Goal: Task Accomplishment & Management: Complete application form

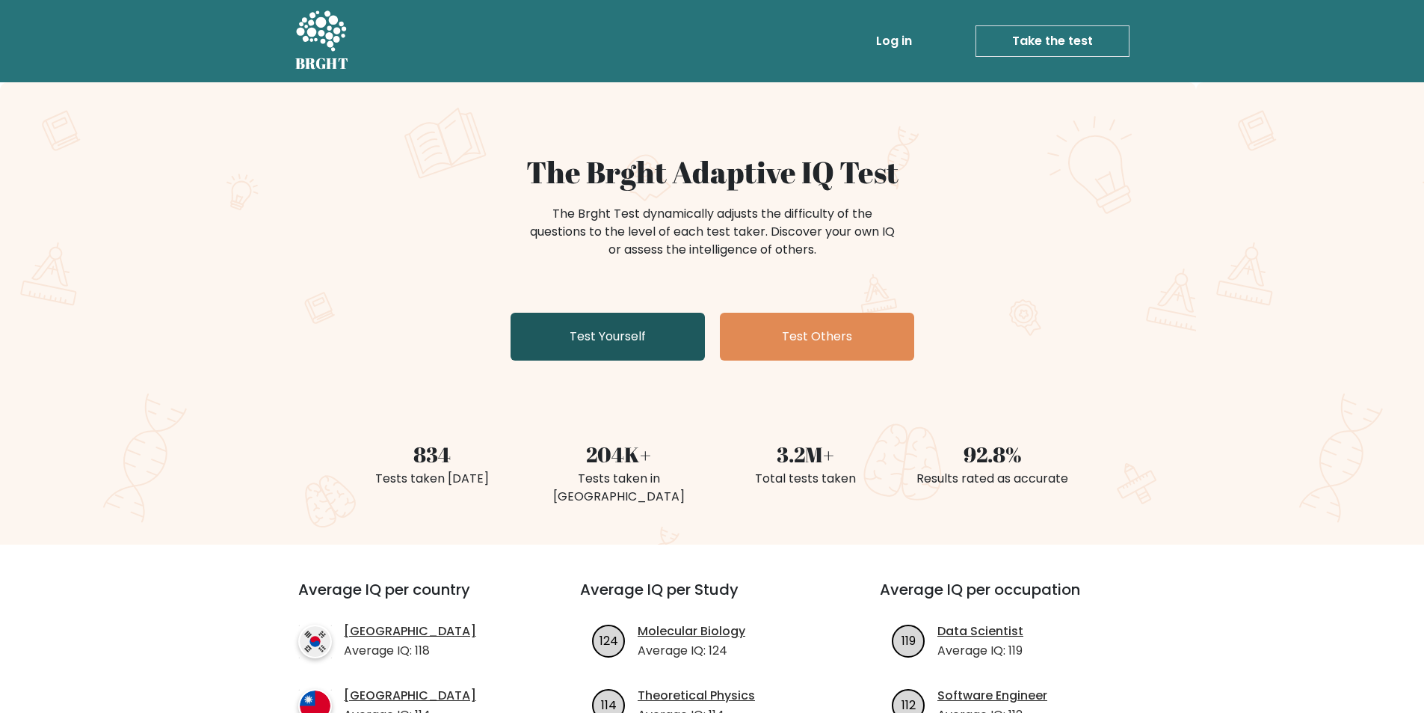
click at [616, 346] on link "Test Yourself" at bounding box center [608, 337] width 194 height 48
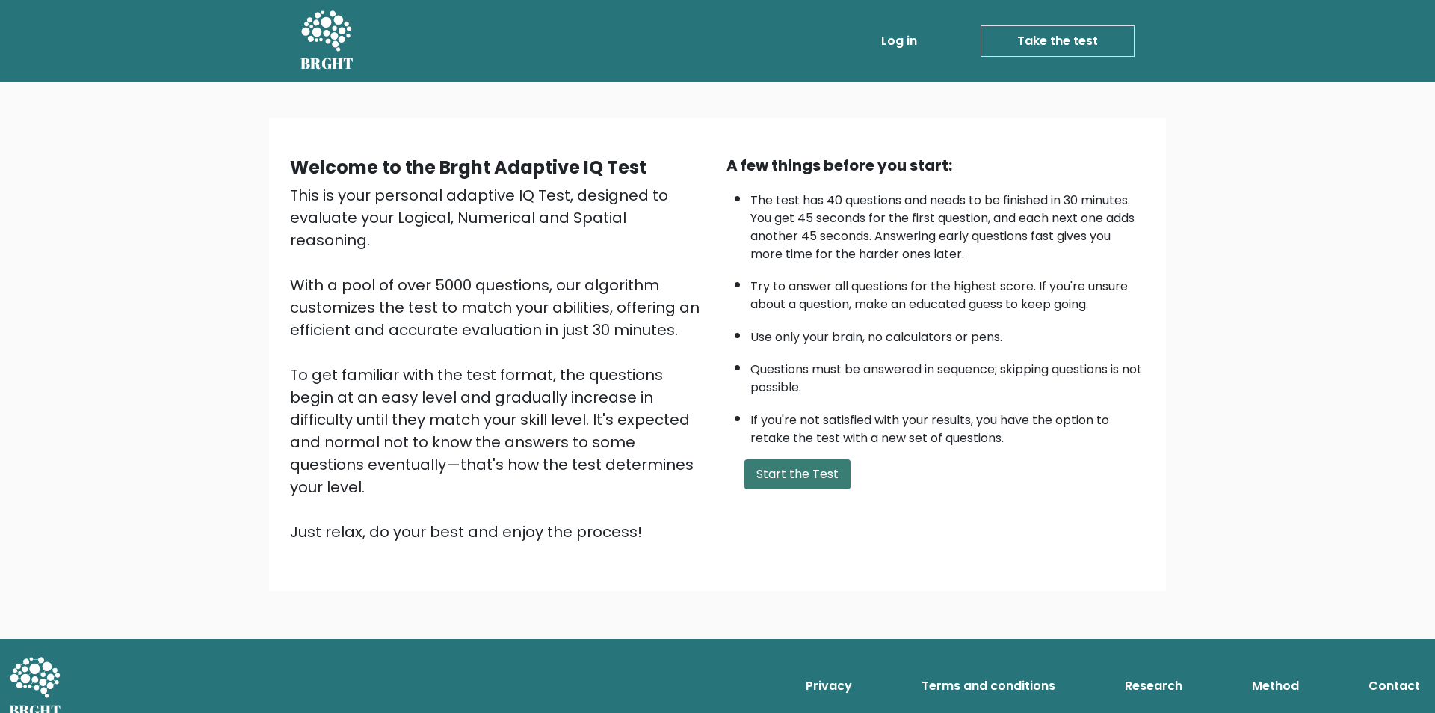
click at [805, 479] on button "Start the Test" at bounding box center [798, 474] width 106 height 30
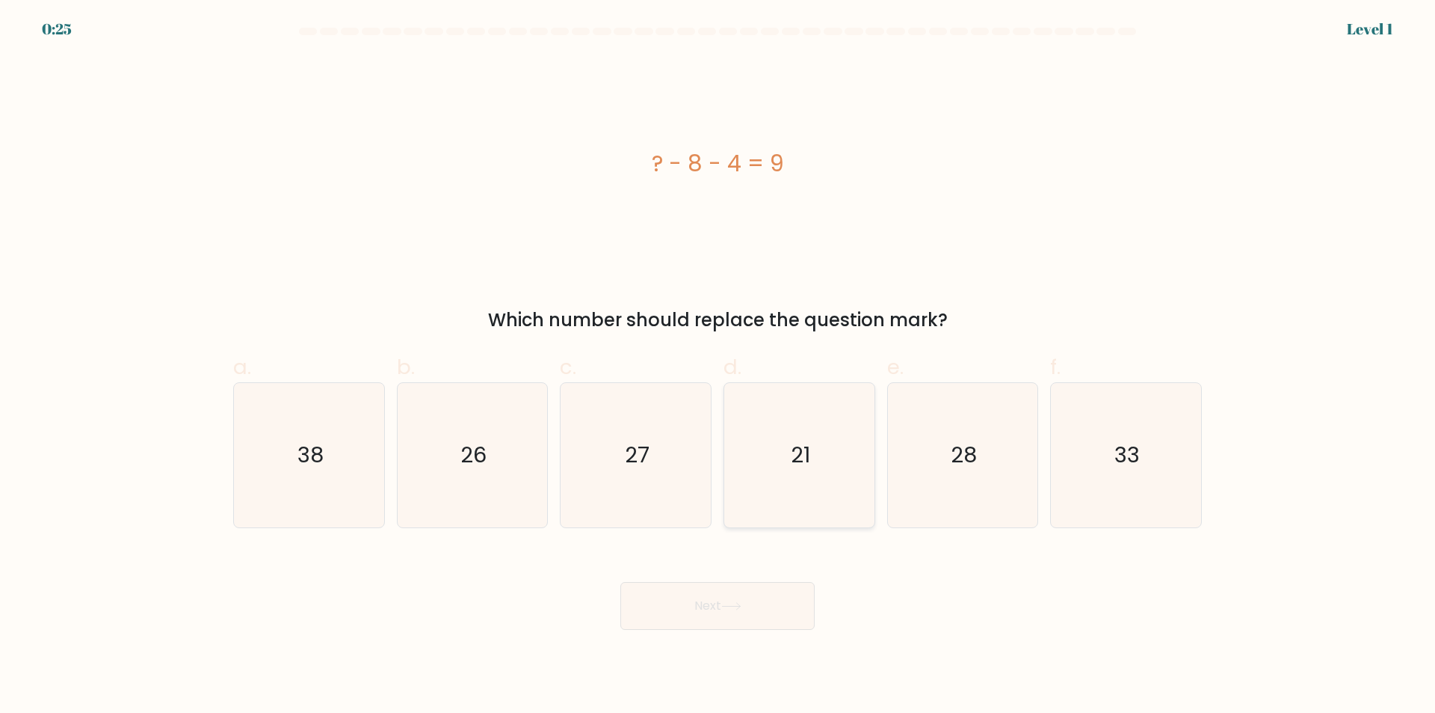
click at [819, 461] on icon "21" at bounding box center [799, 455] width 144 height 144
click at [718, 366] on input "d. 21" at bounding box center [718, 362] width 1 height 10
radio input "true"
click at [801, 621] on button "Next" at bounding box center [718, 606] width 194 height 48
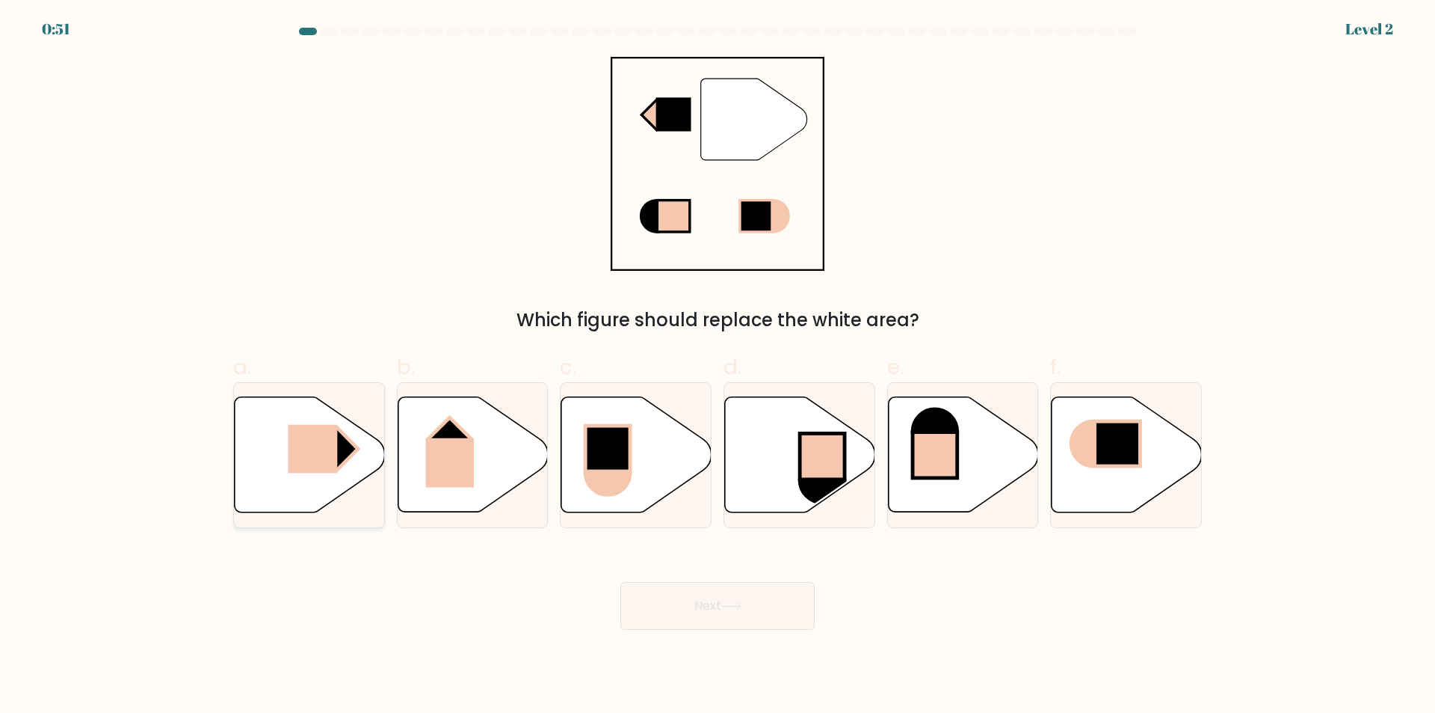
click at [321, 451] on rect at bounding box center [312, 449] width 49 height 49
click at [718, 366] on input "a." at bounding box center [718, 362] width 1 height 10
radio input "true"
click at [673, 618] on button "Next" at bounding box center [718, 606] width 194 height 48
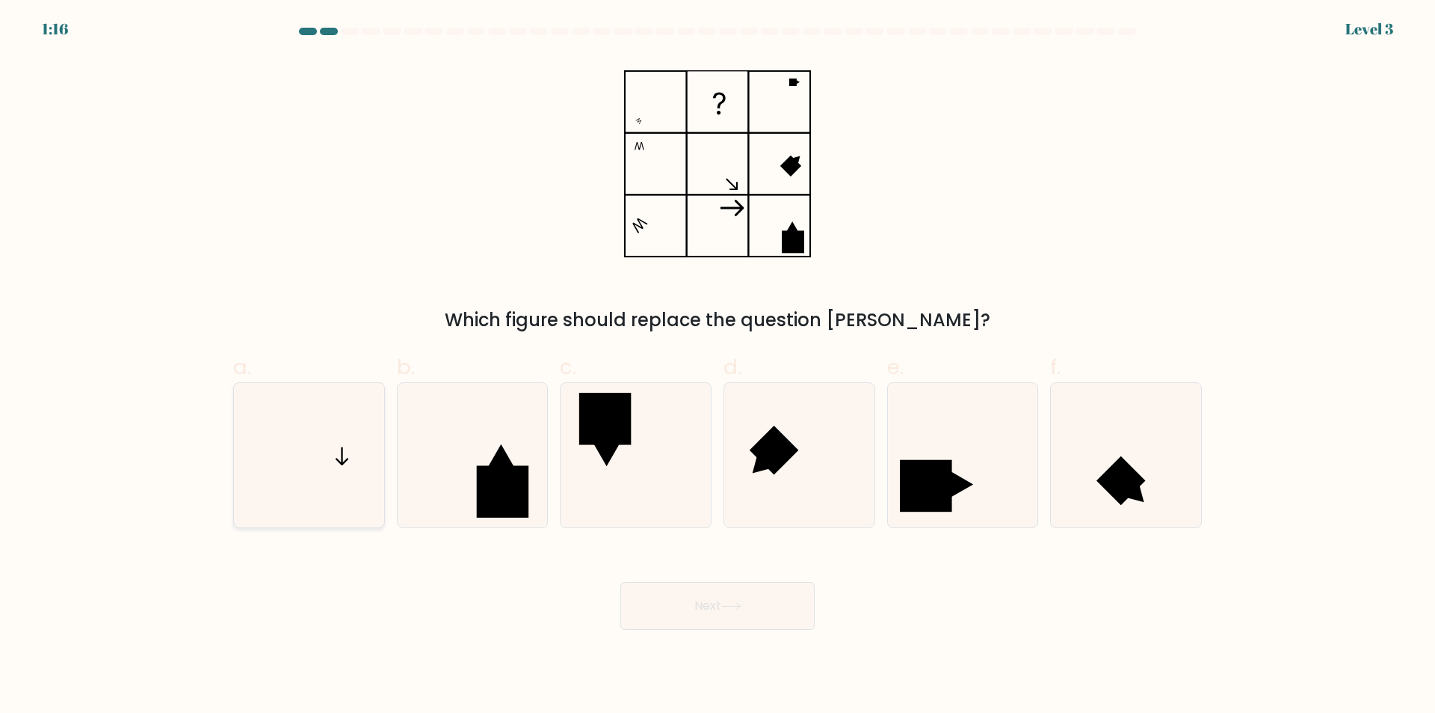
click at [316, 464] on icon at bounding box center [309, 455] width 144 height 144
click at [718, 366] on input "a." at bounding box center [718, 362] width 1 height 10
radio input "true"
click at [727, 597] on button "Next" at bounding box center [718, 606] width 194 height 48
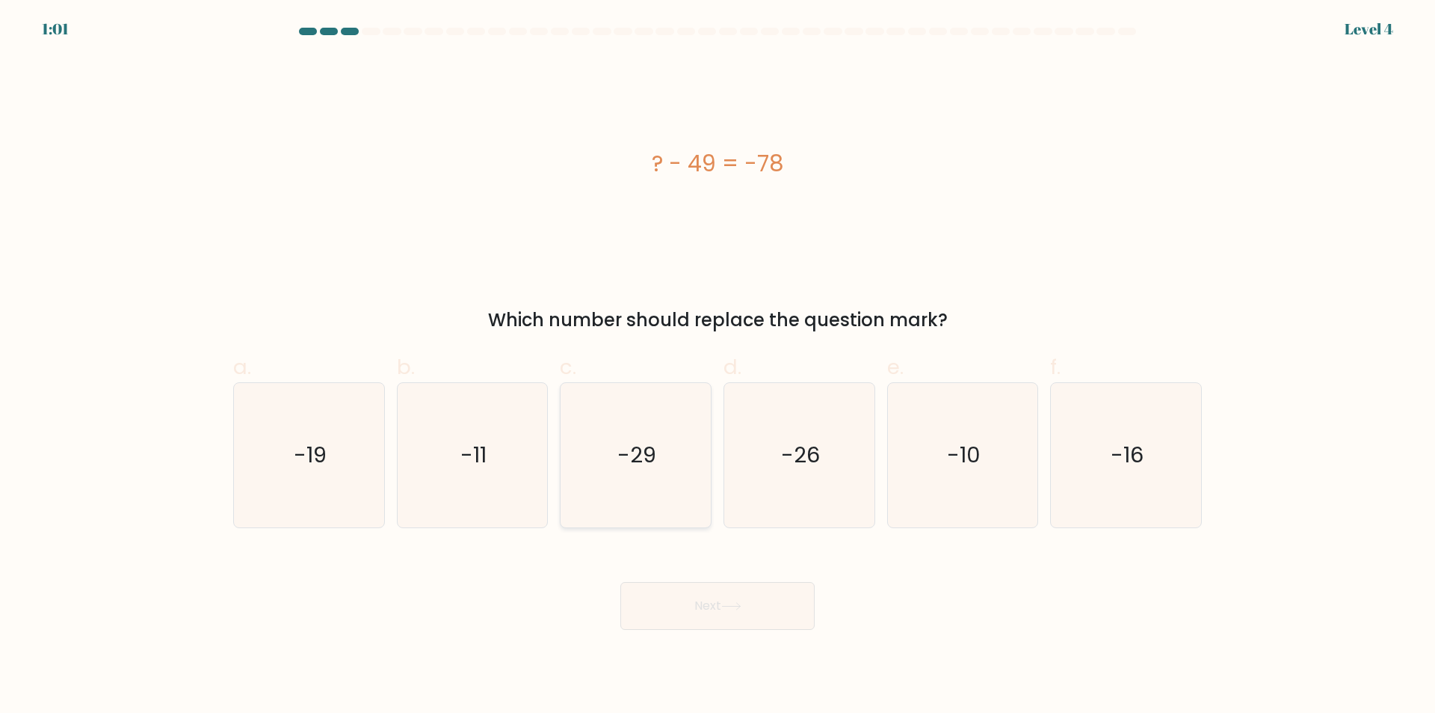
click at [618, 490] on icon "-29" at bounding box center [636, 455] width 144 height 144
click at [718, 366] on input "c. -29" at bounding box center [718, 362] width 1 height 10
radio input "true"
click at [739, 598] on button "Next" at bounding box center [718, 606] width 194 height 48
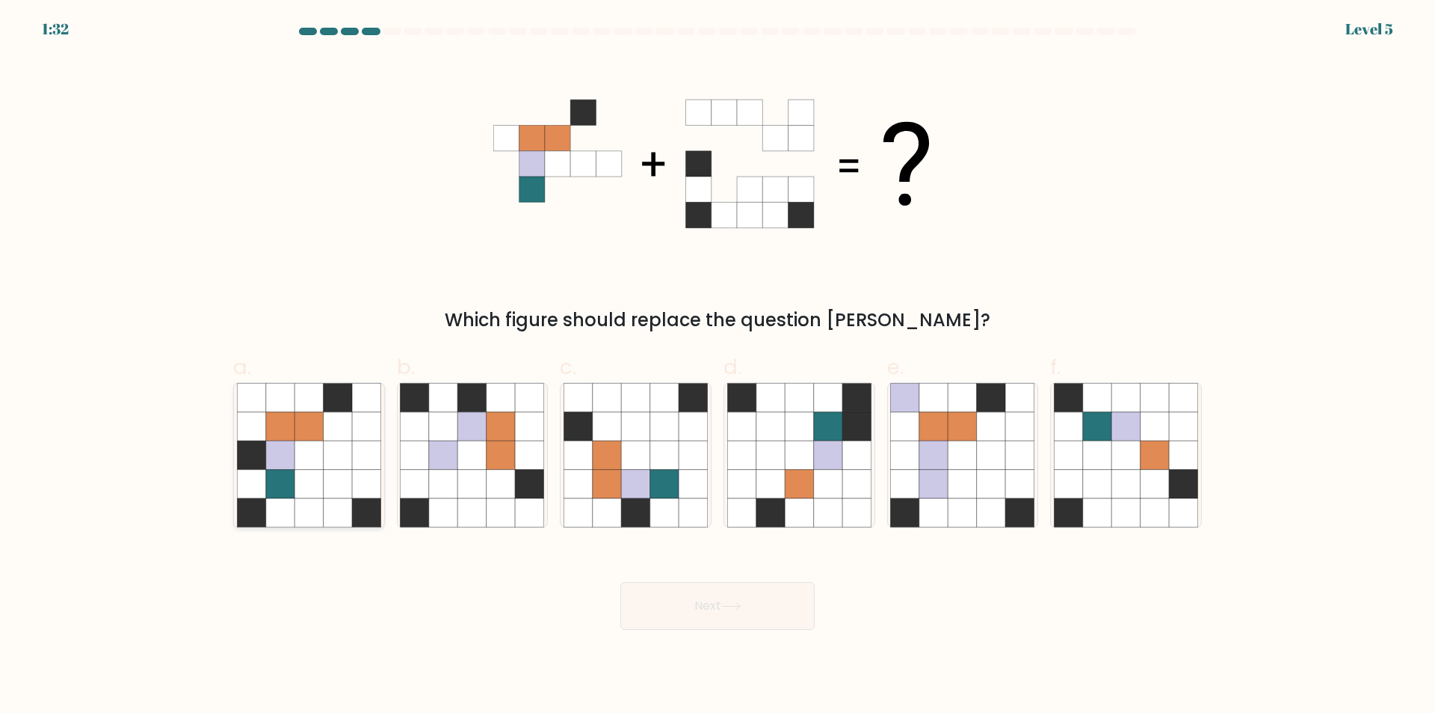
click at [322, 429] on icon at bounding box center [309, 426] width 28 height 28
click at [718, 366] on input "a." at bounding box center [718, 362] width 1 height 10
radio input "true"
click at [756, 609] on button "Next" at bounding box center [718, 606] width 194 height 48
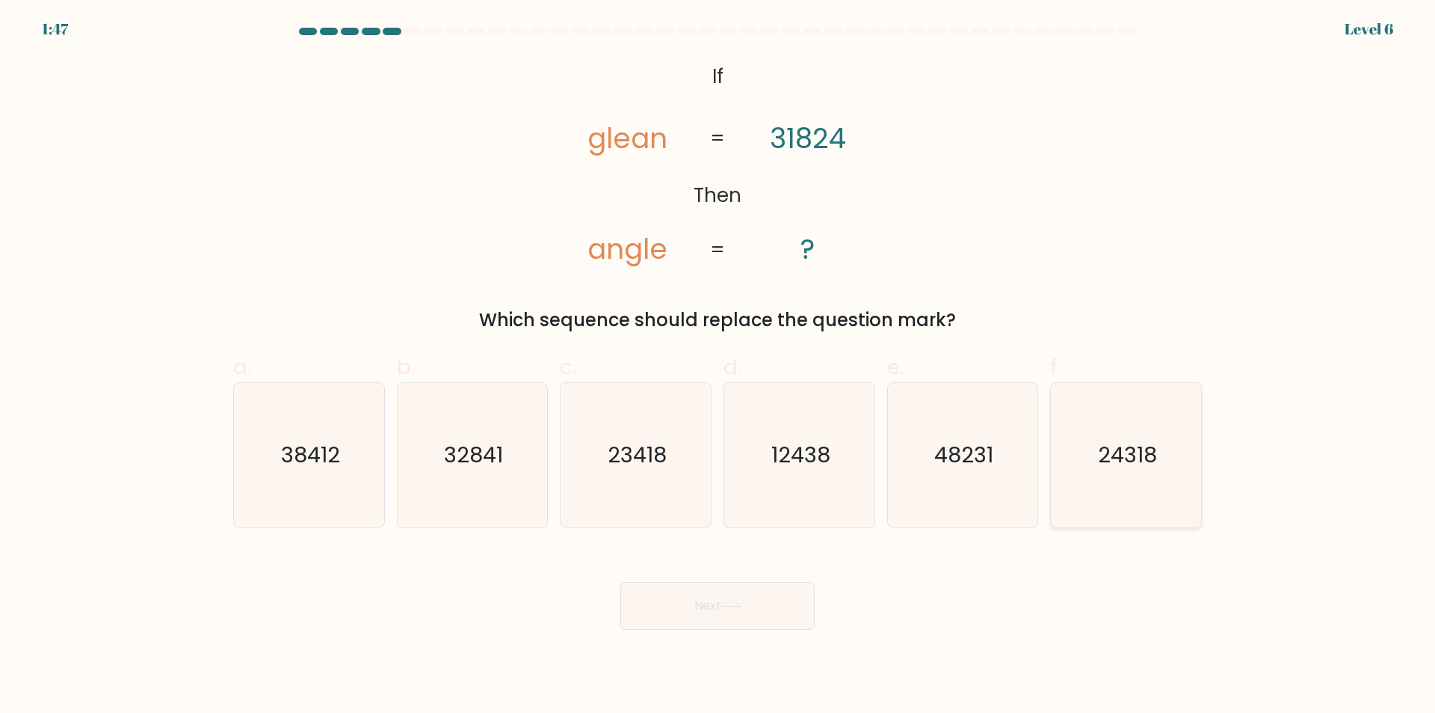
click at [1133, 504] on icon "24318" at bounding box center [1126, 455] width 144 height 144
click at [718, 366] on input "f. 24318" at bounding box center [718, 362] width 1 height 10
radio input "true"
click at [745, 622] on button "Next" at bounding box center [718, 606] width 194 height 48
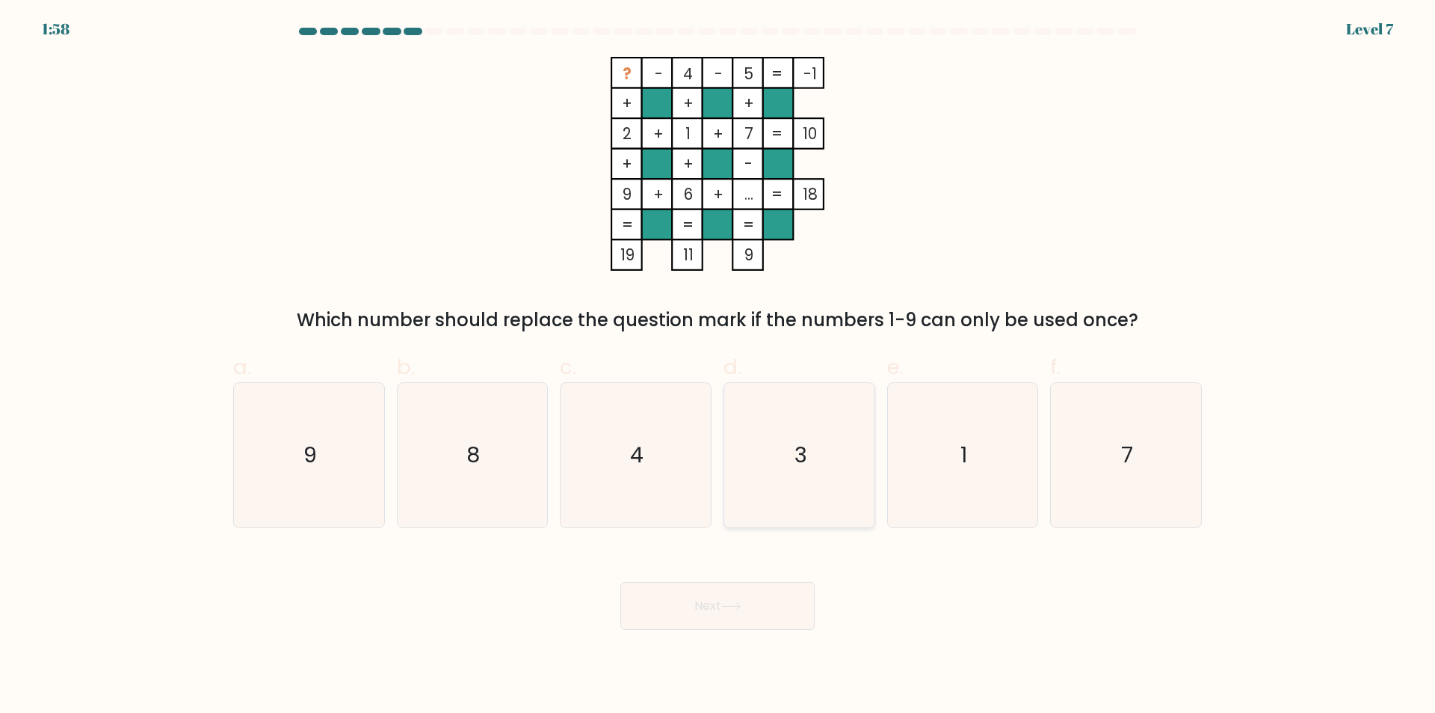
click at [852, 471] on icon "3" at bounding box center [799, 455] width 144 height 144
click at [718, 366] on input "d. 3" at bounding box center [718, 362] width 1 height 10
radio input "true"
click at [796, 627] on button "Next" at bounding box center [718, 606] width 194 height 48
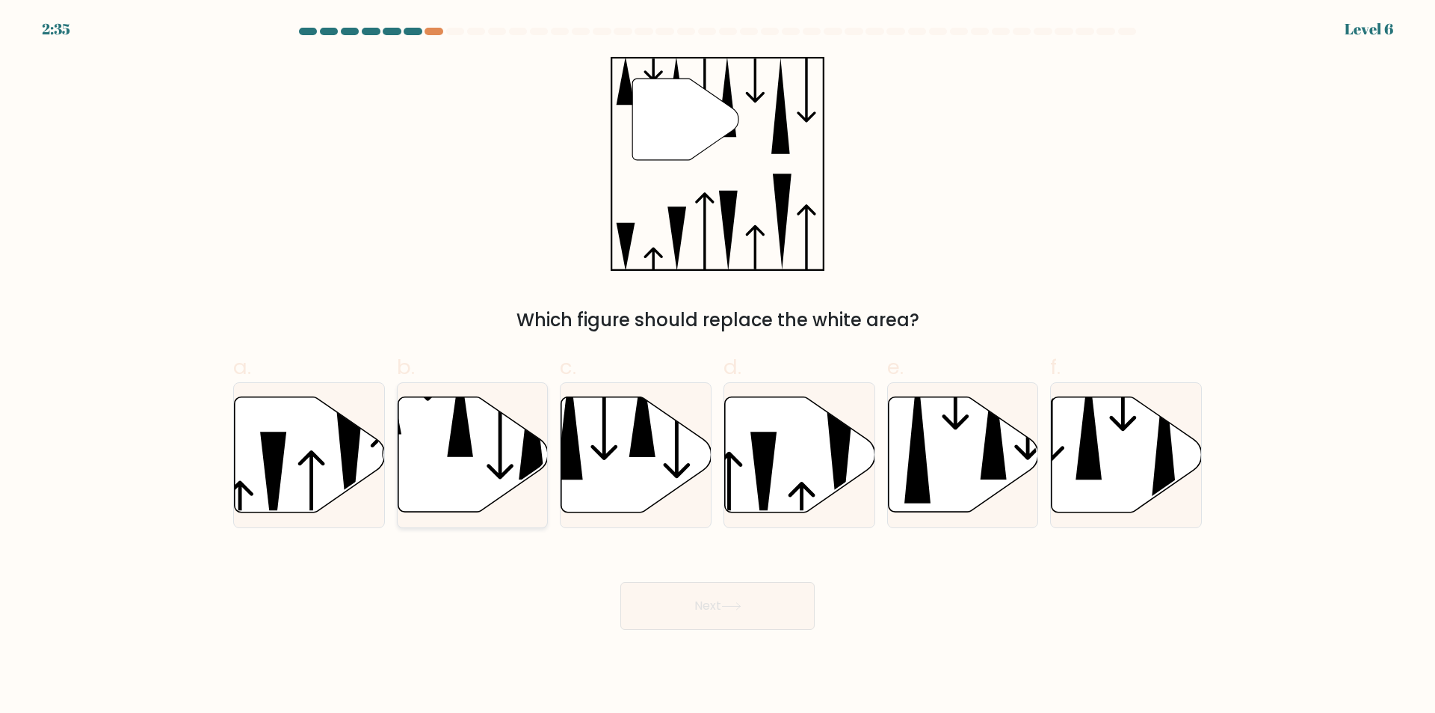
click at [435, 481] on icon at bounding box center [473, 454] width 150 height 115
click at [718, 366] on input "b." at bounding box center [718, 362] width 1 height 10
radio input "true"
click at [692, 611] on button "Next" at bounding box center [718, 606] width 194 height 48
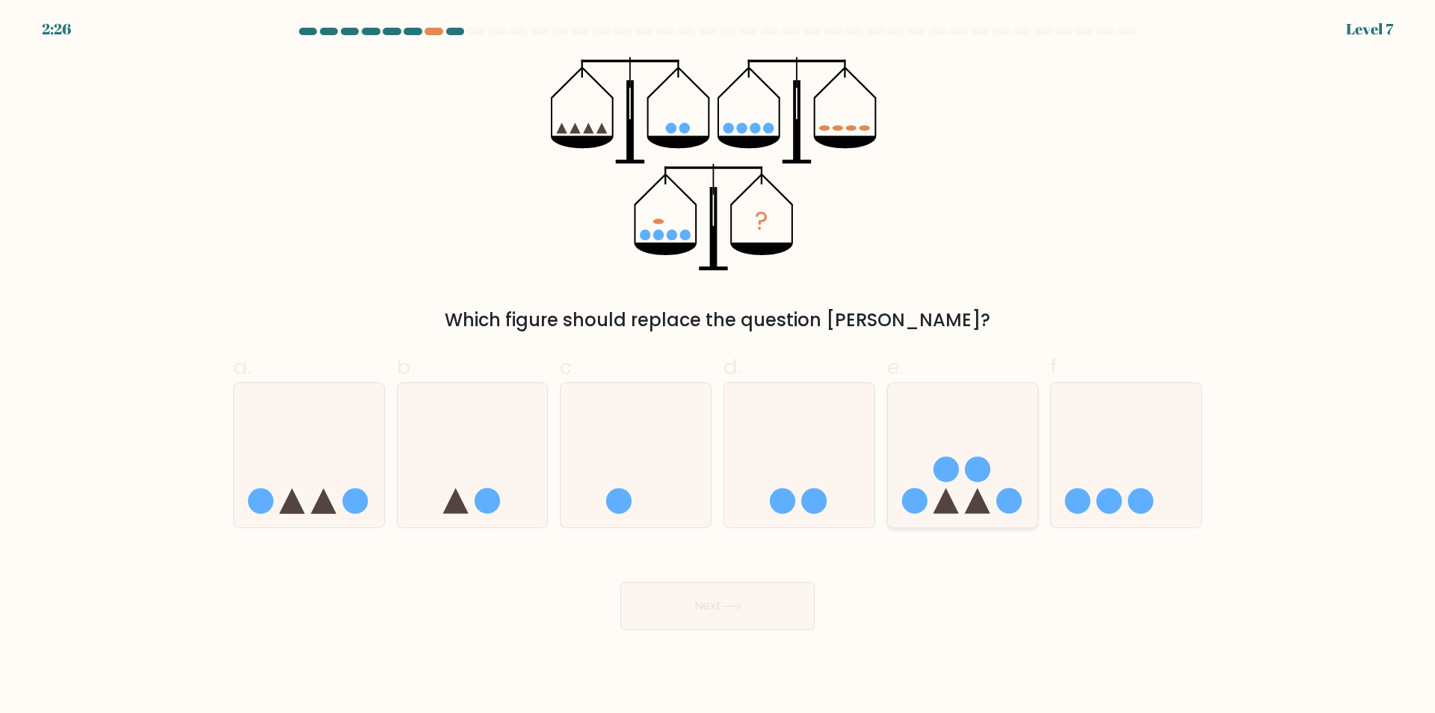
click at [942, 484] on icon at bounding box center [963, 455] width 150 height 124
click at [718, 366] on input "e." at bounding box center [718, 362] width 1 height 10
radio input "true"
click at [769, 606] on button "Next" at bounding box center [718, 606] width 194 height 48
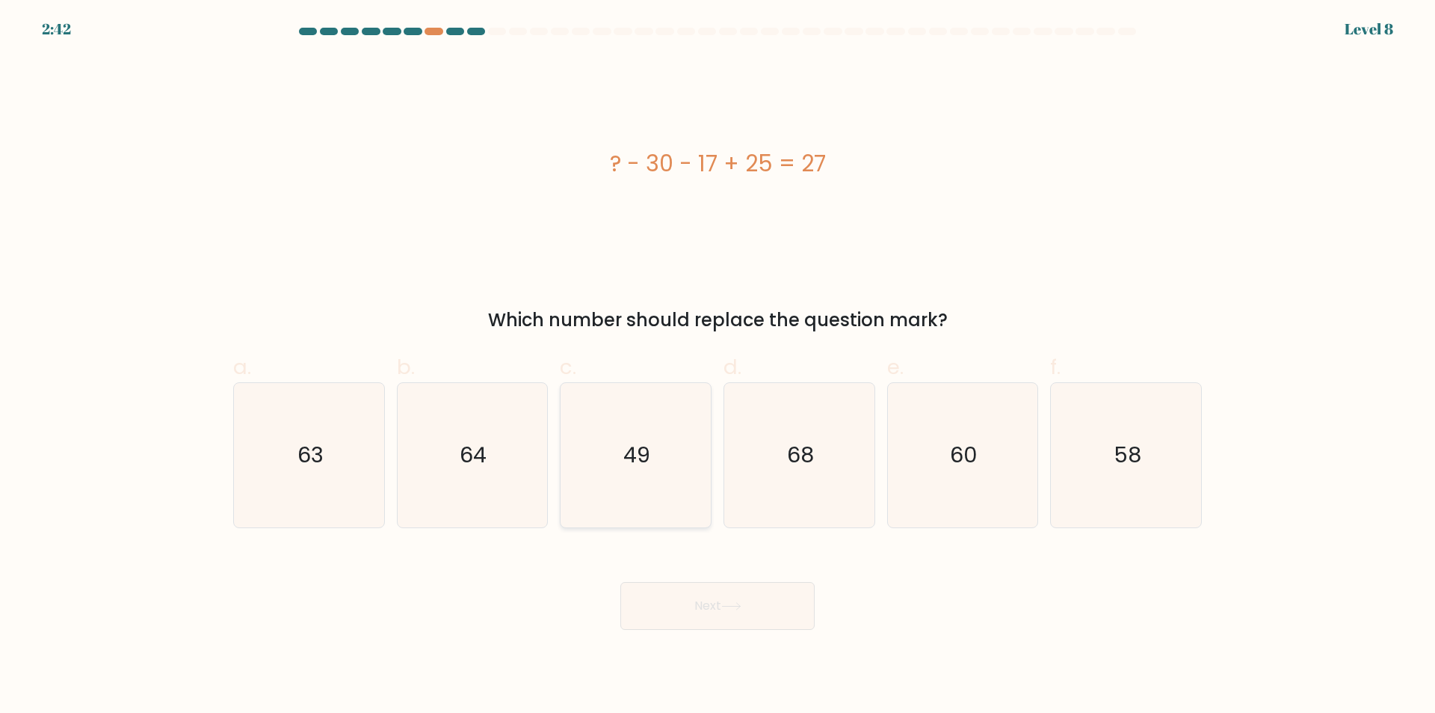
click at [653, 493] on icon "49" at bounding box center [636, 455] width 144 height 144
click at [718, 366] on input "c. 49" at bounding box center [718, 362] width 1 height 10
radio input "true"
click at [732, 609] on icon at bounding box center [731, 606] width 20 height 8
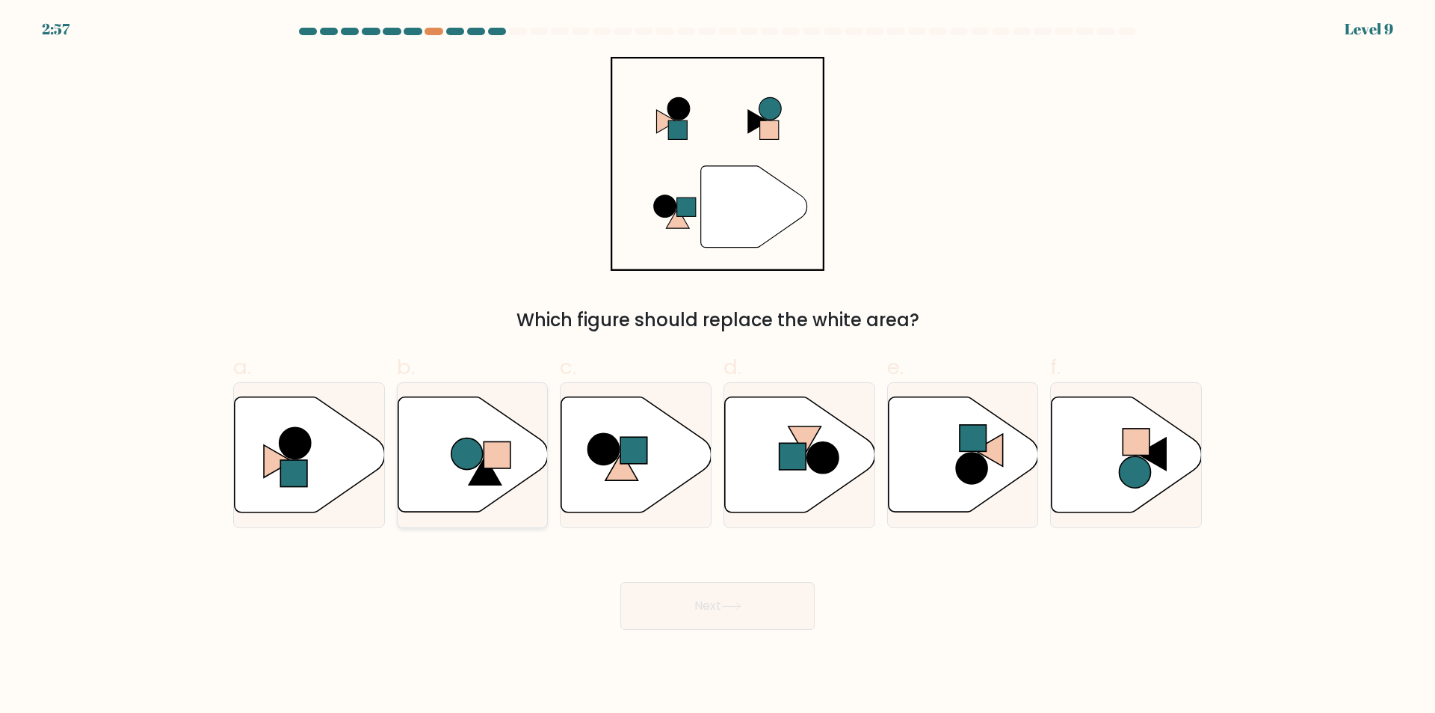
click at [431, 470] on icon at bounding box center [473, 454] width 150 height 115
click at [718, 366] on input "b." at bounding box center [718, 362] width 1 height 10
radio input "true"
drag, startPoint x: 737, startPoint y: 589, endPoint x: 747, endPoint y: 584, distance: 11.0
click at [740, 588] on button "Next" at bounding box center [718, 606] width 194 height 48
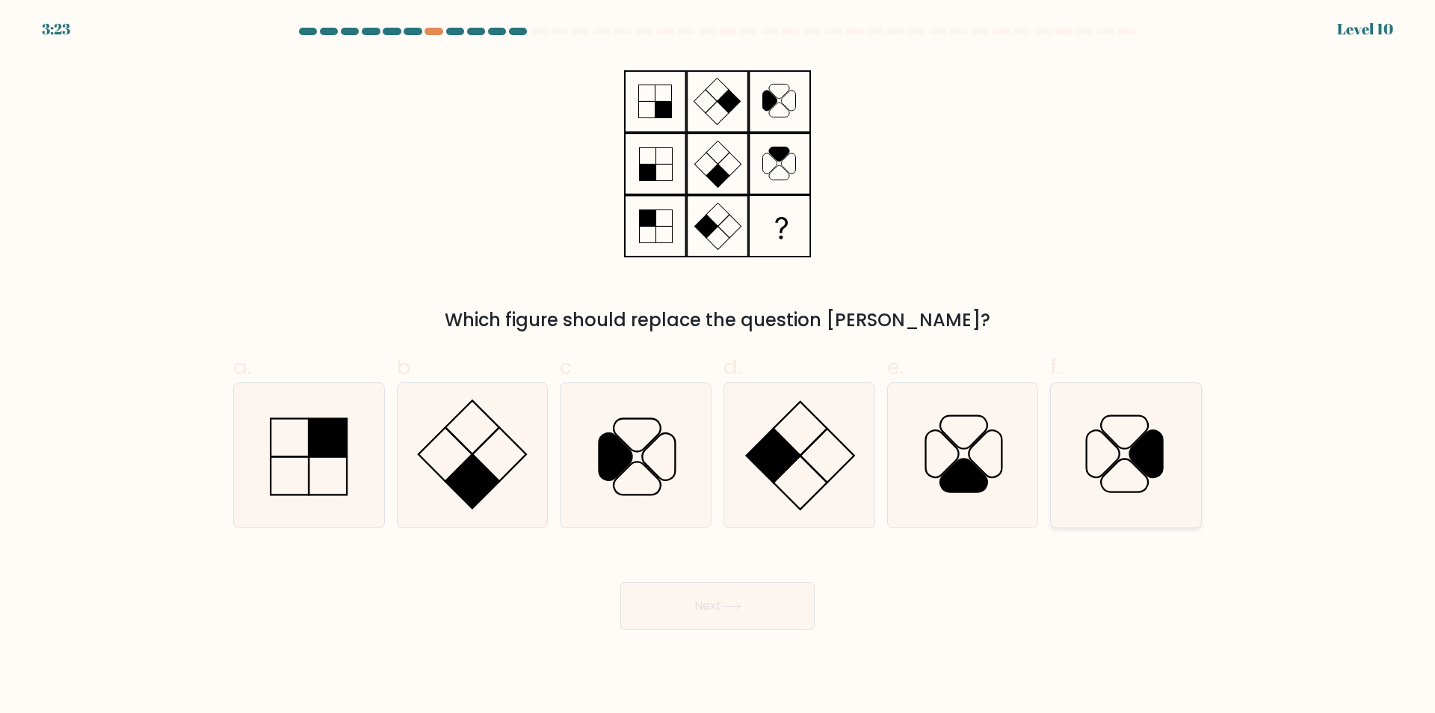
drag, startPoint x: 1186, startPoint y: 486, endPoint x: 1104, endPoint y: 511, distance: 86.1
click at [1187, 485] on icon at bounding box center [1126, 455] width 144 height 144
click at [718, 366] on input "f." at bounding box center [718, 362] width 1 height 10
radio input "true"
click at [731, 615] on button "Next" at bounding box center [718, 606] width 194 height 48
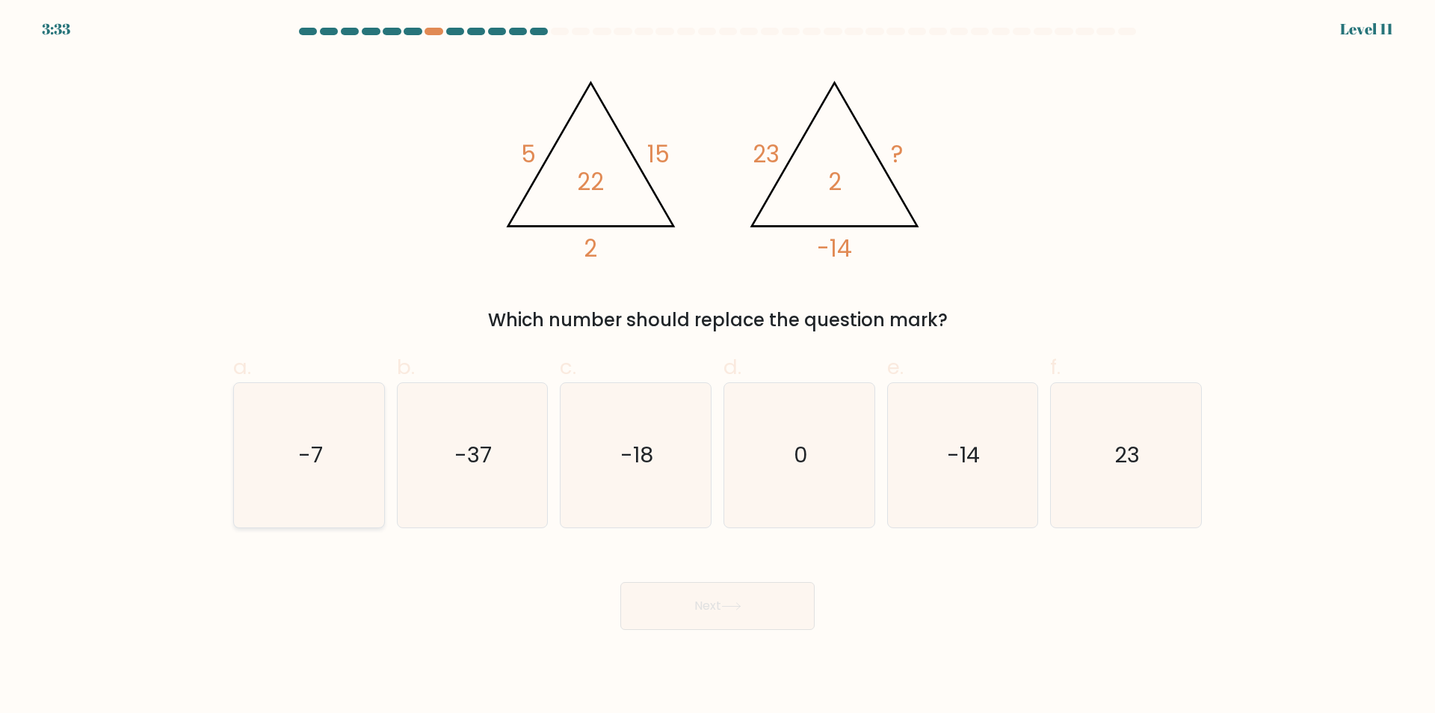
click at [301, 484] on icon "-7" at bounding box center [309, 455] width 144 height 144
click at [718, 366] on input "a. -7" at bounding box center [718, 362] width 1 height 10
radio input "true"
click at [704, 616] on button "Next" at bounding box center [718, 606] width 194 height 48
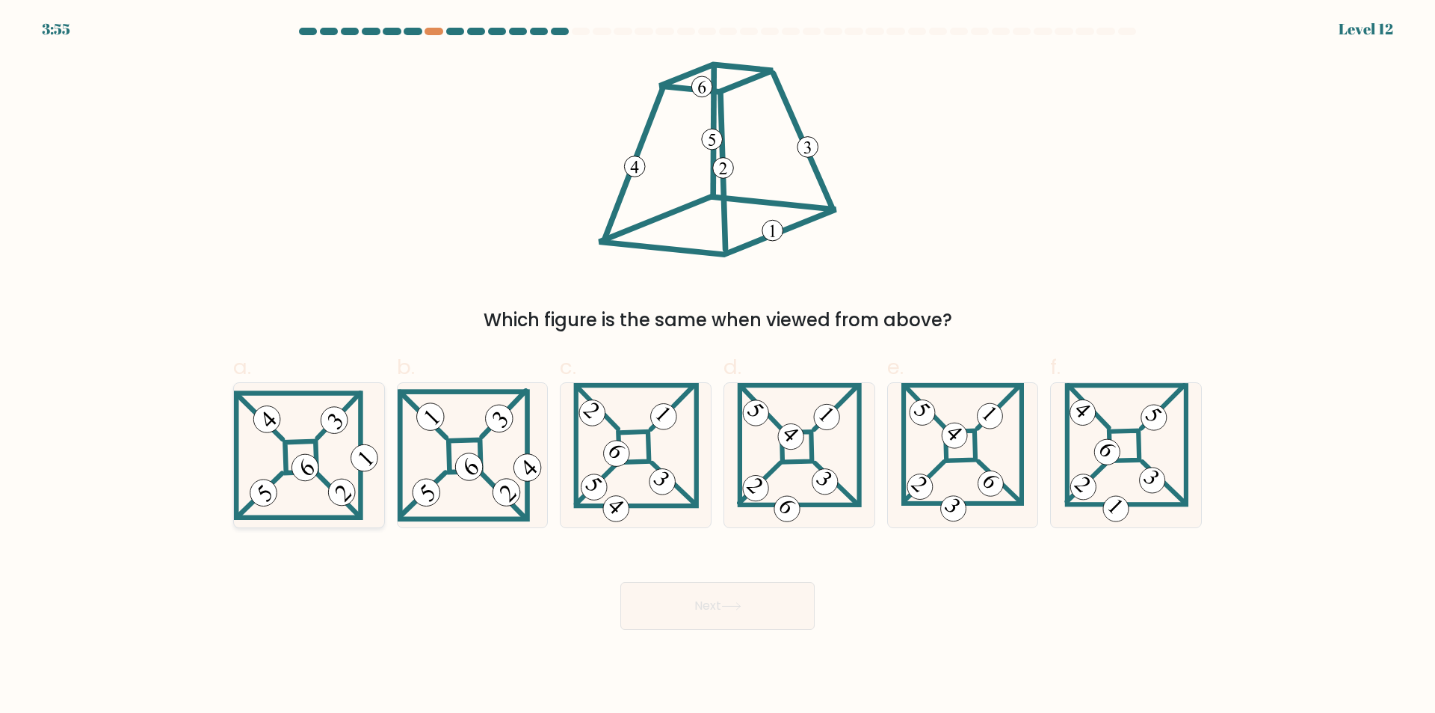
click at [286, 463] on 271 at bounding box center [301, 456] width 31 height 31
click at [718, 366] on input "a." at bounding box center [718, 362] width 1 height 10
radio input "true"
click at [726, 605] on icon at bounding box center [731, 606] width 20 height 8
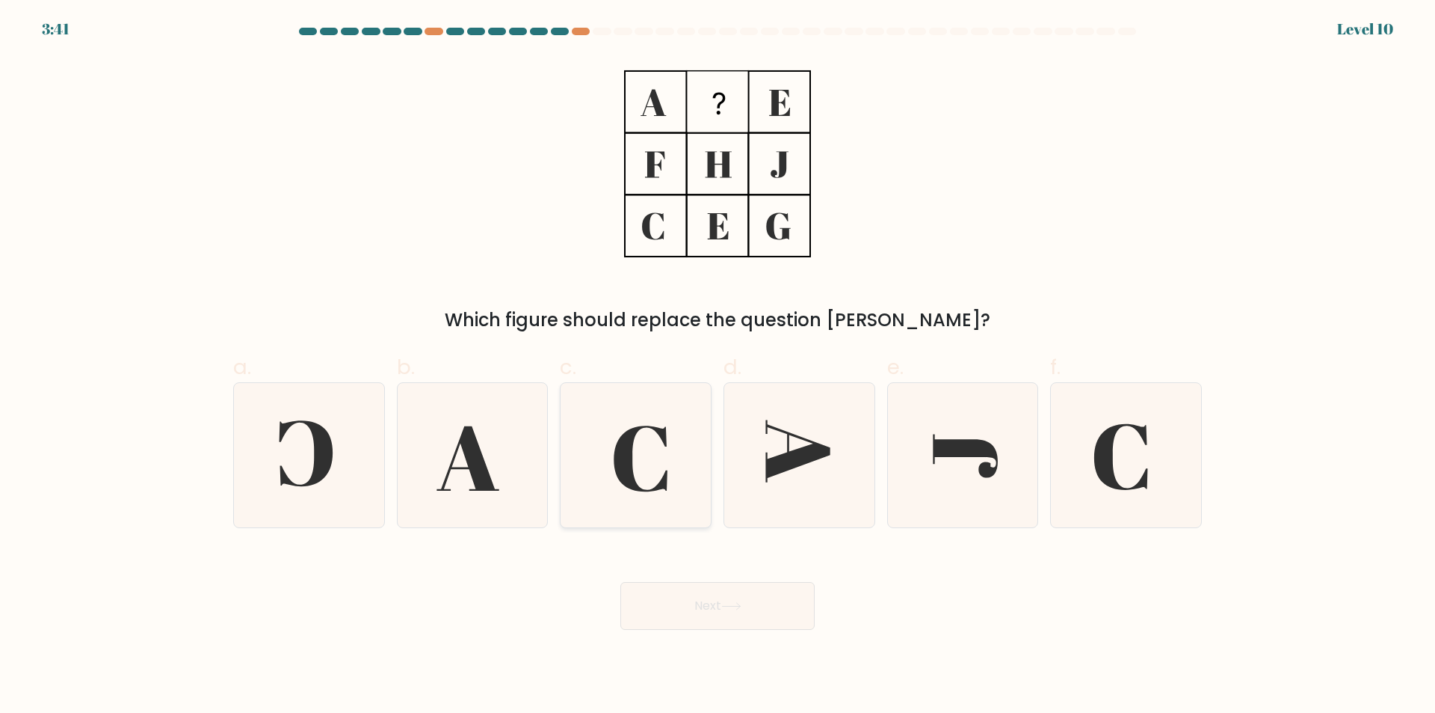
click at [668, 461] on icon at bounding box center [636, 455] width 144 height 144
click at [718, 366] on input "c." at bounding box center [718, 362] width 1 height 10
radio input "true"
click at [722, 684] on body "3:40 Level 10" at bounding box center [717, 356] width 1435 height 713
click at [739, 580] on div "Next" at bounding box center [717, 588] width 987 height 84
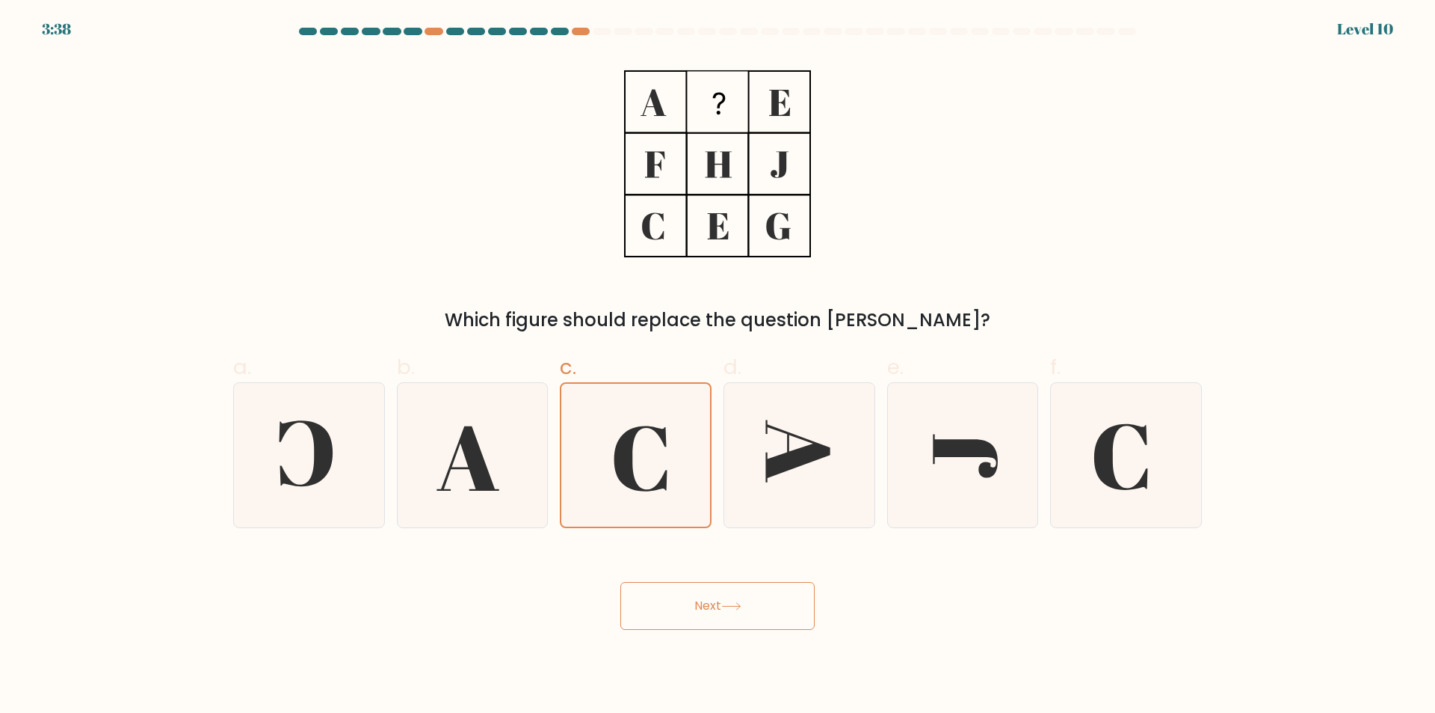
click at [736, 587] on button "Next" at bounding box center [718, 606] width 194 height 48
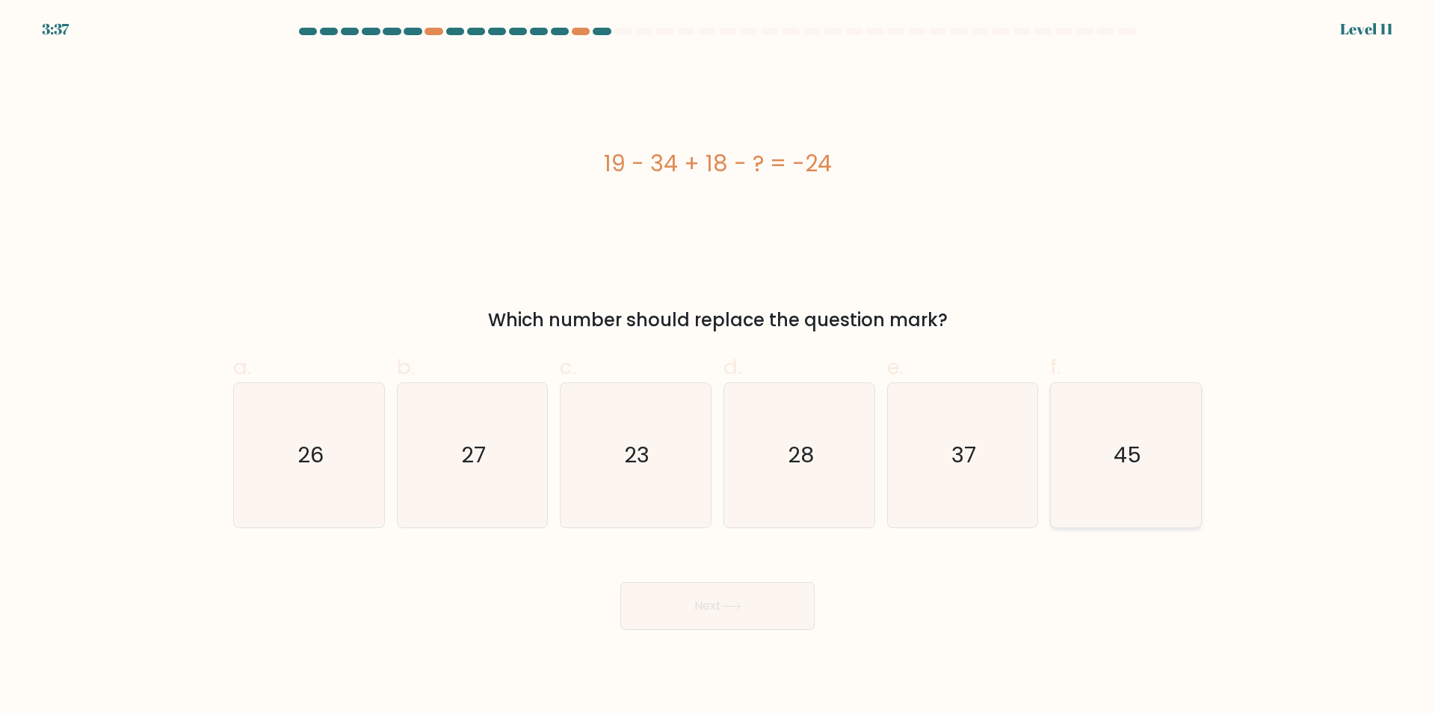
click at [1154, 472] on icon "45" at bounding box center [1126, 455] width 144 height 144
click at [718, 366] on input "f. 45" at bounding box center [718, 362] width 1 height 10
radio input "true"
click at [779, 609] on button "Next" at bounding box center [718, 606] width 194 height 48
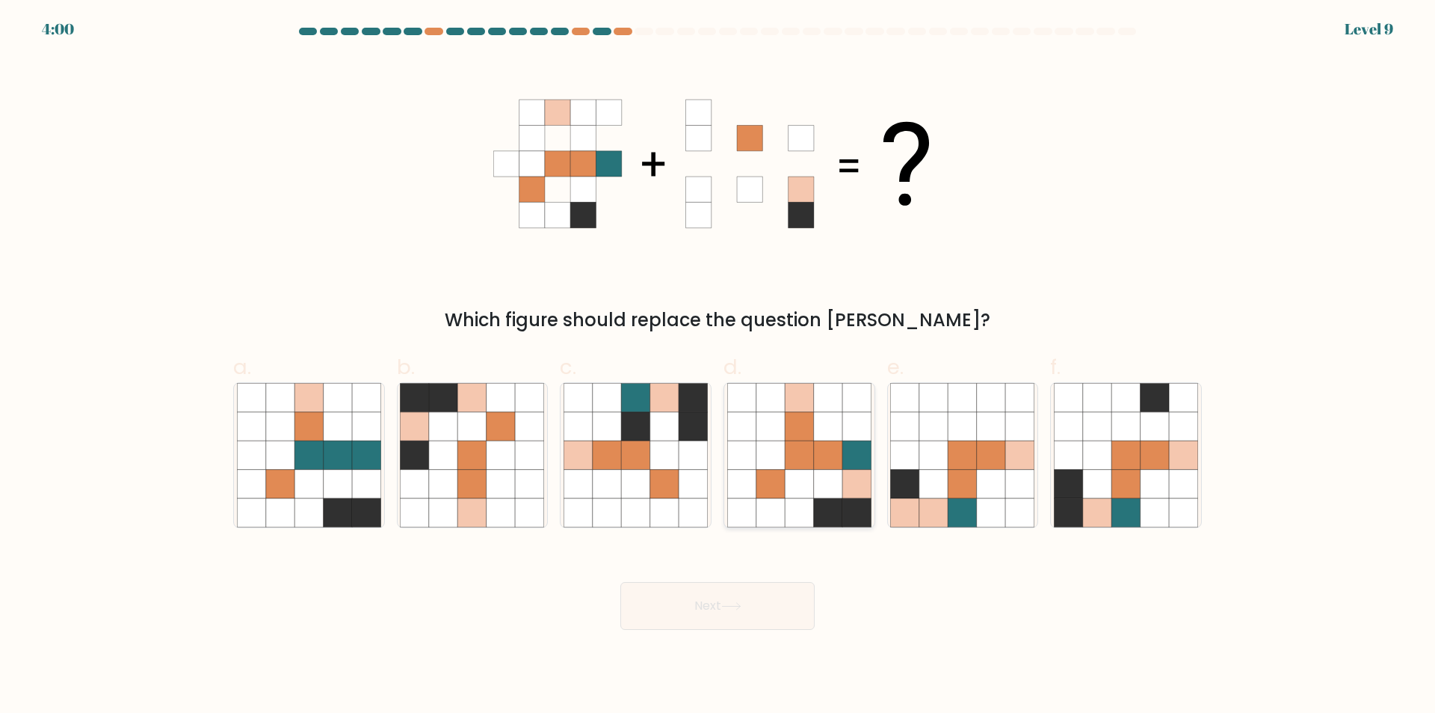
drag, startPoint x: 777, startPoint y: 474, endPoint x: 784, endPoint y: 479, distance: 9.1
click at [778, 473] on icon at bounding box center [771, 484] width 28 height 28
click at [718, 366] on input "d." at bounding box center [718, 362] width 1 height 10
radio input "true"
click at [750, 623] on button "Next" at bounding box center [718, 606] width 194 height 48
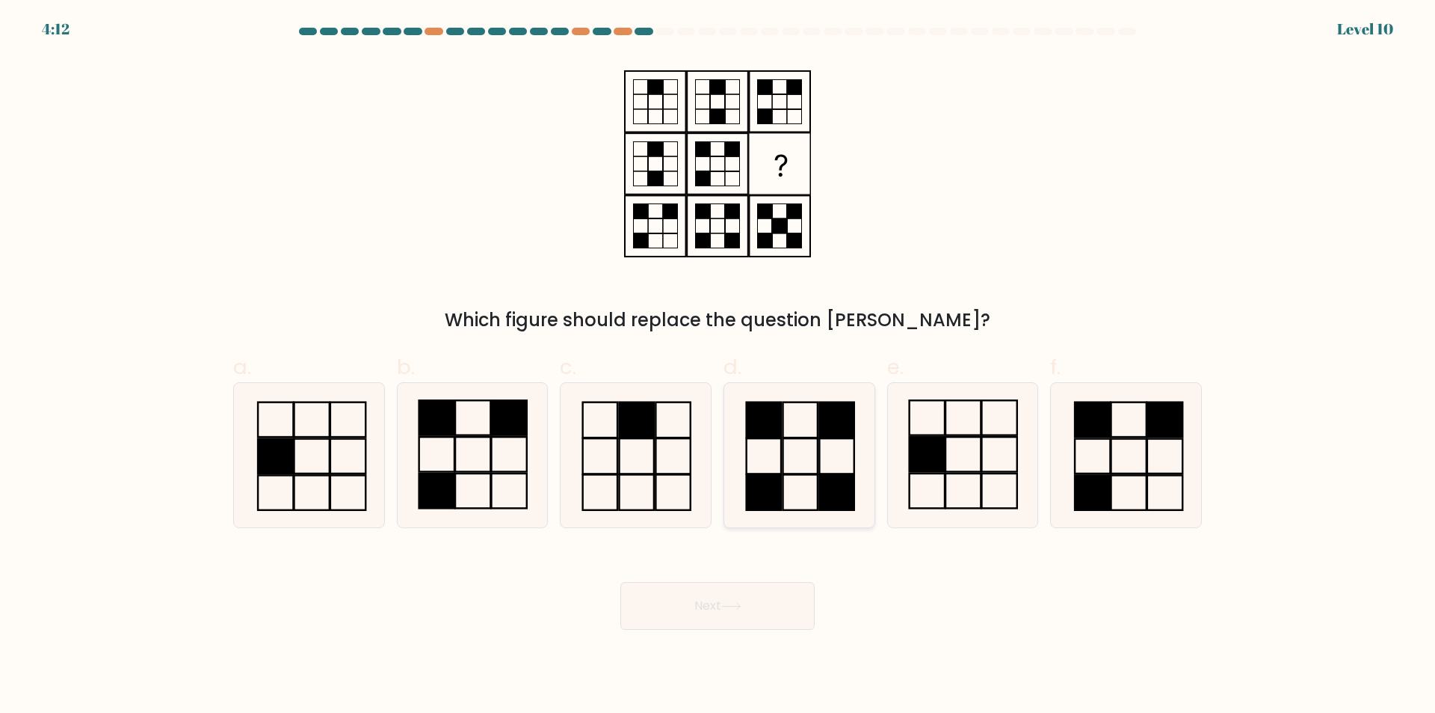
click at [801, 443] on icon at bounding box center [799, 455] width 144 height 144
click at [718, 366] on input "d." at bounding box center [718, 362] width 1 height 10
radio input "true"
click at [758, 612] on button "Next" at bounding box center [718, 606] width 194 height 48
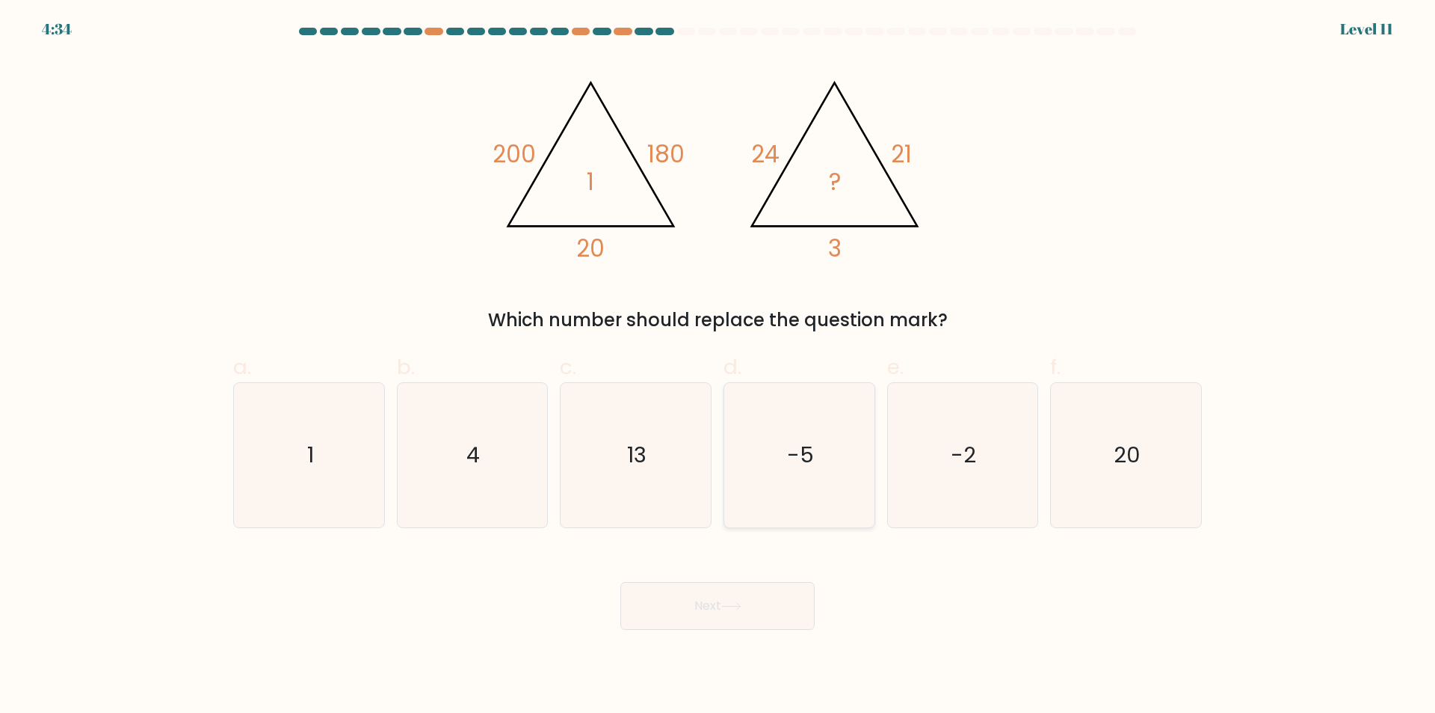
click at [788, 520] on div "-5" at bounding box center [800, 455] width 152 height 146
click at [718, 366] on input "d. -5" at bounding box center [718, 362] width 1 height 10
radio input "true"
click at [769, 590] on button "Next" at bounding box center [718, 606] width 194 height 48
click at [769, 603] on button "Next" at bounding box center [718, 606] width 194 height 48
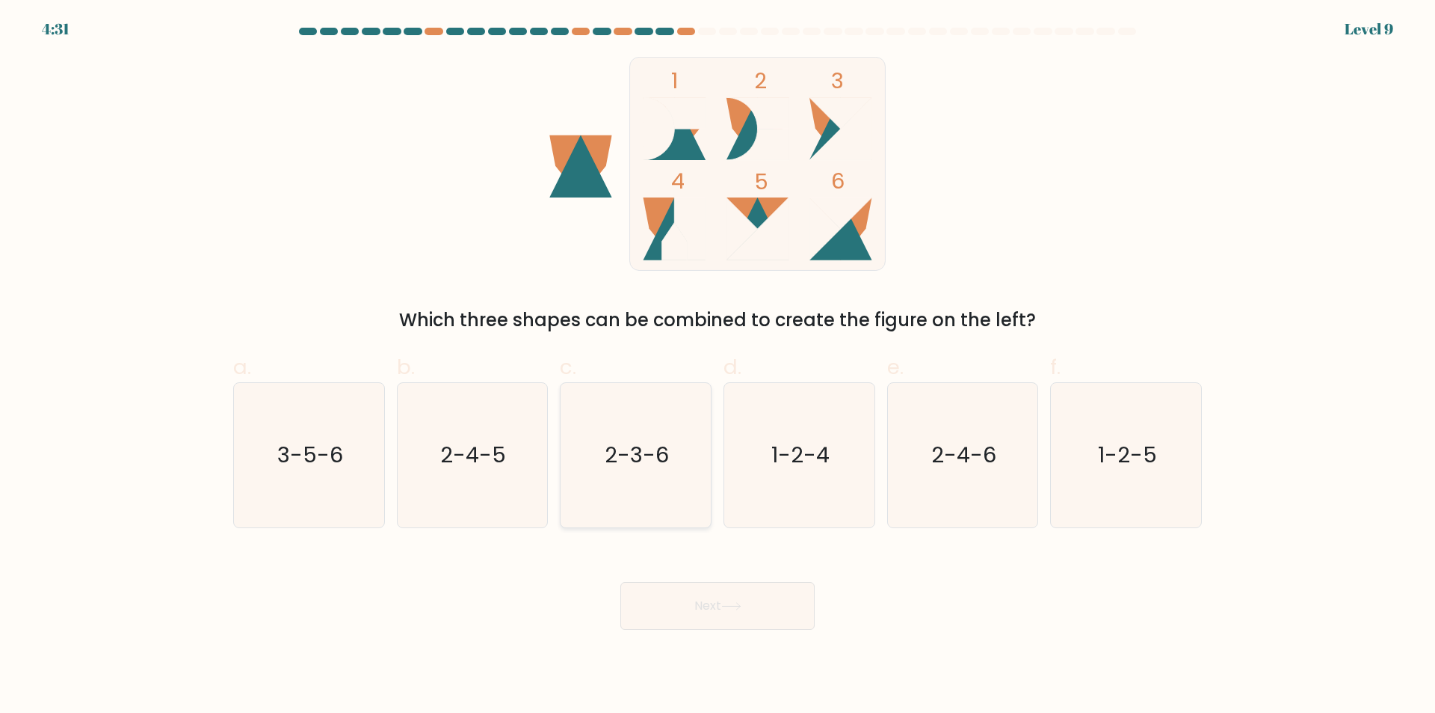
click at [630, 459] on text "2-3-6" at bounding box center [638, 455] width 64 height 30
click at [718, 366] on input "c. 2-3-6" at bounding box center [718, 362] width 1 height 10
radio input "true"
click at [713, 608] on button "Next" at bounding box center [718, 606] width 194 height 48
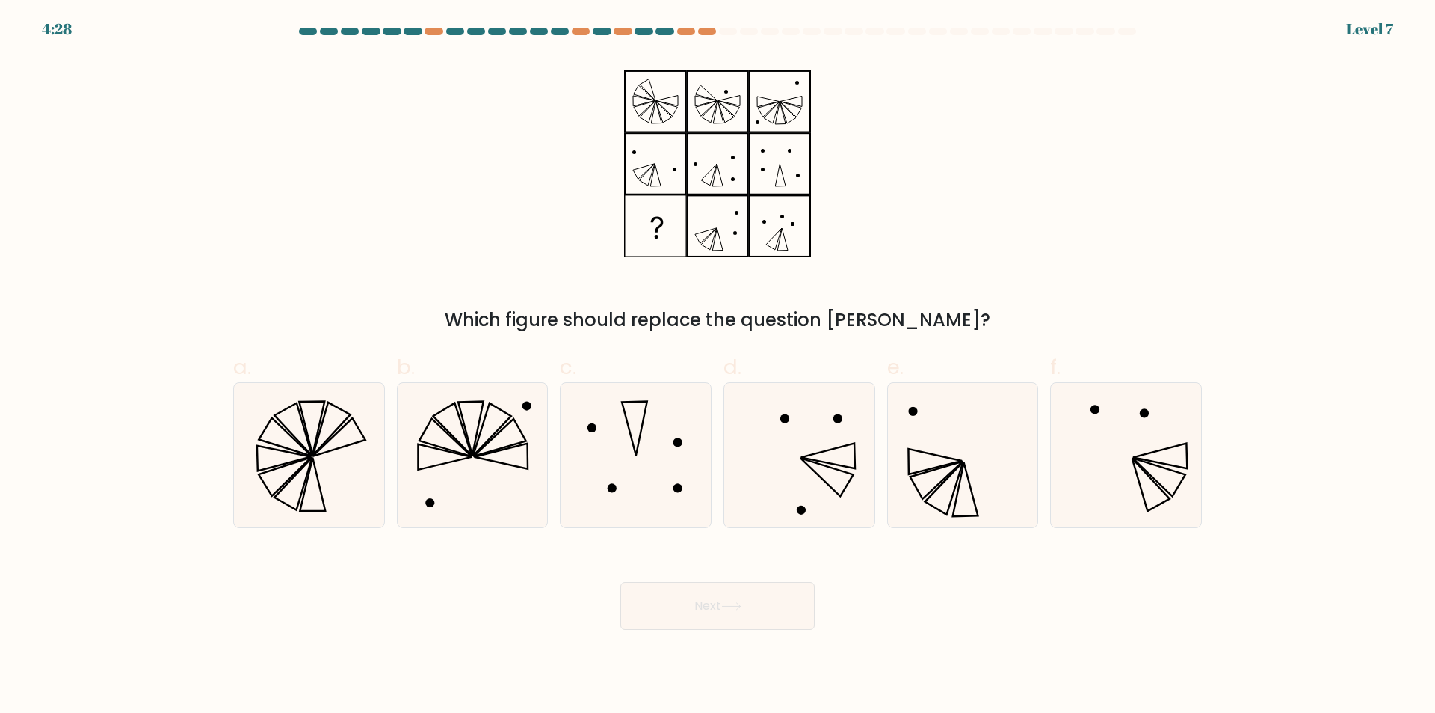
click at [761, 615] on button "Next" at bounding box center [718, 606] width 194 height 48
drag, startPoint x: 919, startPoint y: 482, endPoint x: 863, endPoint y: 524, distance: 70.0
click at [920, 482] on icon at bounding box center [962, 455] width 144 height 144
click at [718, 366] on input "e." at bounding box center [718, 362] width 1 height 10
radio input "true"
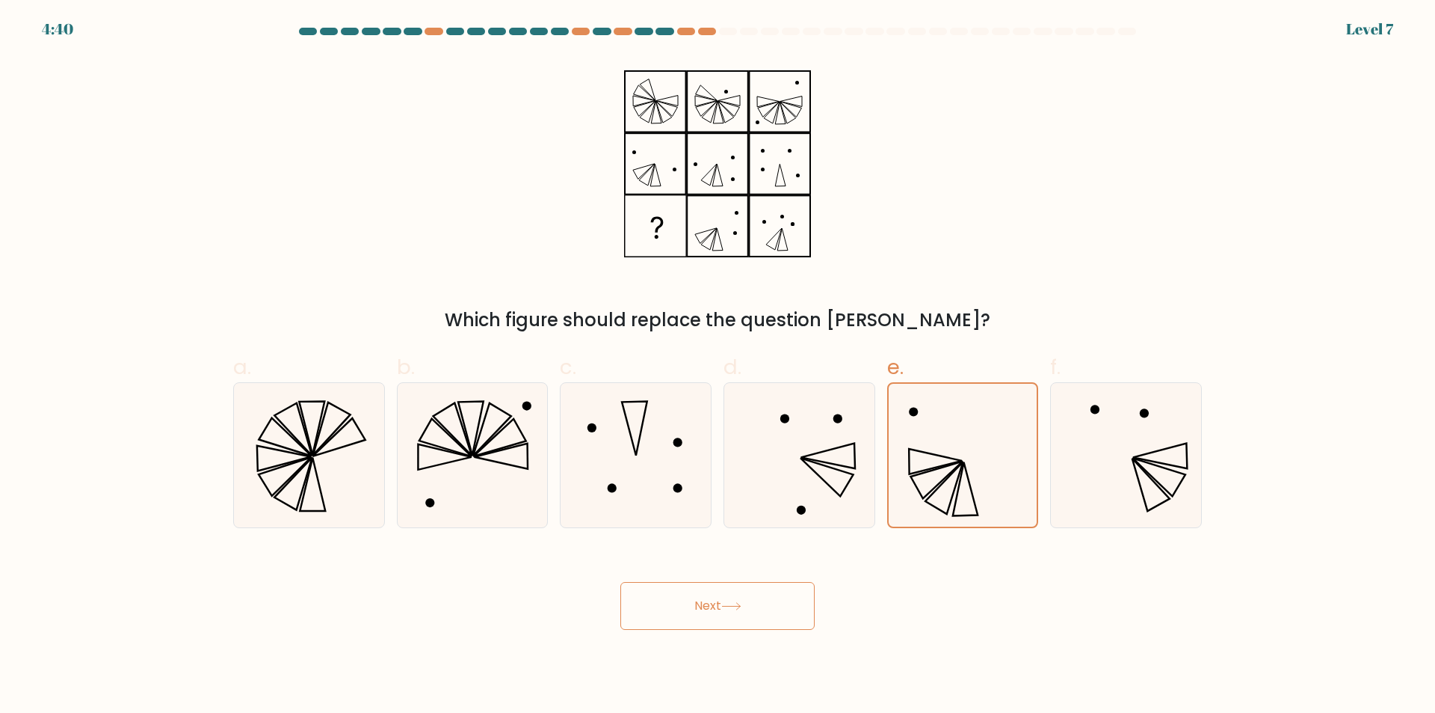
click at [739, 580] on div "Next" at bounding box center [717, 588] width 987 height 84
click at [742, 597] on button "Next" at bounding box center [718, 606] width 194 height 48
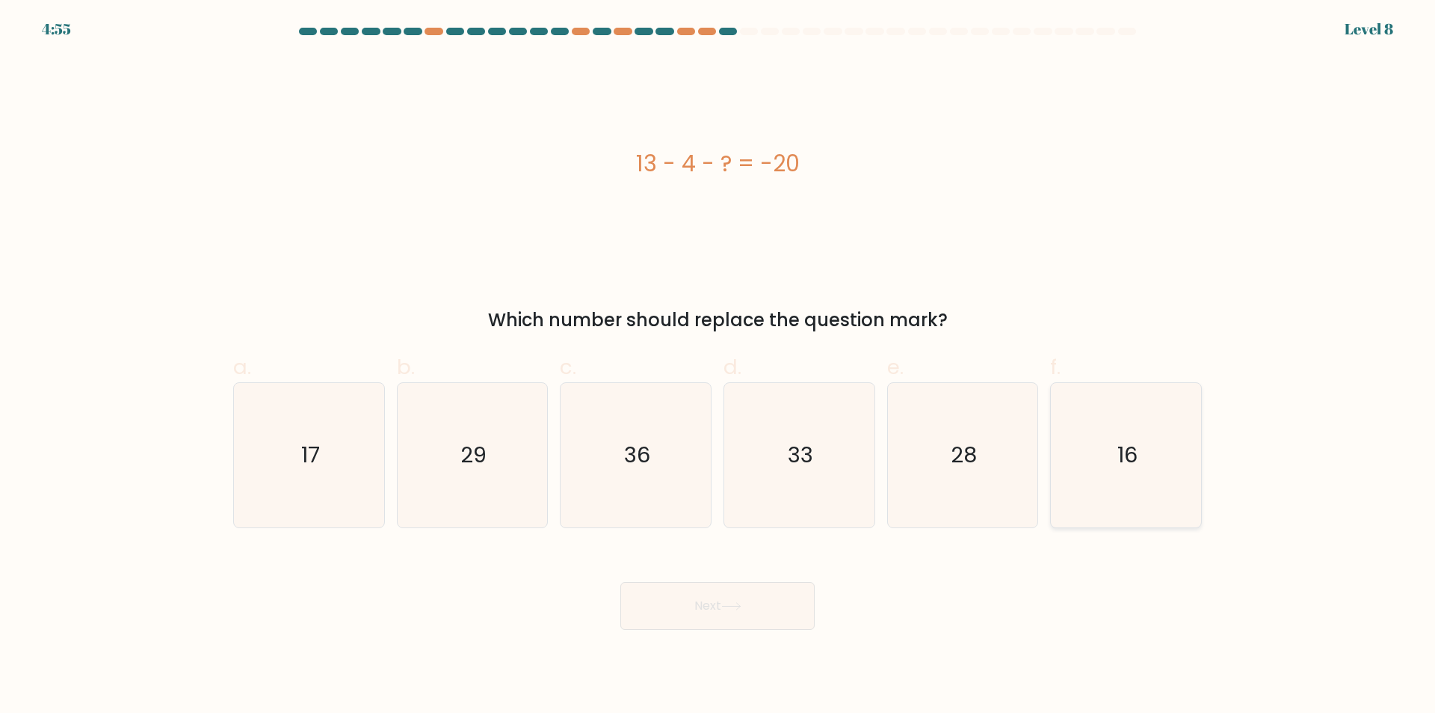
click at [1120, 475] on icon "16" at bounding box center [1126, 455] width 144 height 144
click at [718, 366] on input "f. 16" at bounding box center [718, 362] width 1 height 10
radio input "true"
click at [756, 611] on button "Next" at bounding box center [718, 606] width 194 height 48
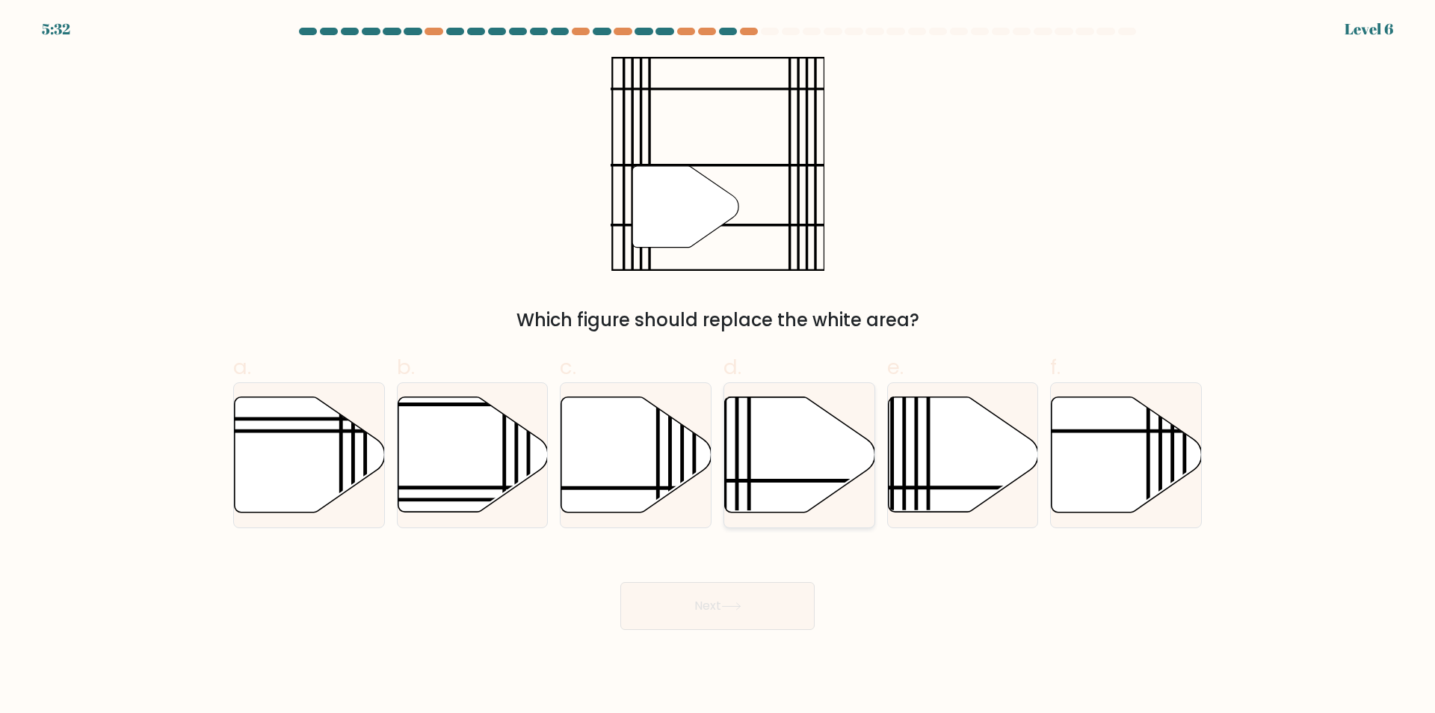
click at [760, 451] on icon at bounding box center [800, 454] width 150 height 115
click at [718, 366] on input "d." at bounding box center [718, 362] width 1 height 10
radio input "true"
click at [692, 619] on button "Next" at bounding box center [718, 606] width 194 height 48
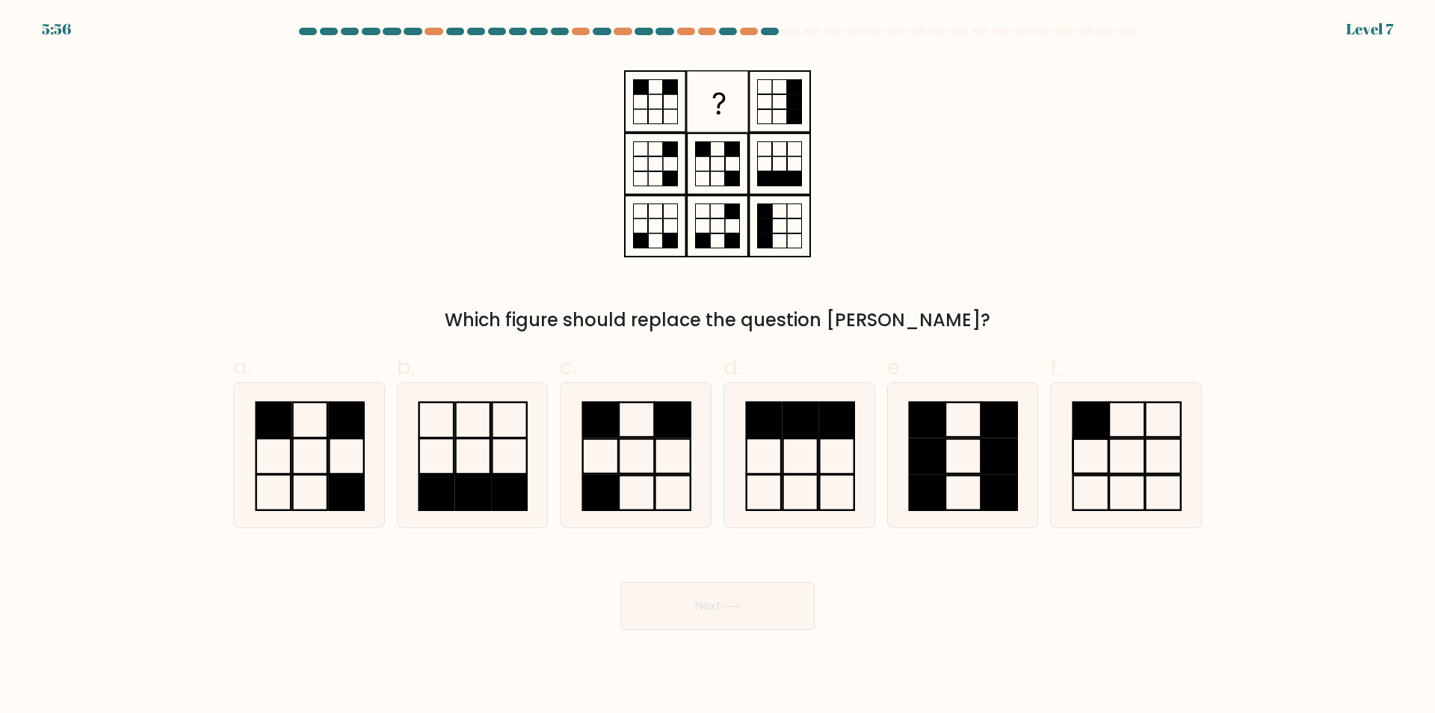
drag, startPoint x: 624, startPoint y: 463, endPoint x: 705, endPoint y: 547, distance: 116.3
click at [627, 458] on icon at bounding box center [636, 455] width 144 height 144
click at [718, 366] on input "c." at bounding box center [718, 362] width 1 height 10
radio input "true"
click at [750, 603] on button "Next" at bounding box center [718, 606] width 194 height 48
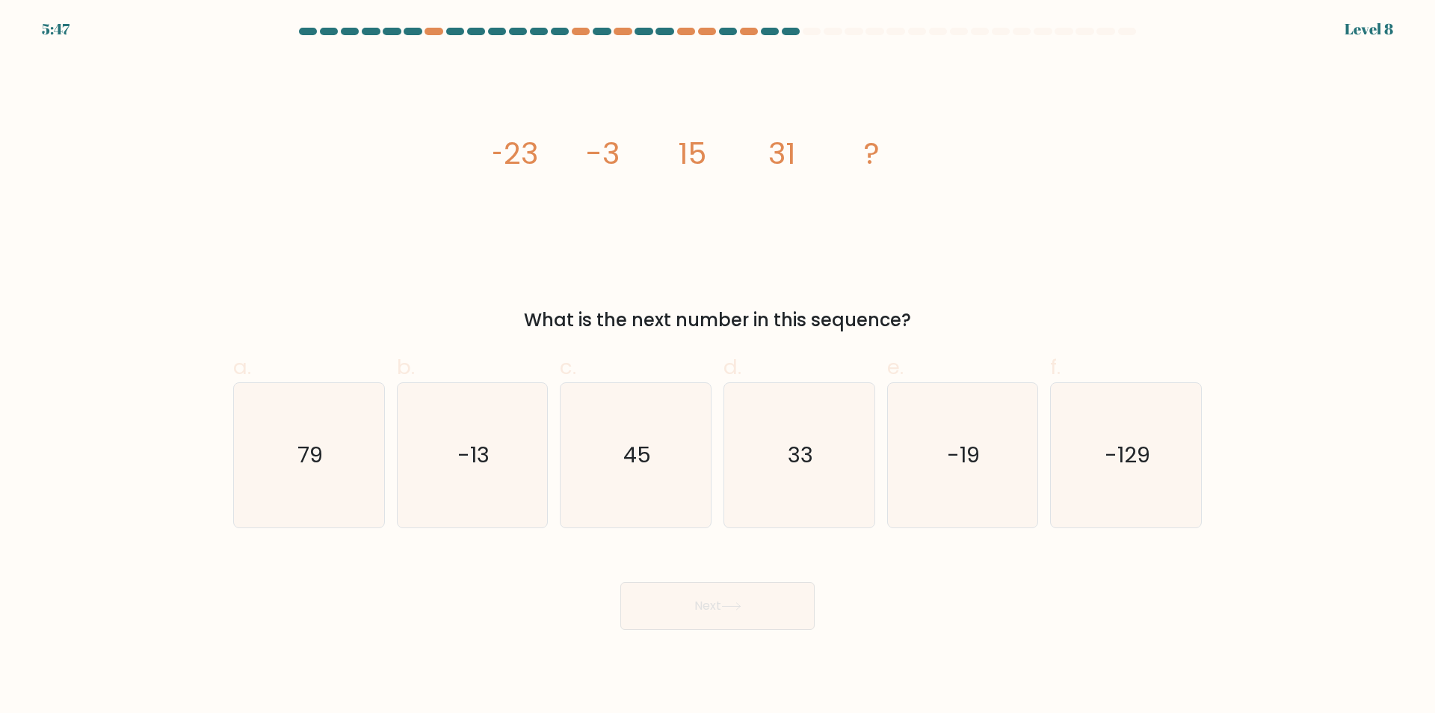
drag, startPoint x: 701, startPoint y: 506, endPoint x: 695, endPoint y: 559, distance: 53.4
click at [701, 505] on icon "45" at bounding box center [636, 455] width 144 height 144
click at [718, 366] on input "c. 45" at bounding box center [718, 362] width 1 height 10
radio input "true"
click at [698, 587] on button "Next" at bounding box center [718, 606] width 194 height 48
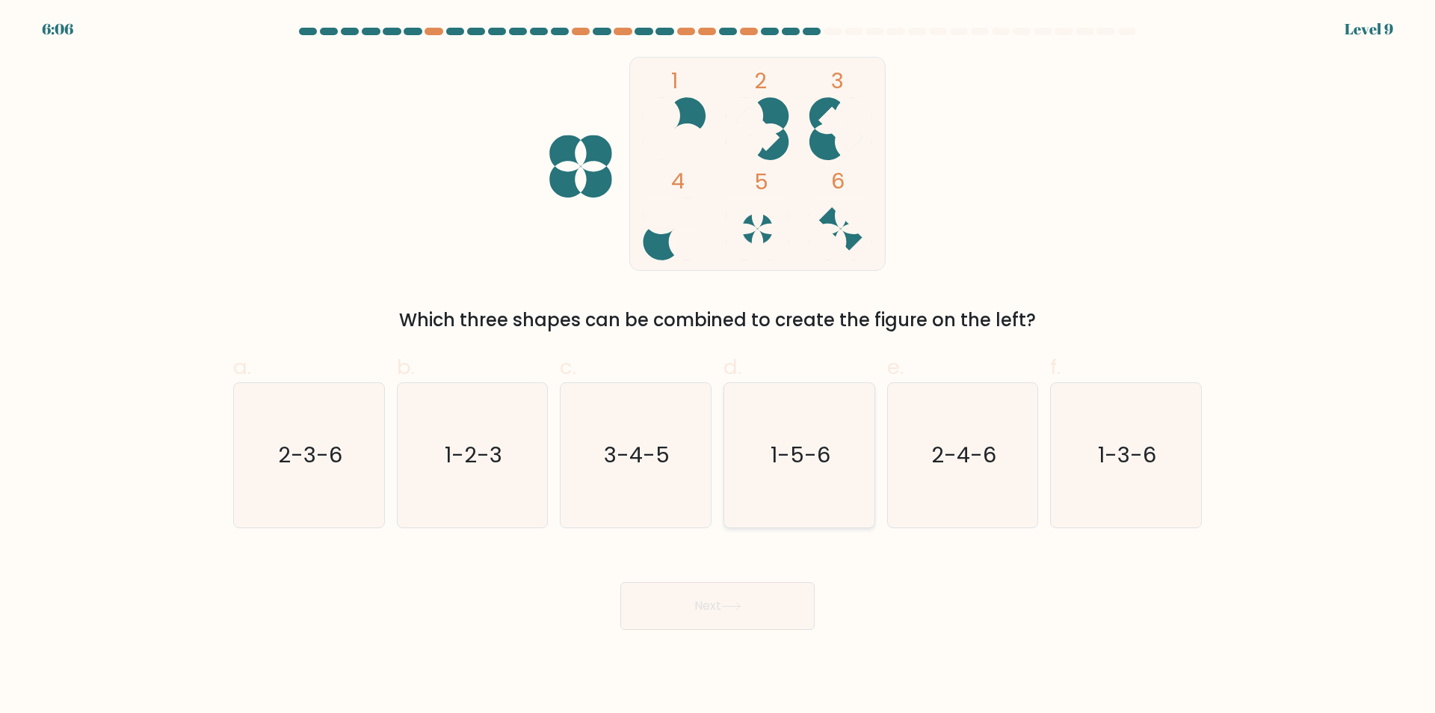
click at [834, 478] on icon "1-5-6" at bounding box center [799, 455] width 144 height 144
click at [718, 366] on input "d. 1-5-6" at bounding box center [718, 362] width 1 height 10
radio input "true"
click at [779, 606] on button "Next" at bounding box center [718, 606] width 194 height 48
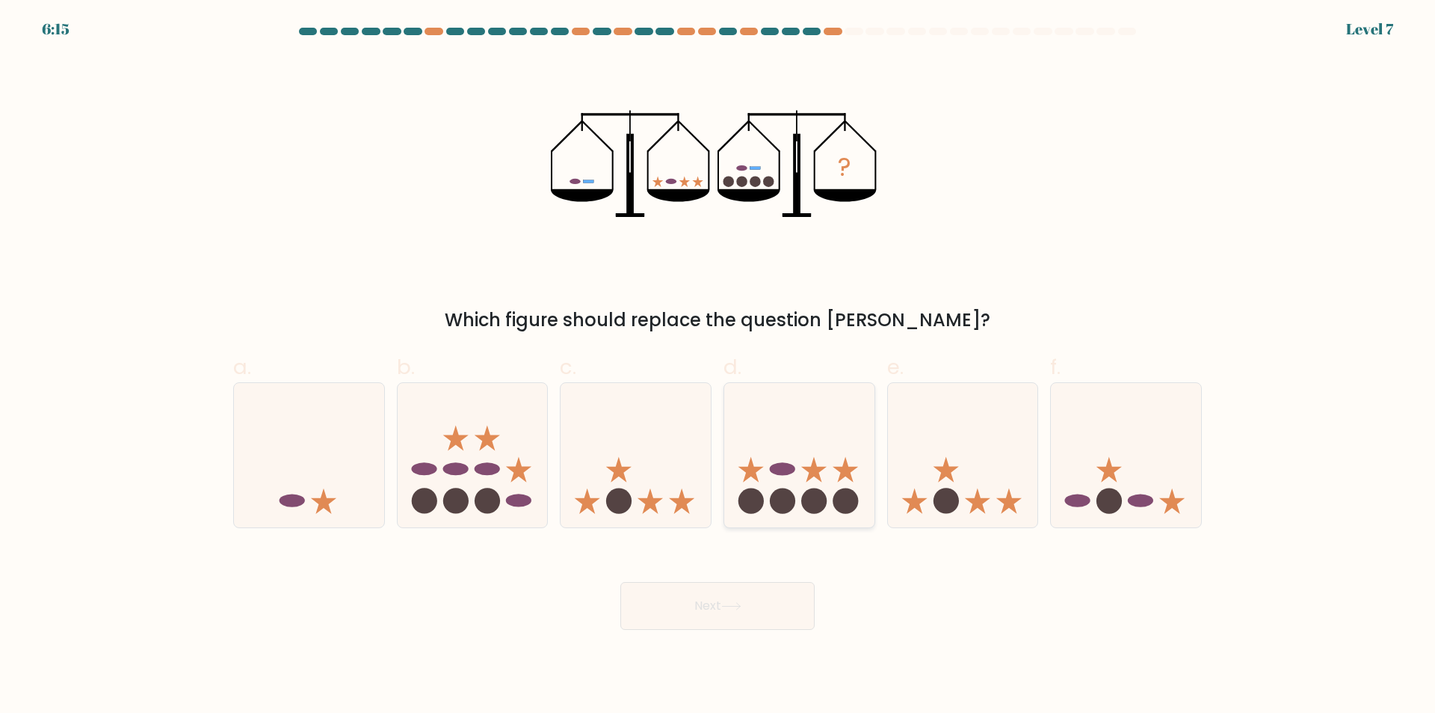
click at [805, 449] on icon at bounding box center [799, 455] width 150 height 124
click at [718, 366] on input "d." at bounding box center [718, 362] width 1 height 10
radio input "true"
click at [755, 639] on body "6:15 Level 7" at bounding box center [717, 356] width 1435 height 713
click at [766, 603] on button "Next" at bounding box center [718, 606] width 194 height 48
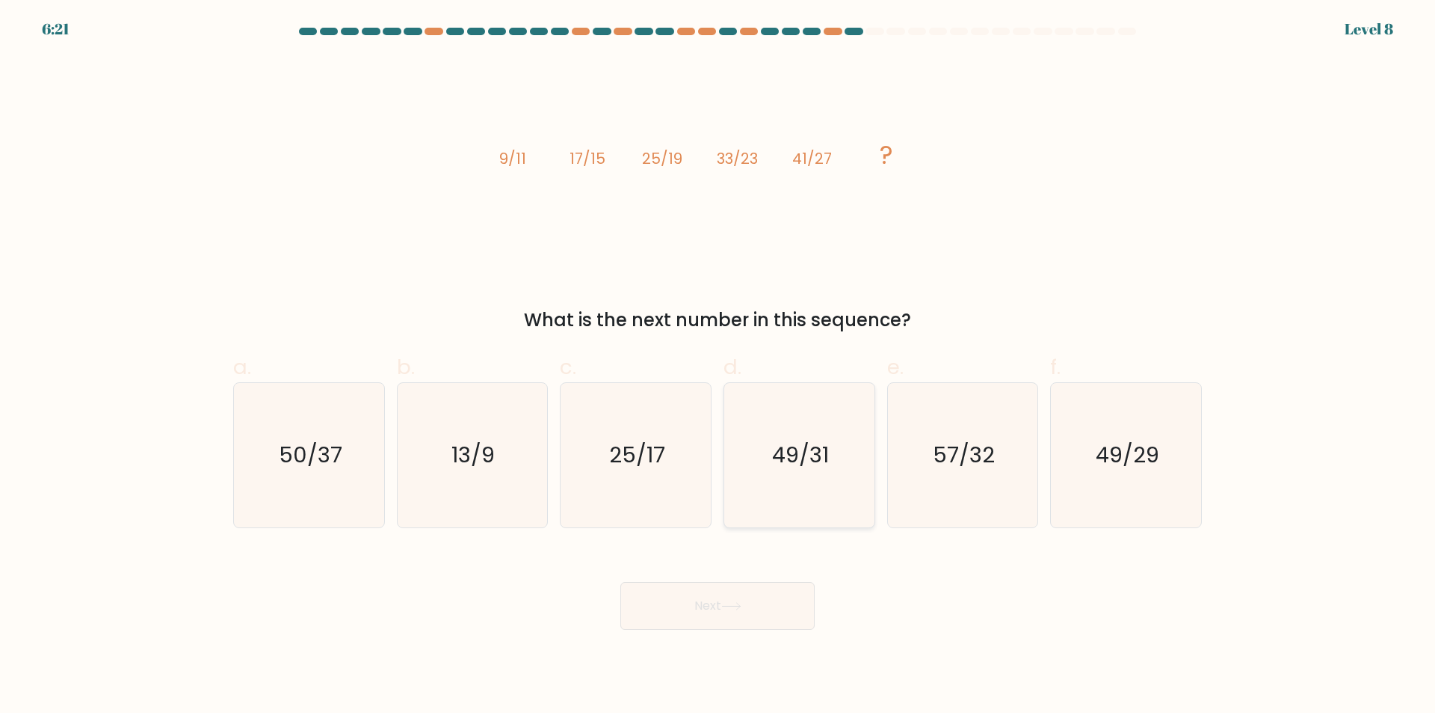
click at [802, 458] on text "49/31" at bounding box center [800, 455] width 57 height 30
click at [718, 366] on input "d. 49/31" at bounding box center [718, 362] width 1 height 10
radio input "true"
click at [748, 619] on button "Next" at bounding box center [718, 606] width 194 height 48
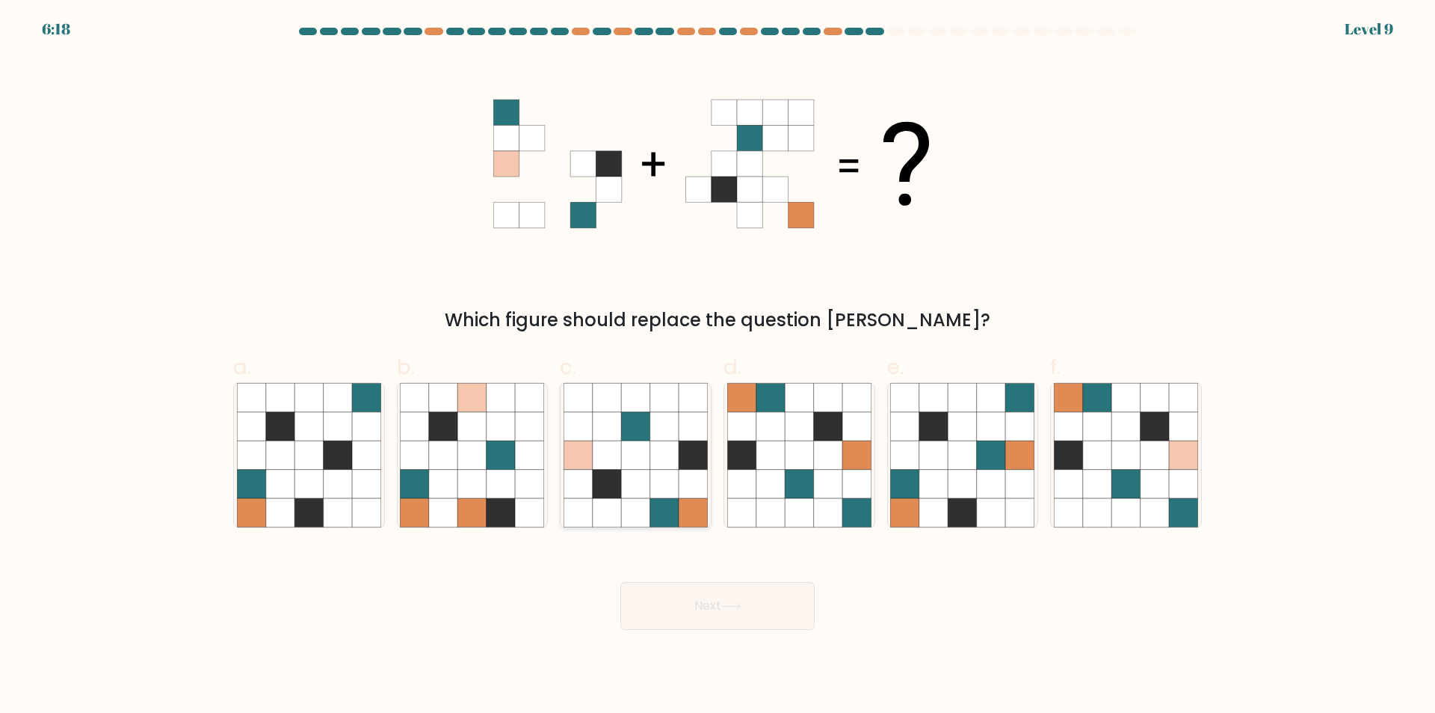
click at [603, 481] on icon at bounding box center [607, 484] width 28 height 28
click at [718, 366] on input "c." at bounding box center [718, 362] width 1 height 10
radio input "true"
click at [731, 600] on button "Next" at bounding box center [718, 606] width 194 height 48
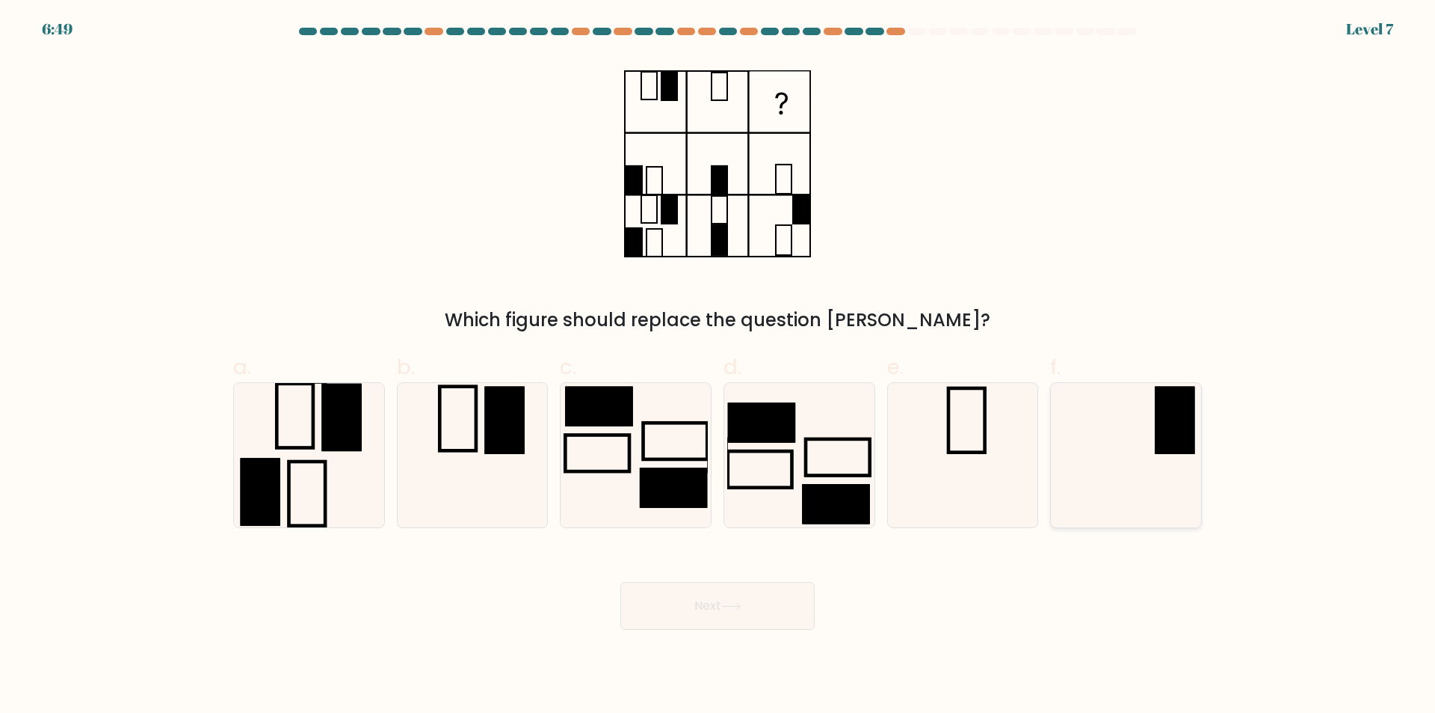
click at [1166, 470] on icon at bounding box center [1126, 455] width 144 height 144
click at [718, 366] on input "f." at bounding box center [718, 362] width 1 height 10
radio input "true"
click at [488, 425] on rect at bounding box center [505, 420] width 40 height 67
click at [718, 366] on input "b." at bounding box center [718, 362] width 1 height 10
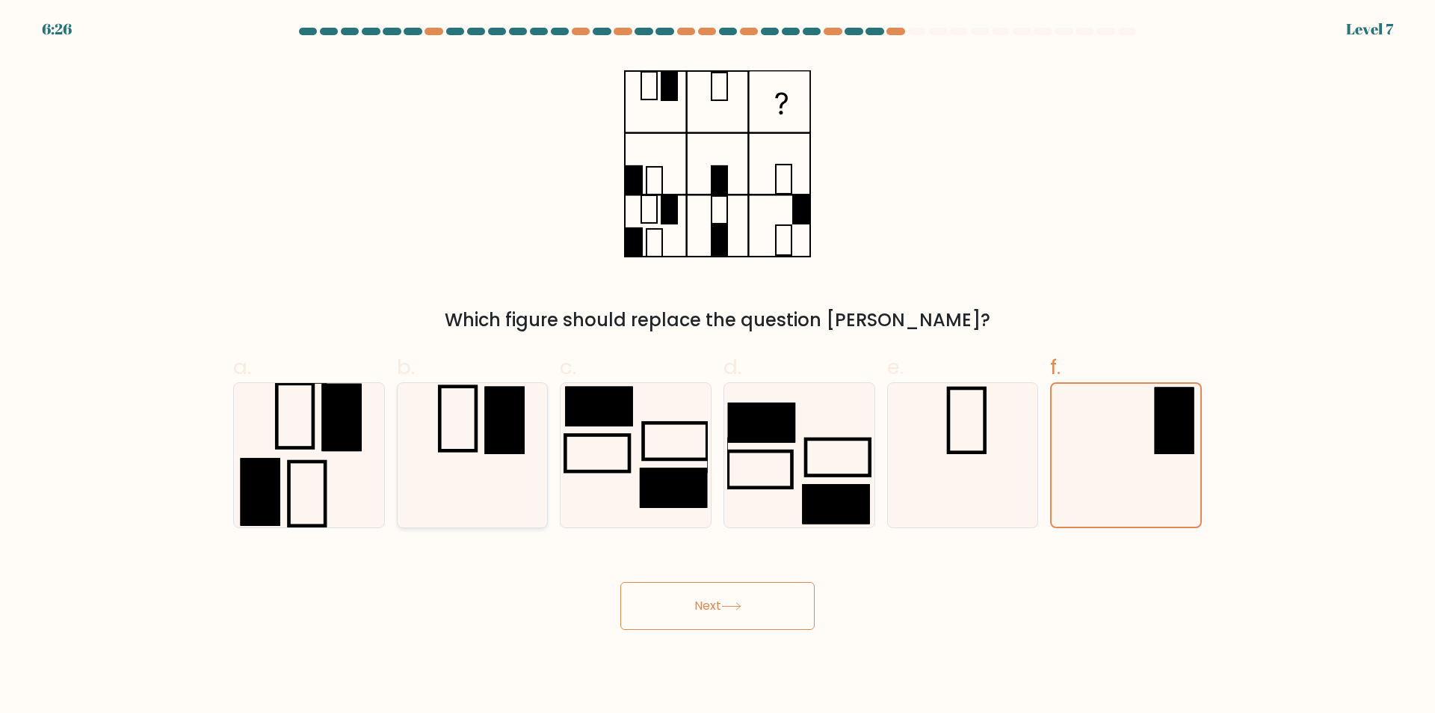
radio input "true"
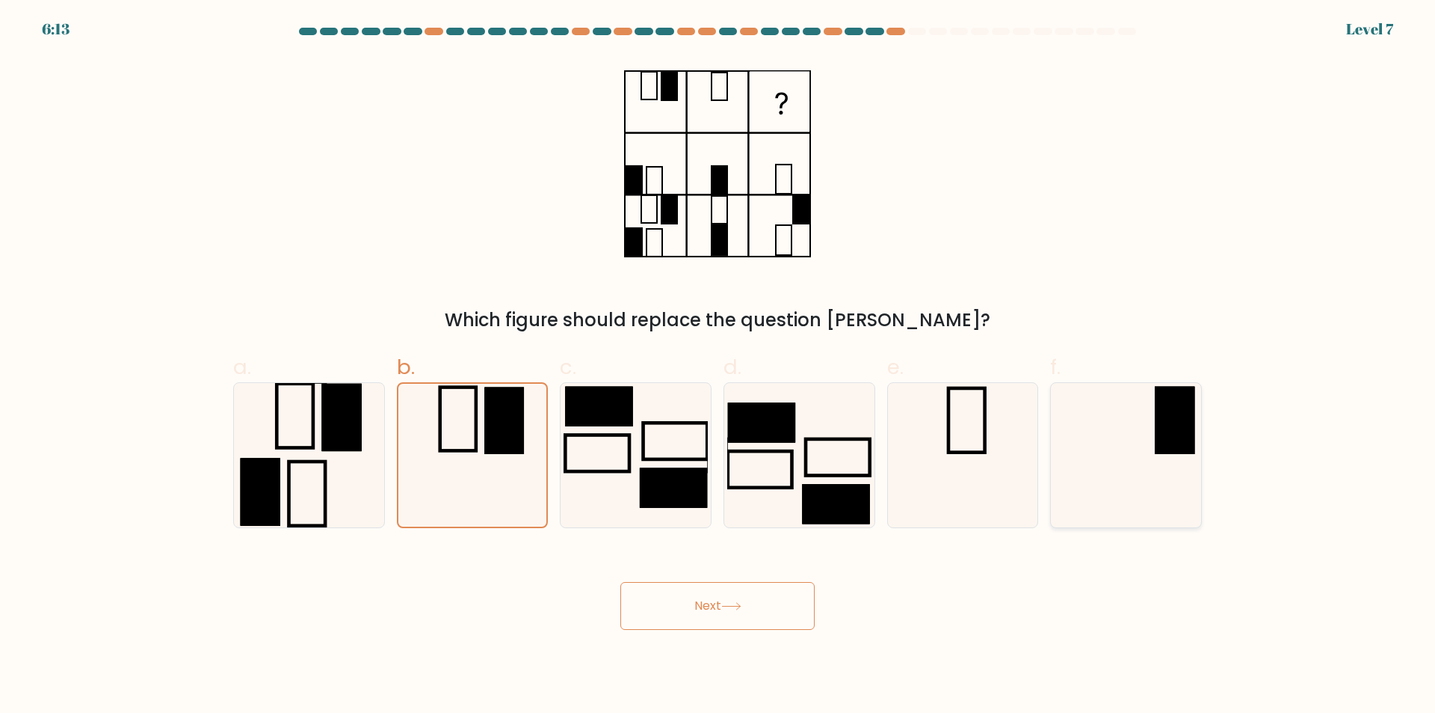
click at [1134, 470] on icon at bounding box center [1126, 455] width 144 height 144
click at [718, 366] on input "f." at bounding box center [718, 362] width 1 height 10
radio input "true"
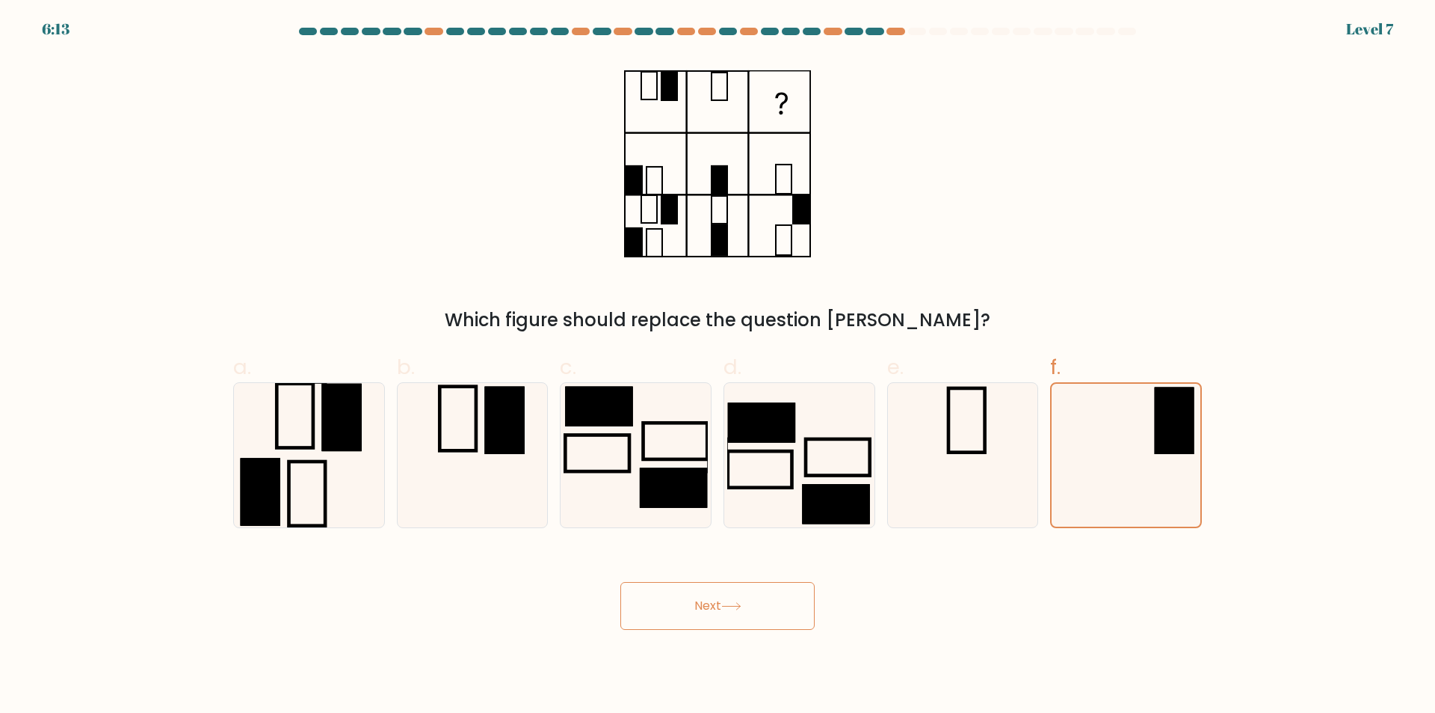
click at [779, 597] on button "Next" at bounding box center [718, 606] width 194 height 48
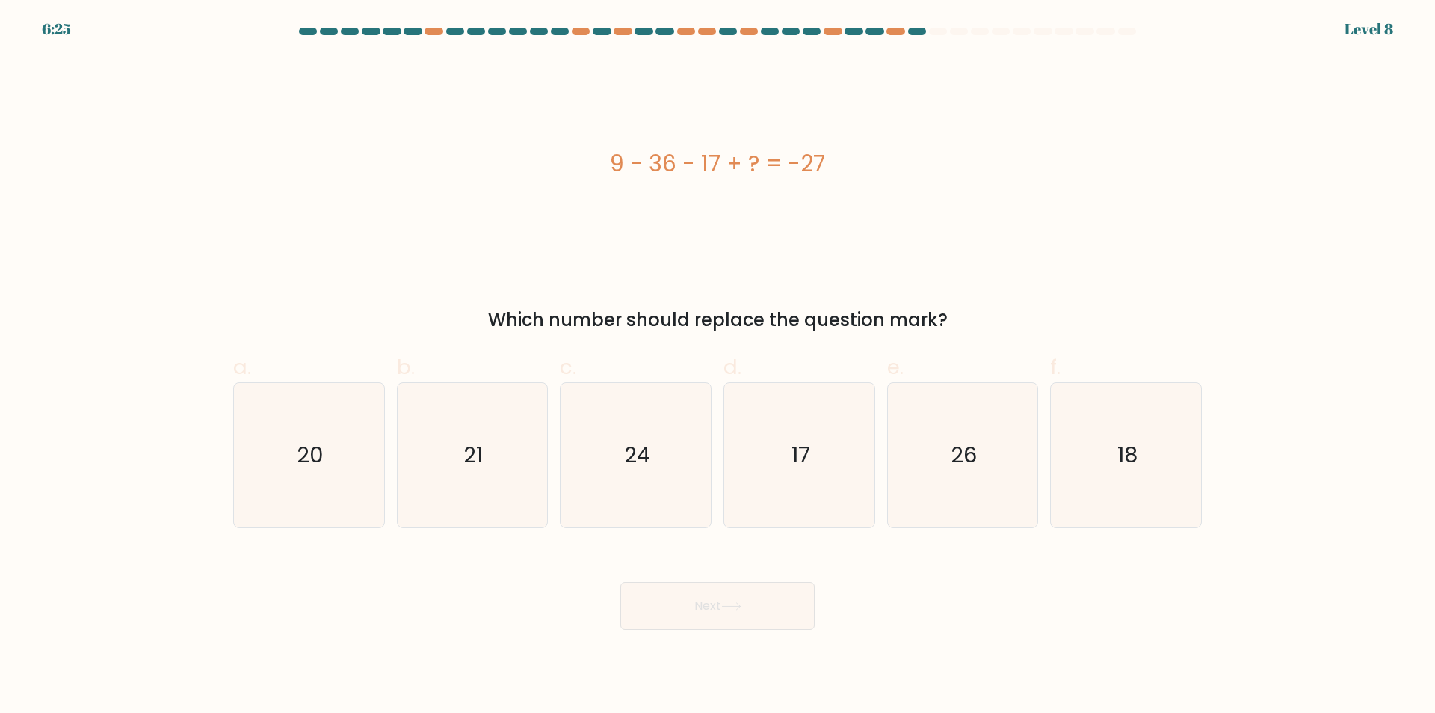
click at [881, 459] on div "e. 26" at bounding box center [963, 439] width 164 height 176
click at [818, 473] on icon "17" at bounding box center [799, 455] width 144 height 144
click at [718, 366] on input "d. 17" at bounding box center [718, 362] width 1 height 10
radio input "true"
click at [763, 618] on button "Next" at bounding box center [718, 606] width 194 height 48
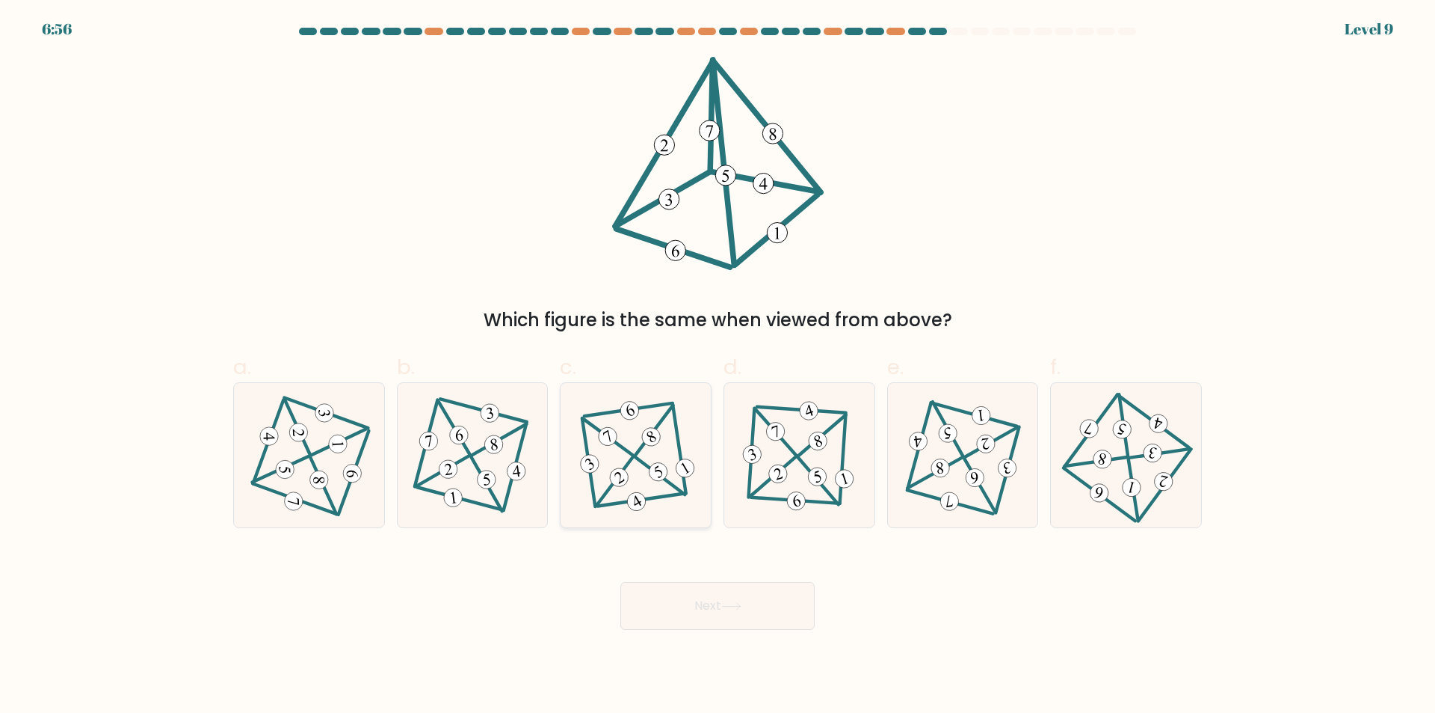
click at [642, 465] on icon at bounding box center [636, 455] width 118 height 115
click at [718, 366] on input "c." at bounding box center [718, 362] width 1 height 10
radio input "true"
click at [692, 606] on button "Next" at bounding box center [718, 606] width 194 height 48
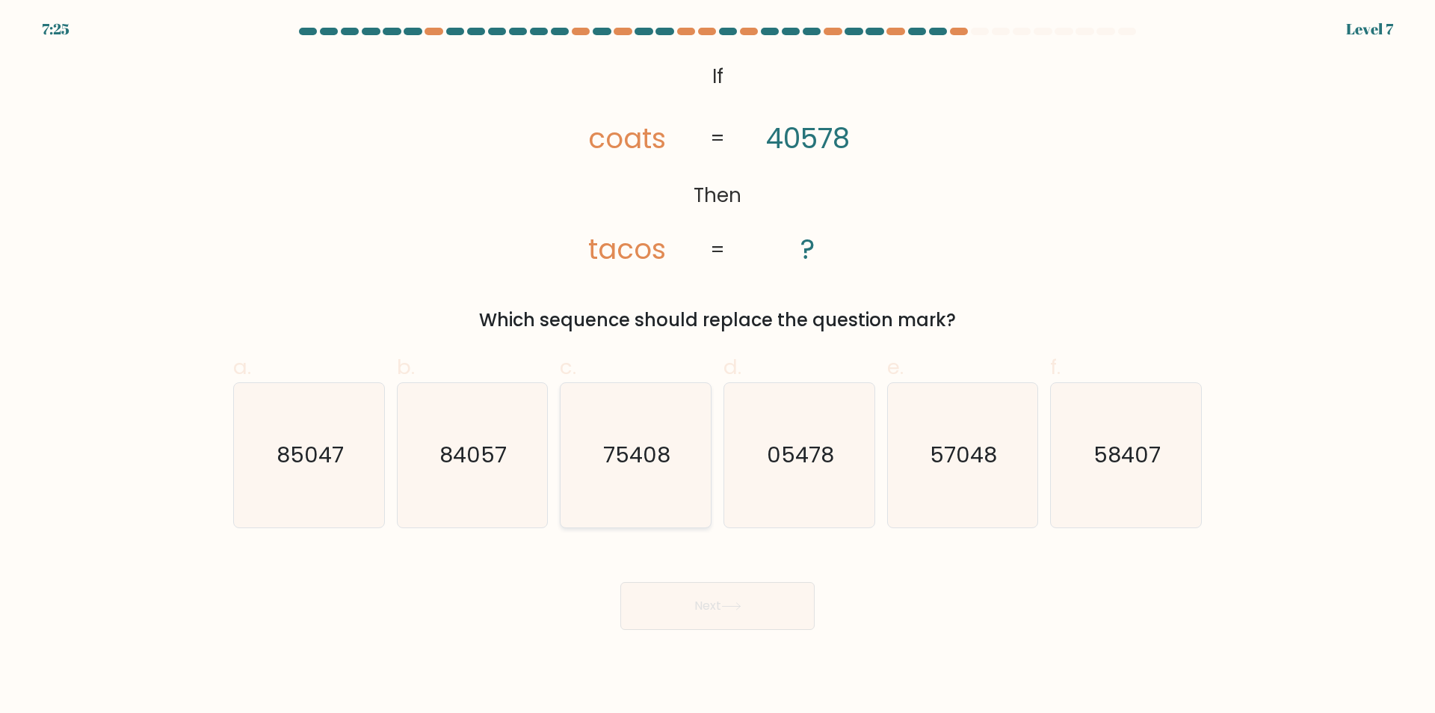
click at [642, 452] on text "75408" at bounding box center [637, 455] width 67 height 30
click at [718, 366] on input "c. 75408" at bounding box center [718, 362] width 1 height 10
radio input "true"
click at [728, 604] on icon at bounding box center [731, 606] width 20 height 8
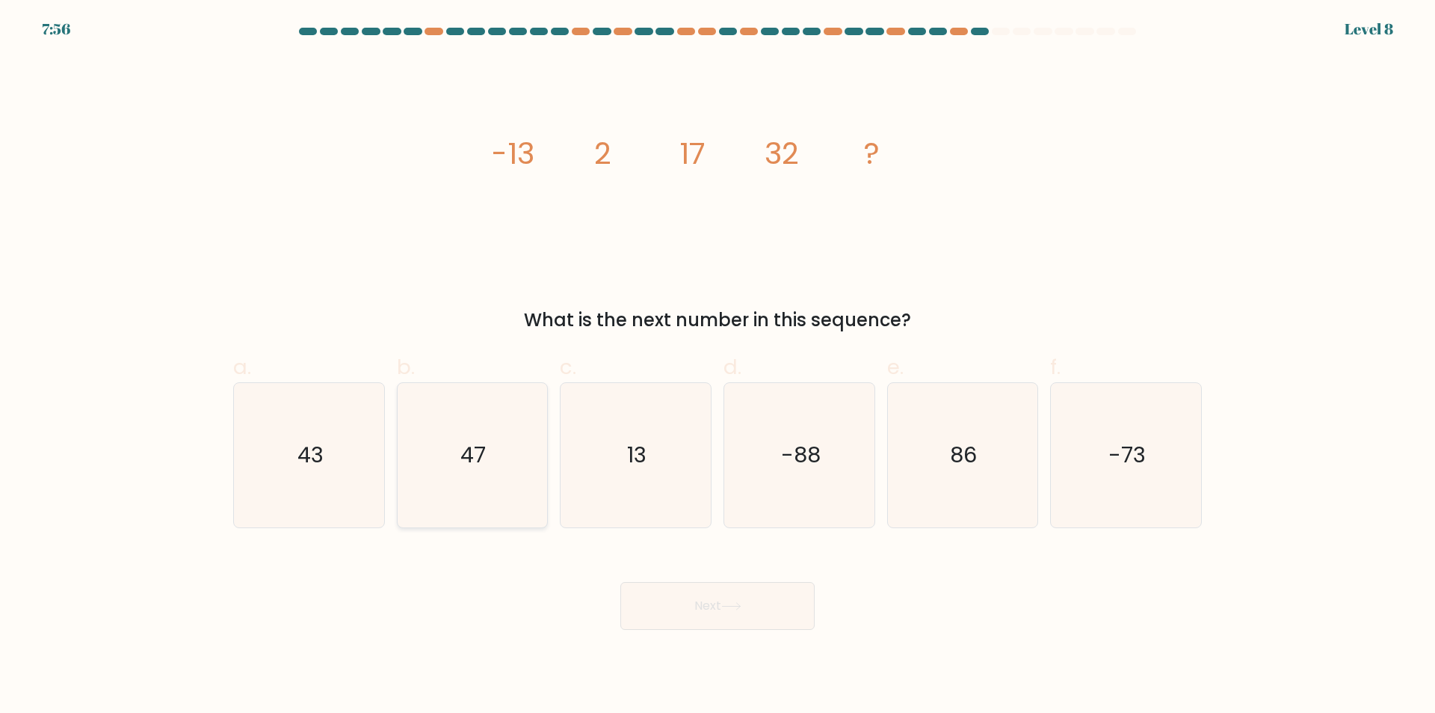
click at [484, 474] on icon "47" at bounding box center [472, 455] width 144 height 144
click at [718, 366] on input "b. 47" at bounding box center [718, 362] width 1 height 10
radio input "true"
click at [705, 630] on button "Next" at bounding box center [718, 606] width 194 height 48
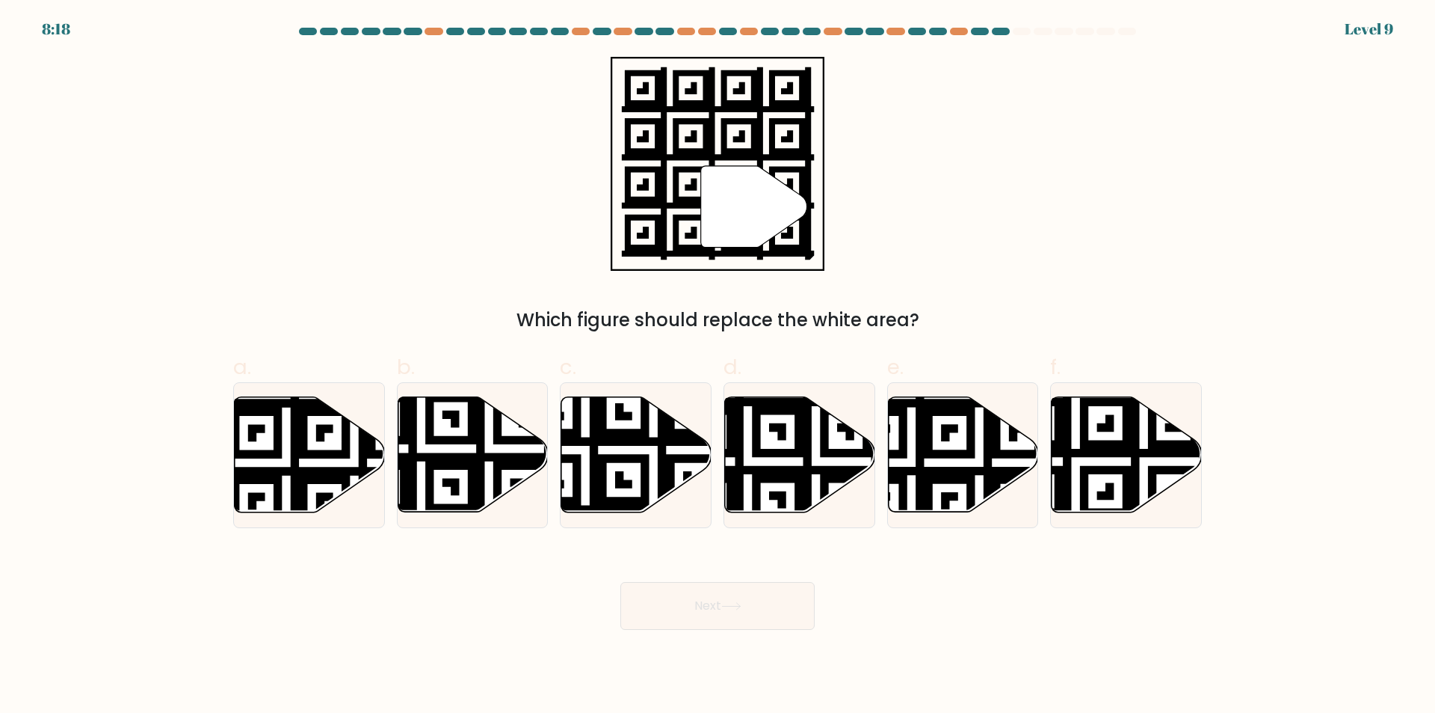
drag, startPoint x: 450, startPoint y: 470, endPoint x: 621, endPoint y: 550, distance: 188.0
click at [450, 470] on icon at bounding box center [473, 454] width 150 height 117
click at [718, 366] on input "b." at bounding box center [718, 362] width 1 height 10
radio input "true"
click at [718, 612] on button "Next" at bounding box center [718, 606] width 194 height 48
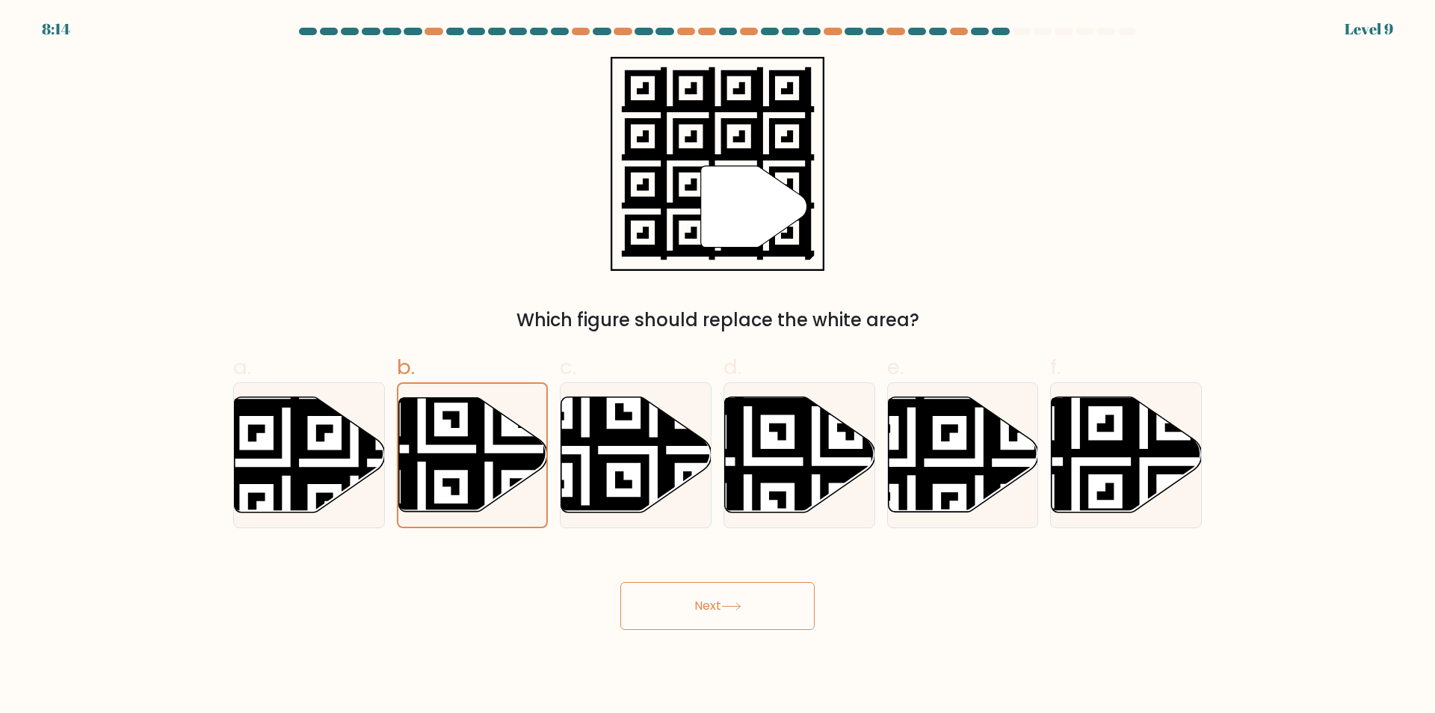
click at [718, 612] on button "Next" at bounding box center [718, 606] width 194 height 48
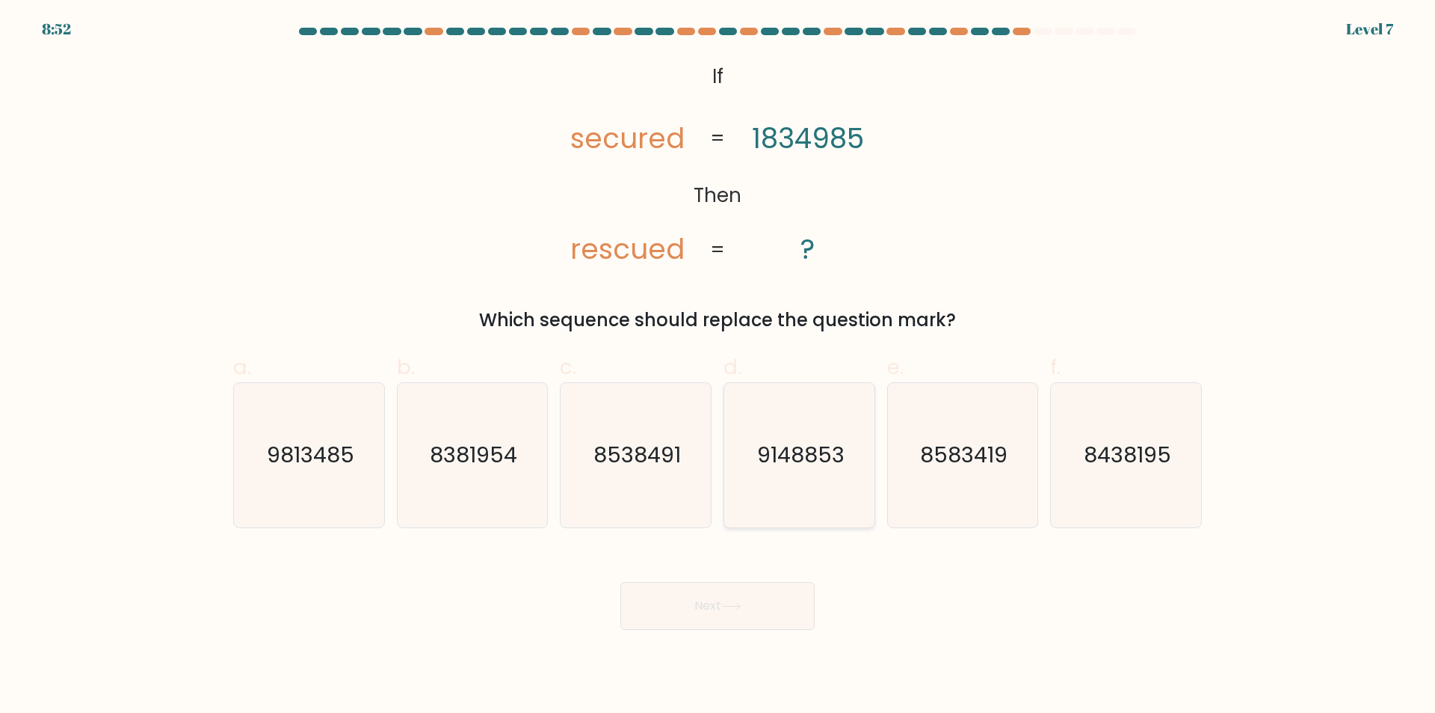
click at [796, 483] on icon "9148853" at bounding box center [799, 455] width 144 height 144
click at [718, 366] on input "d. 9148853" at bounding box center [718, 362] width 1 height 10
radio input "true"
click at [234, 487] on div "a. 9813485" at bounding box center [309, 439] width 164 height 176
click at [292, 484] on icon "9813485" at bounding box center [309, 455] width 144 height 144
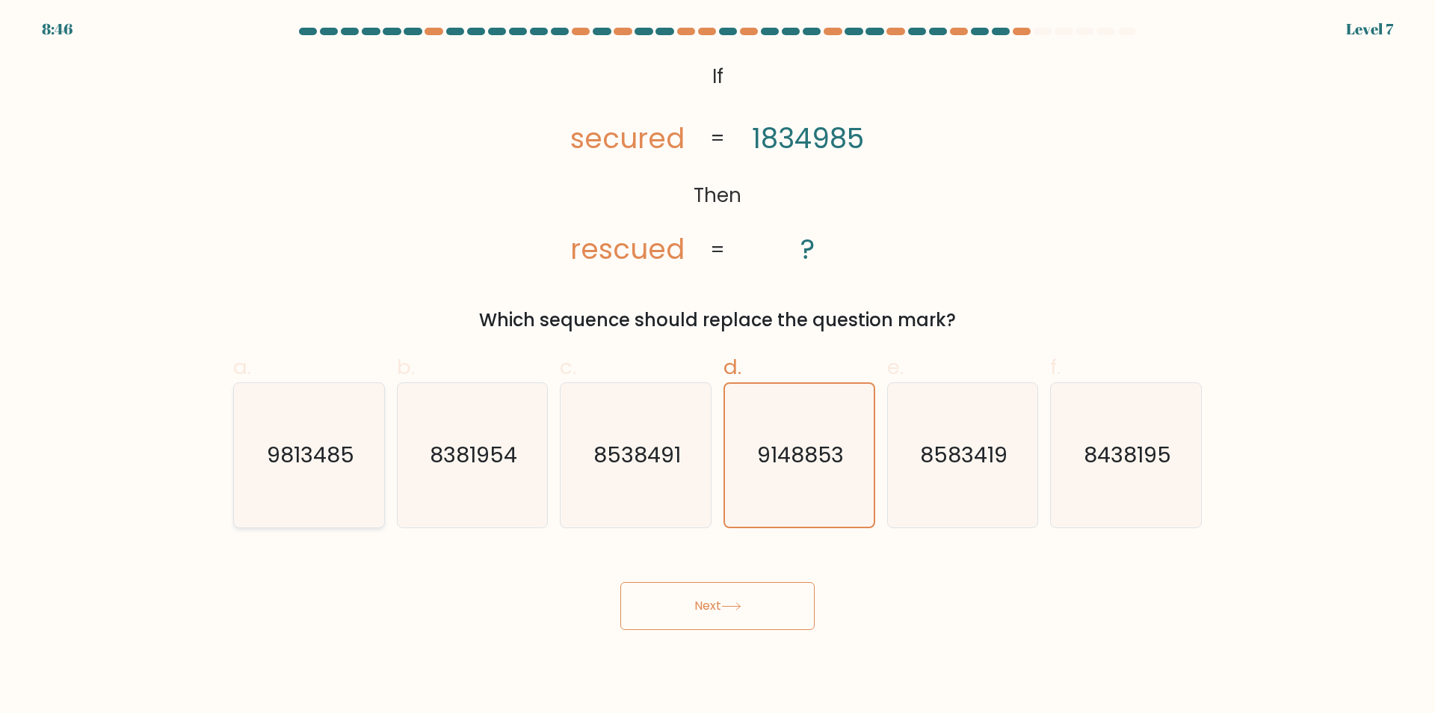
click at [718, 366] on input "a. 9813485" at bounding box center [718, 362] width 1 height 10
radio input "true"
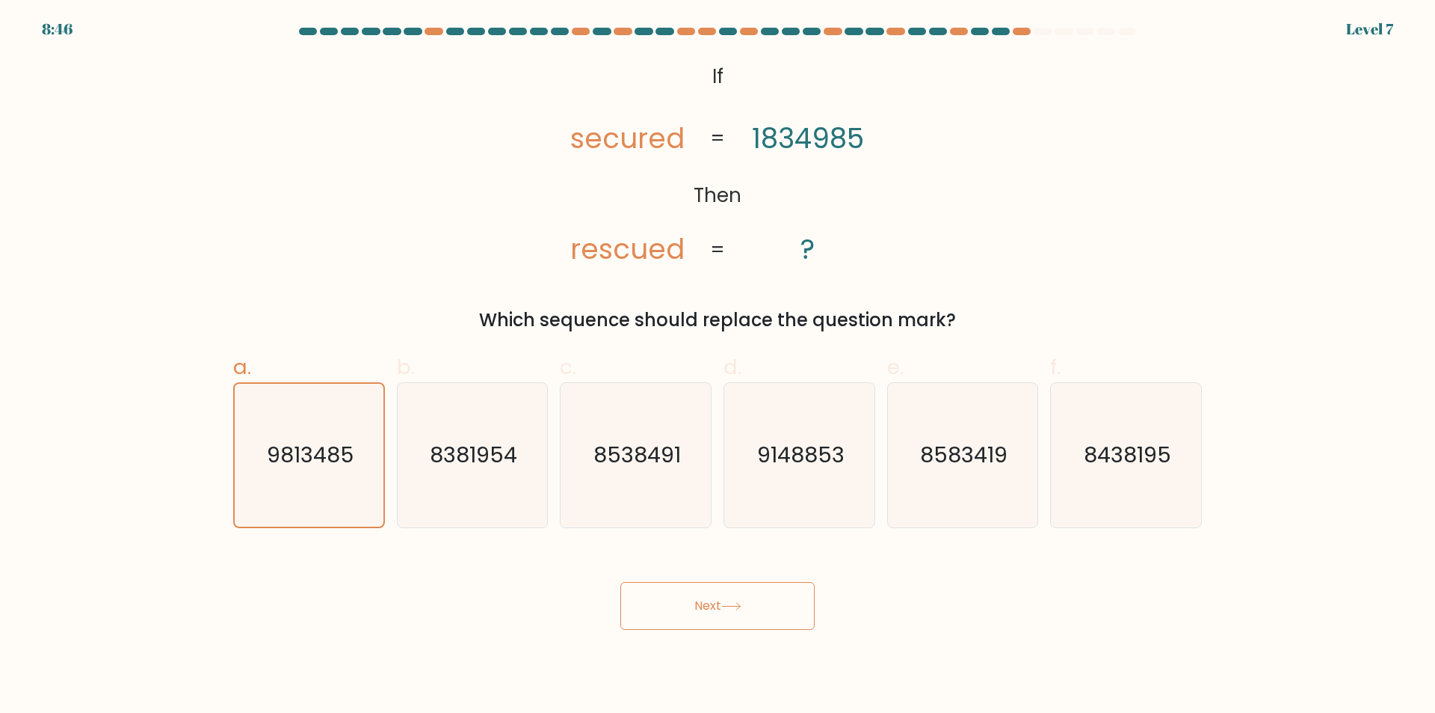
click at [657, 617] on button "Next" at bounding box center [718, 606] width 194 height 48
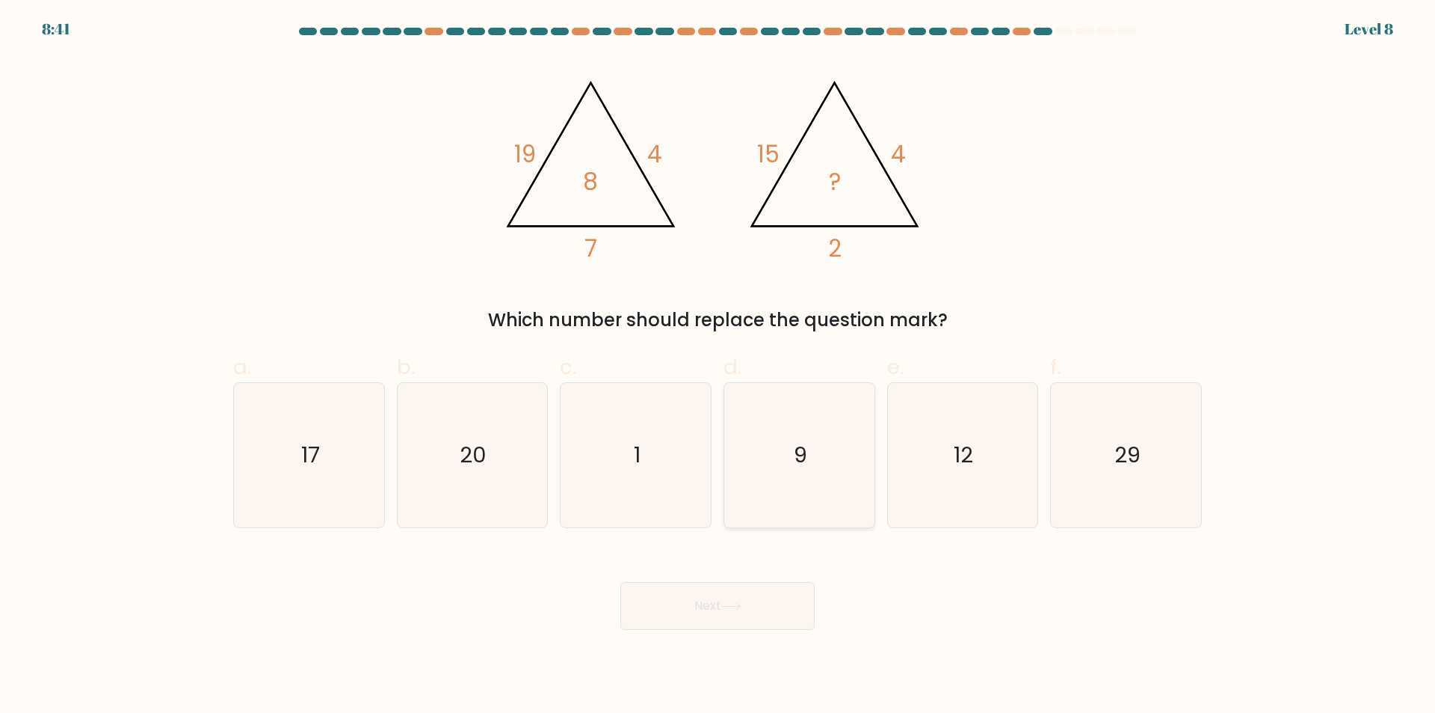
click at [757, 444] on icon "9" at bounding box center [799, 455] width 144 height 144
click at [718, 366] on input "d. 9" at bounding box center [718, 362] width 1 height 10
radio input "true"
click at [772, 625] on button "Next" at bounding box center [718, 606] width 194 height 48
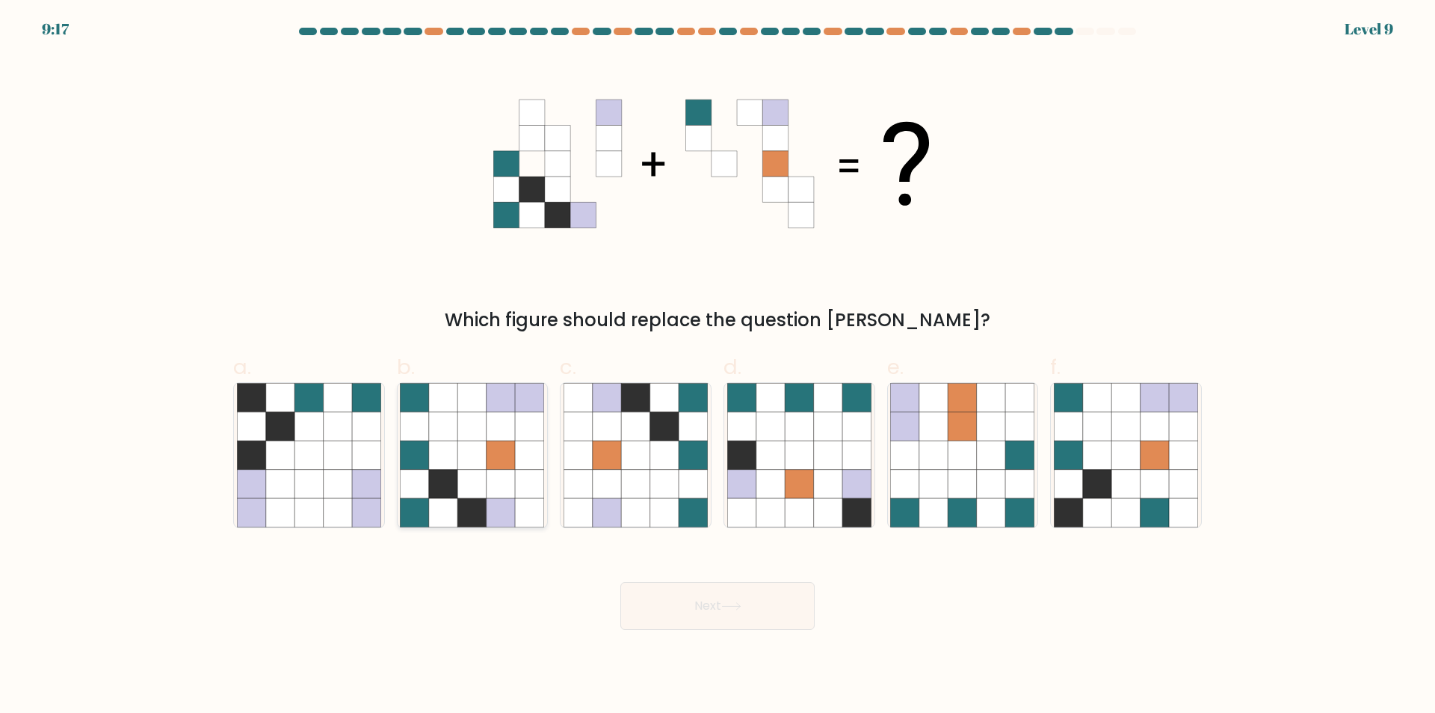
click at [502, 453] on icon at bounding box center [501, 454] width 28 height 28
click at [718, 366] on input "b." at bounding box center [718, 362] width 1 height 10
radio input "true"
click at [722, 609] on button "Next" at bounding box center [718, 606] width 194 height 48
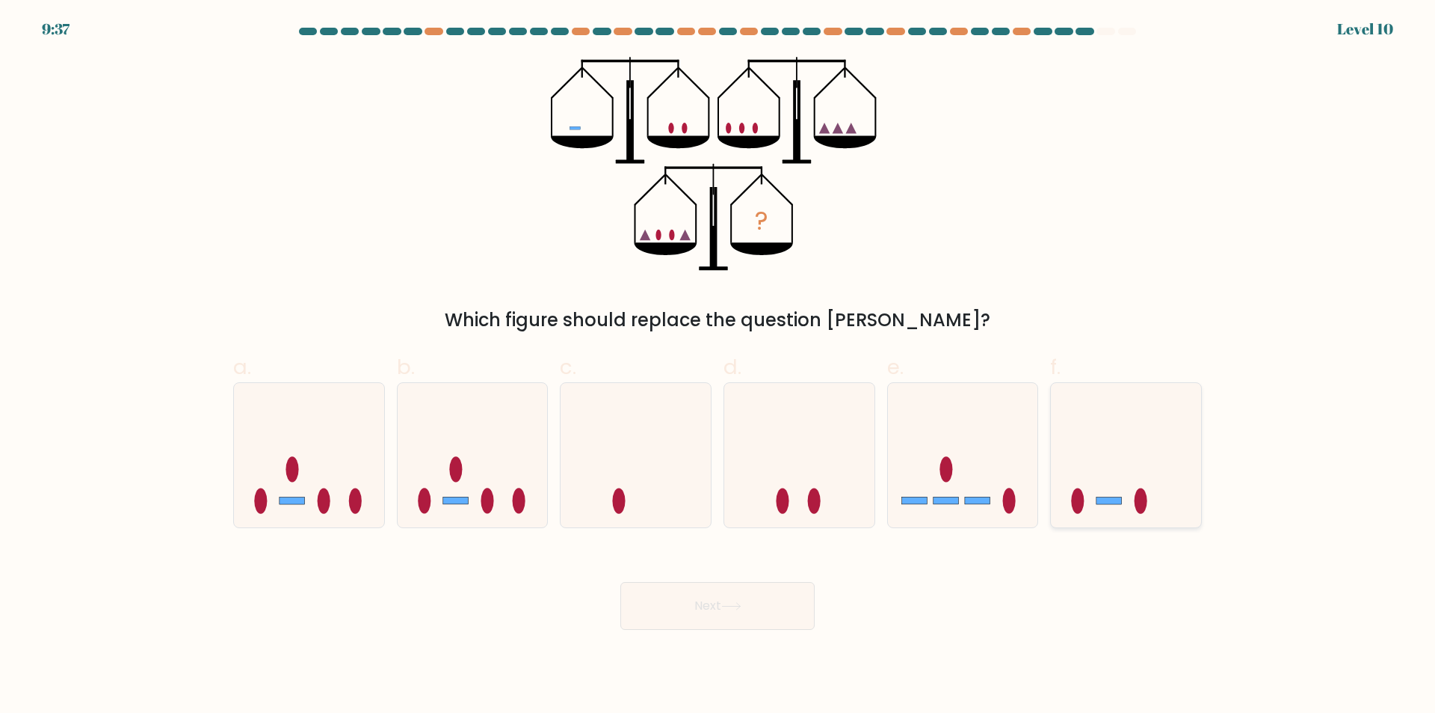
click at [1116, 461] on icon at bounding box center [1126, 455] width 150 height 124
click at [718, 366] on input "f." at bounding box center [718, 362] width 1 height 10
radio input "true"
click at [761, 600] on button "Next" at bounding box center [718, 606] width 194 height 48
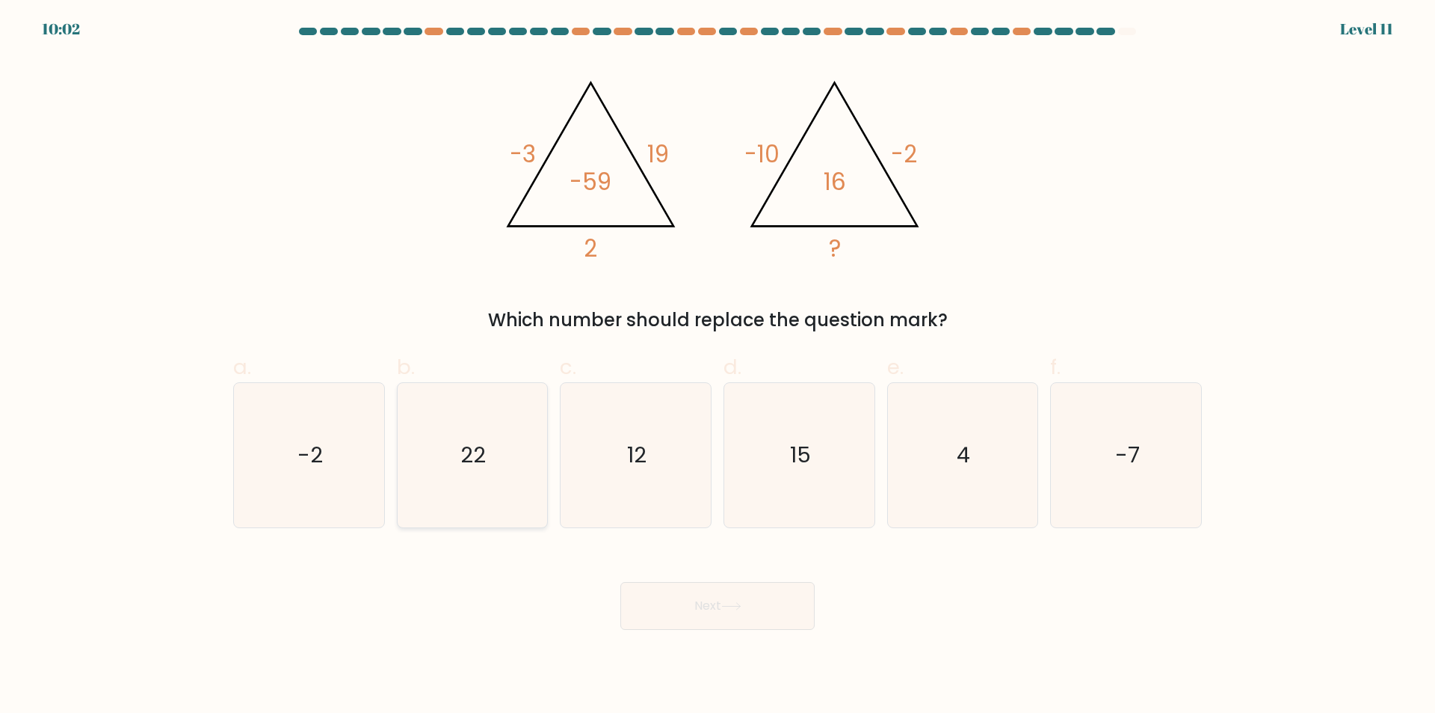
click at [539, 476] on icon "22" at bounding box center [472, 455] width 144 height 144
click at [718, 366] on input "b. 22" at bounding box center [718, 362] width 1 height 10
radio input "true"
click at [717, 587] on button "Next" at bounding box center [718, 606] width 194 height 48
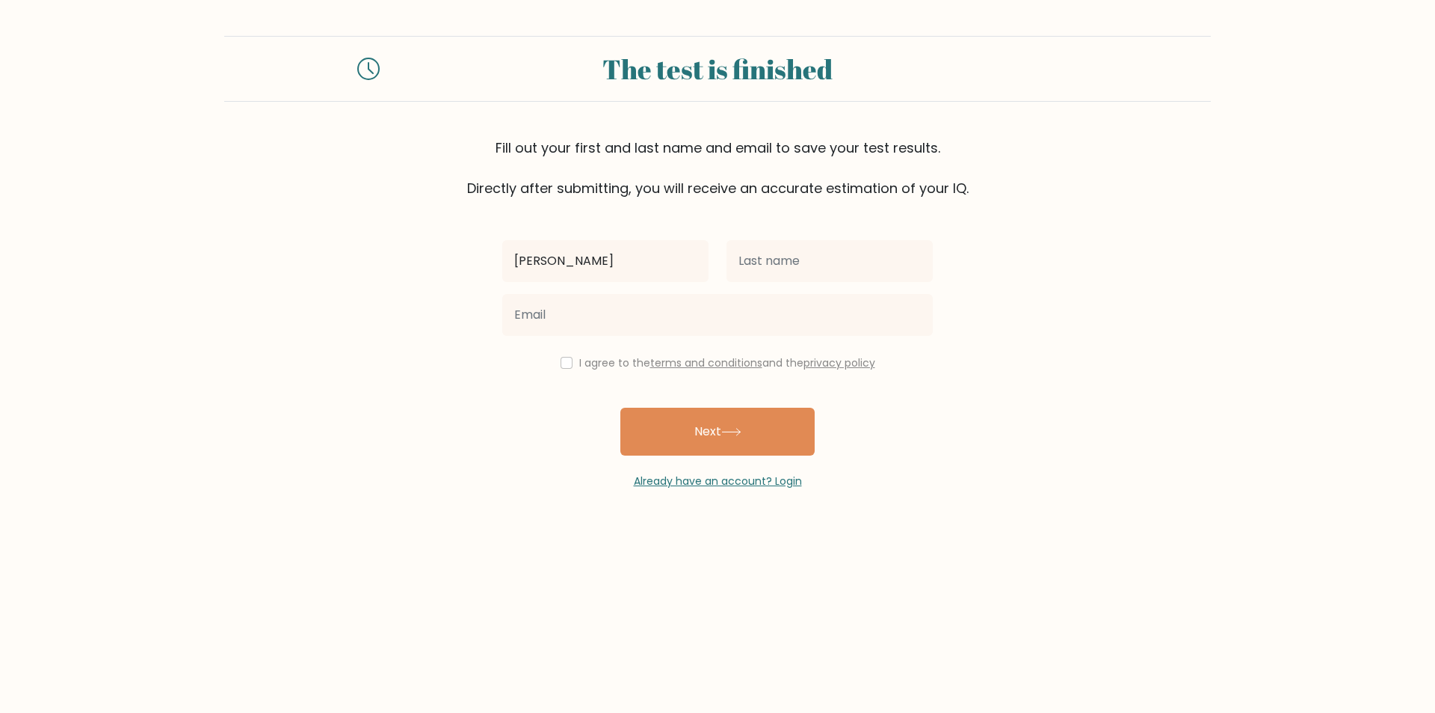
type input "[PERSON_NAME]"
click at [810, 245] on input "text" at bounding box center [830, 261] width 206 height 42
type input "Pcs"
click at [561, 363] on input "checkbox" at bounding box center [567, 363] width 12 height 12
checkbox input "true"
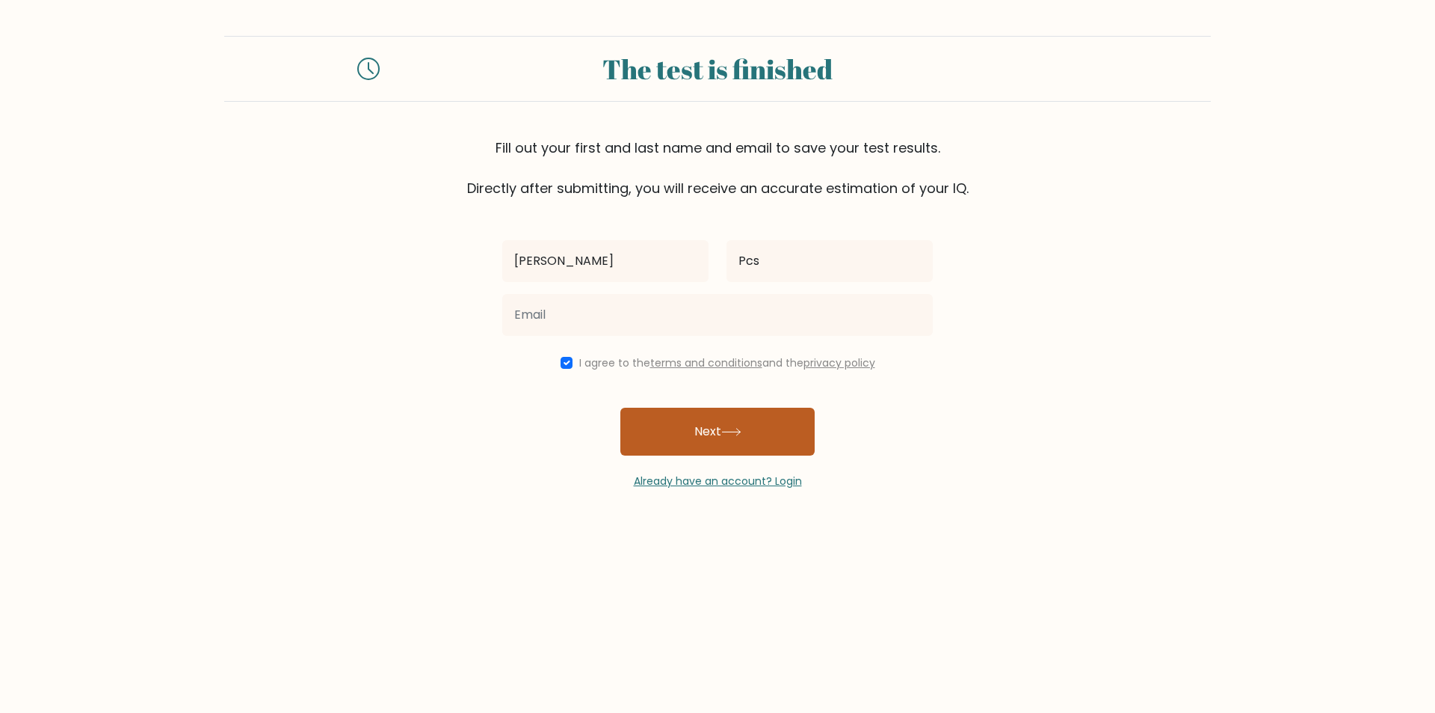
click at [678, 435] on button "Next" at bounding box center [718, 431] width 194 height 48
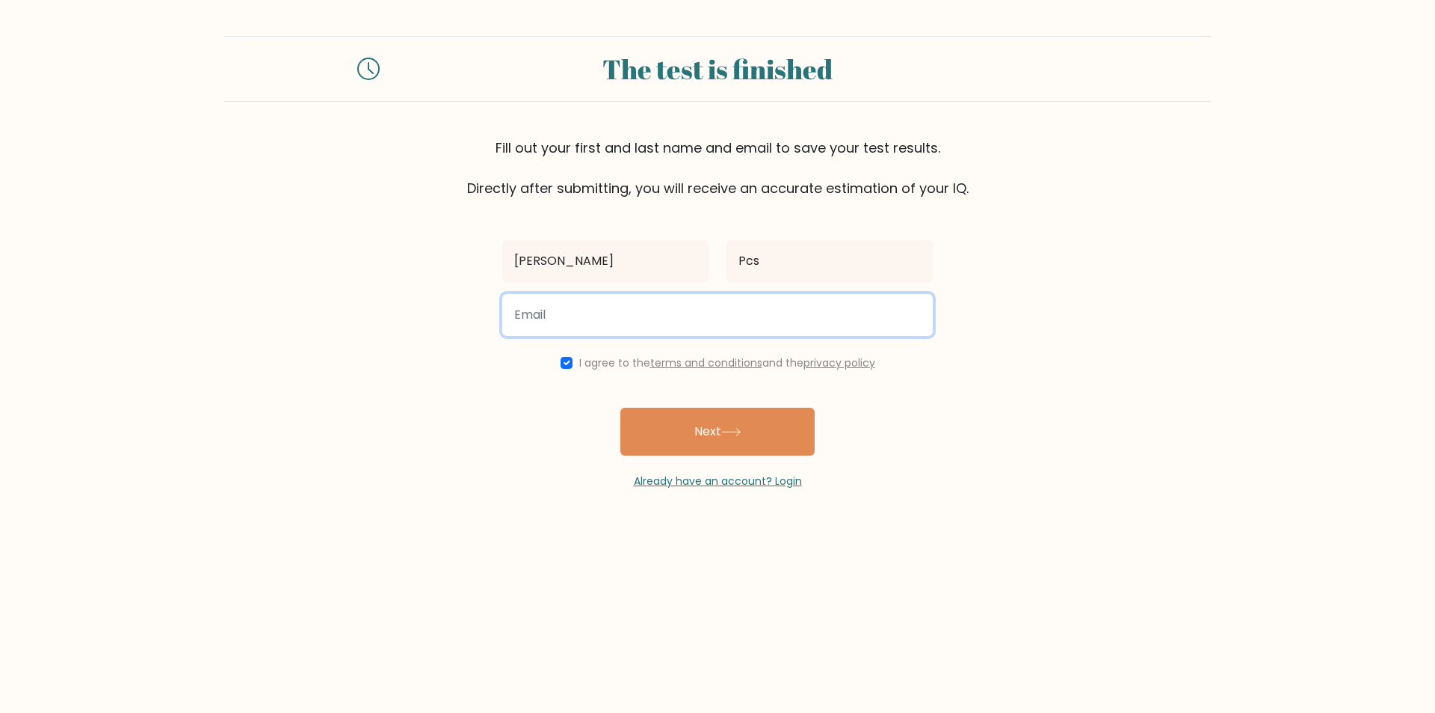
click at [689, 312] on input "email" at bounding box center [717, 315] width 431 height 42
type input "blueteeth472@gmail.com"
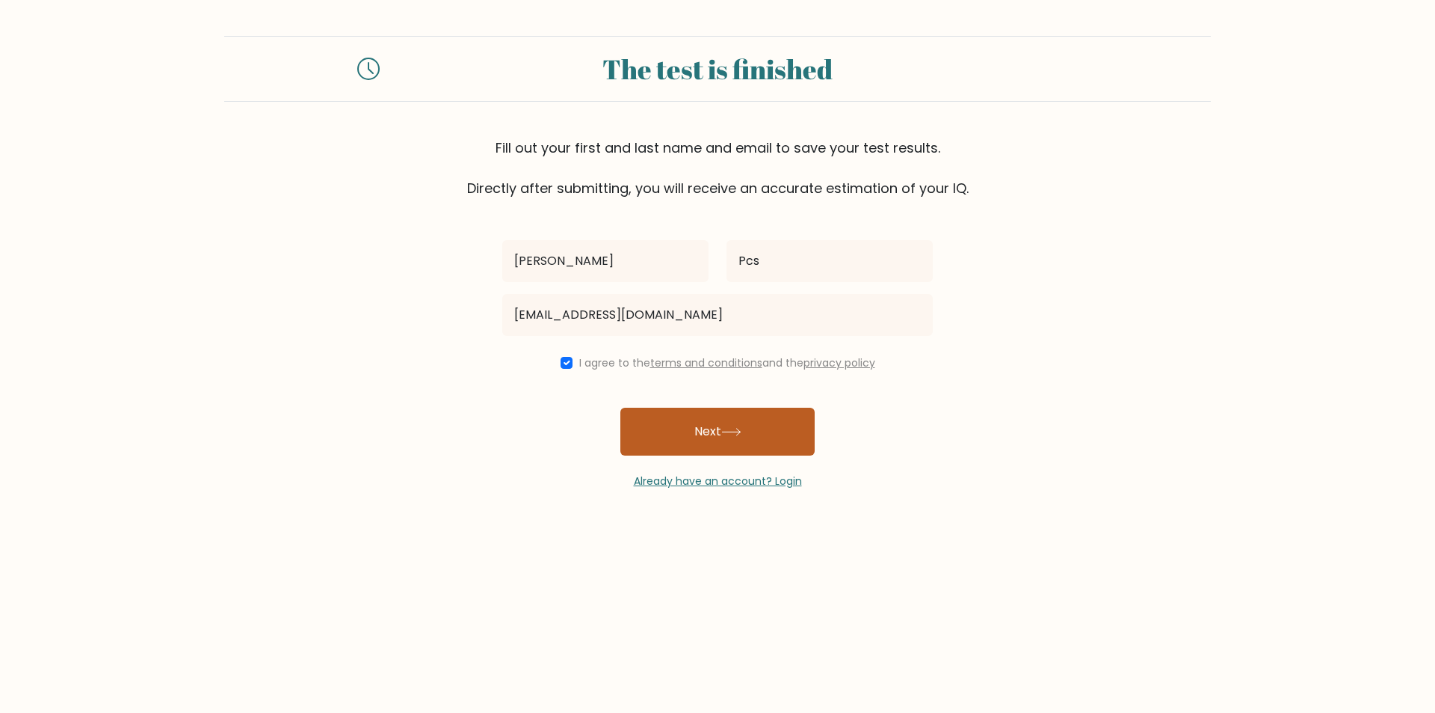
click at [716, 429] on button "Next" at bounding box center [718, 431] width 194 height 48
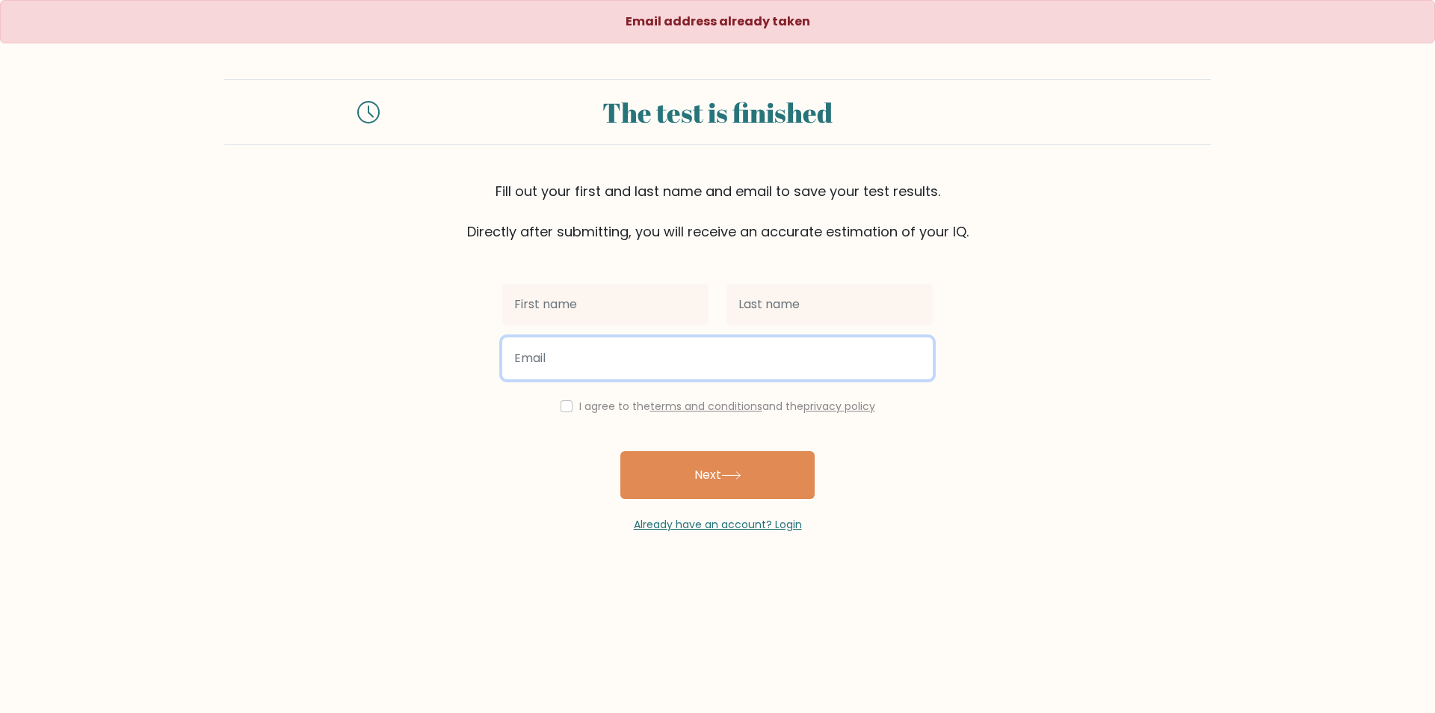
click at [621, 361] on input "email" at bounding box center [717, 358] width 431 height 42
type input "blueteeth1212@gmail.com"
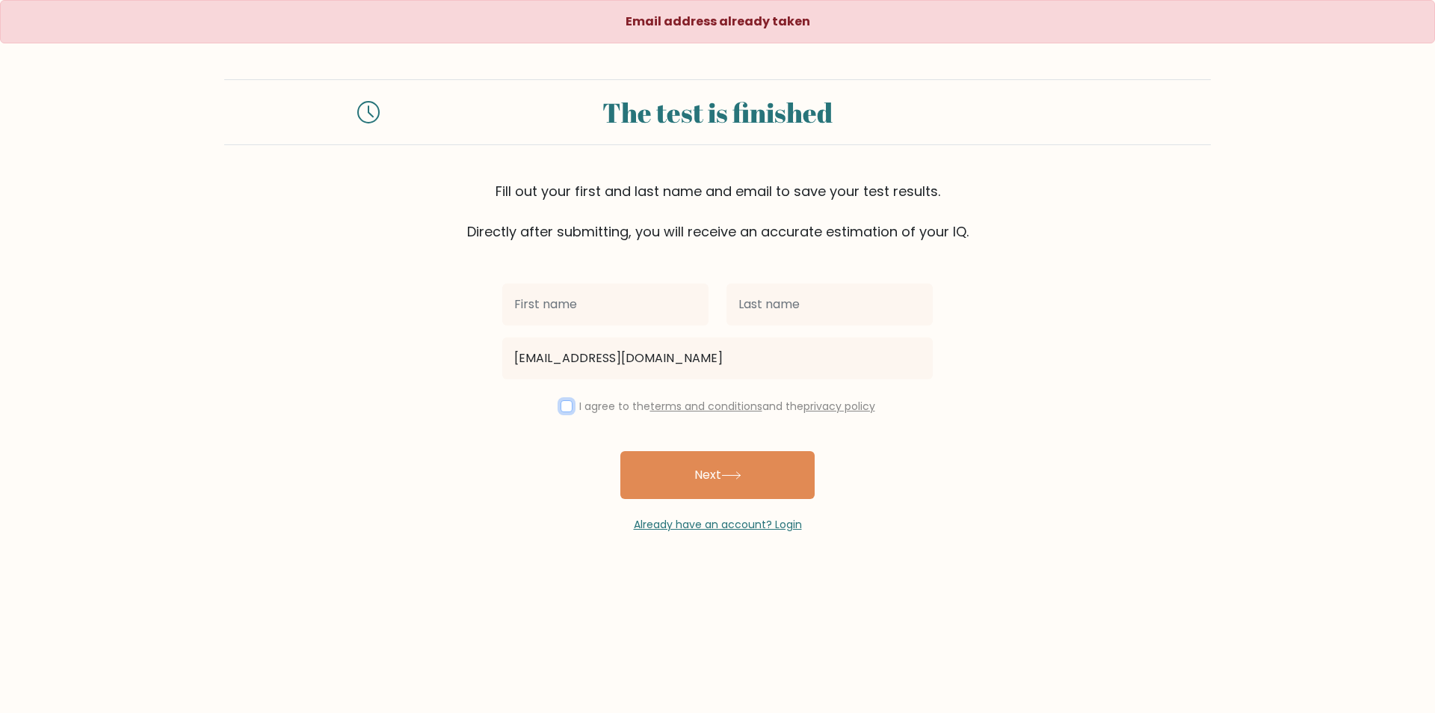
click at [567, 411] on input "checkbox" at bounding box center [567, 406] width 12 height 12
checkbox input "true"
click at [601, 316] on input "text" at bounding box center [605, 304] width 206 height 42
type input "[PERSON_NAME]"
click at [759, 307] on input "text" at bounding box center [830, 304] width 206 height 42
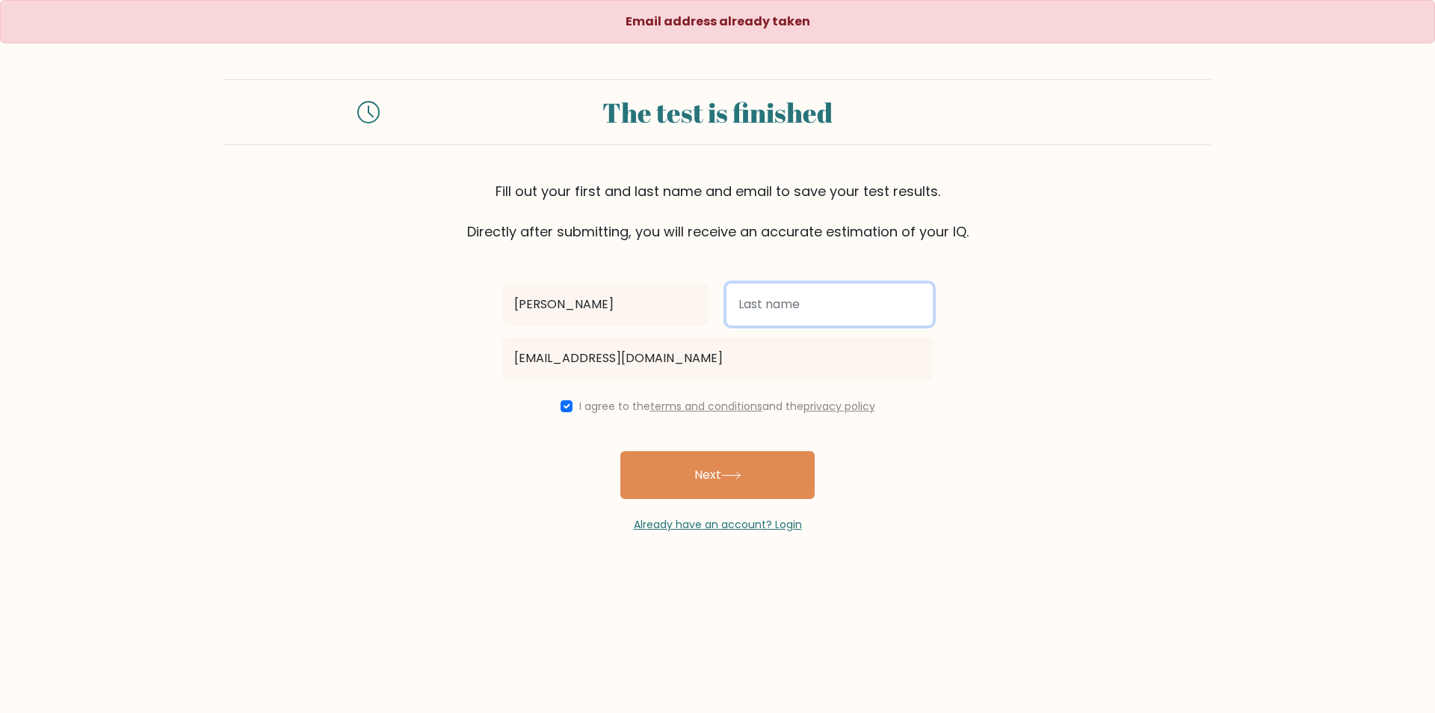
type input "Pcs"
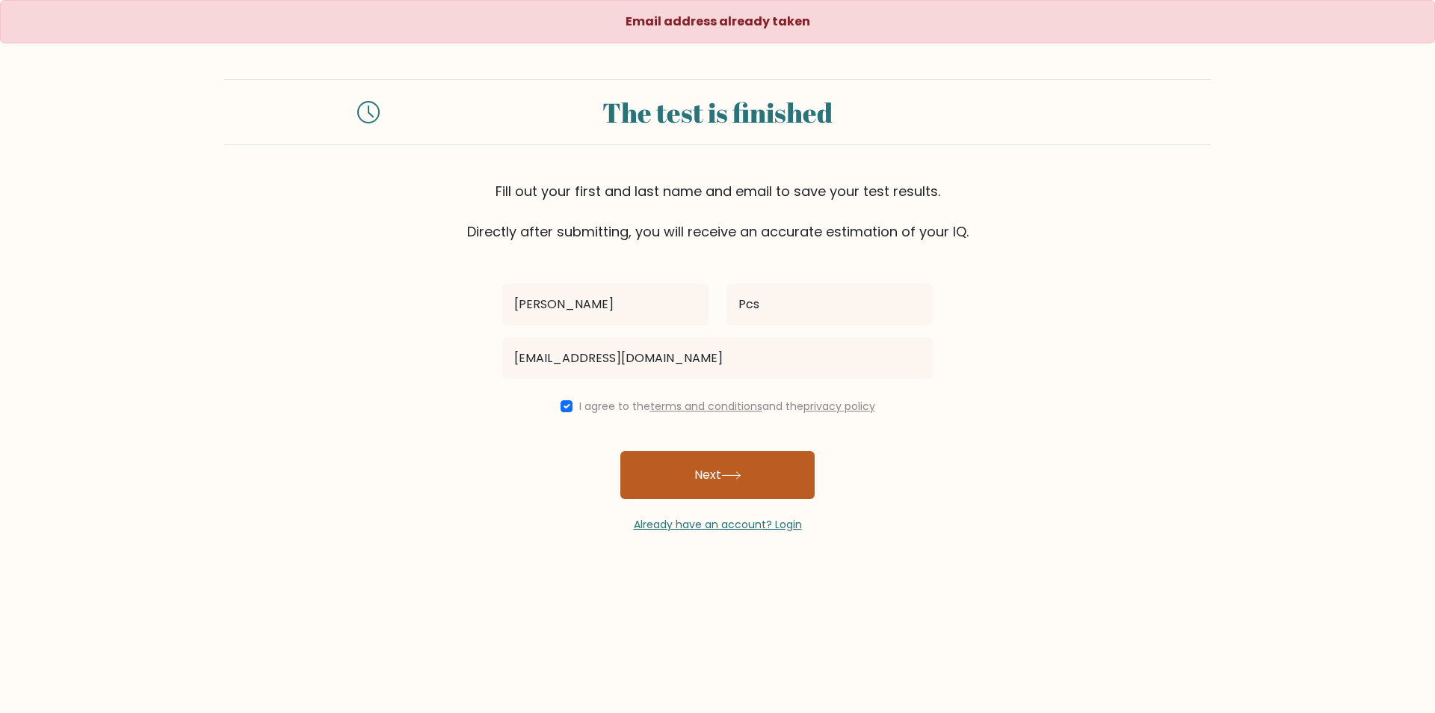
click at [724, 461] on button "Next" at bounding box center [718, 475] width 194 height 48
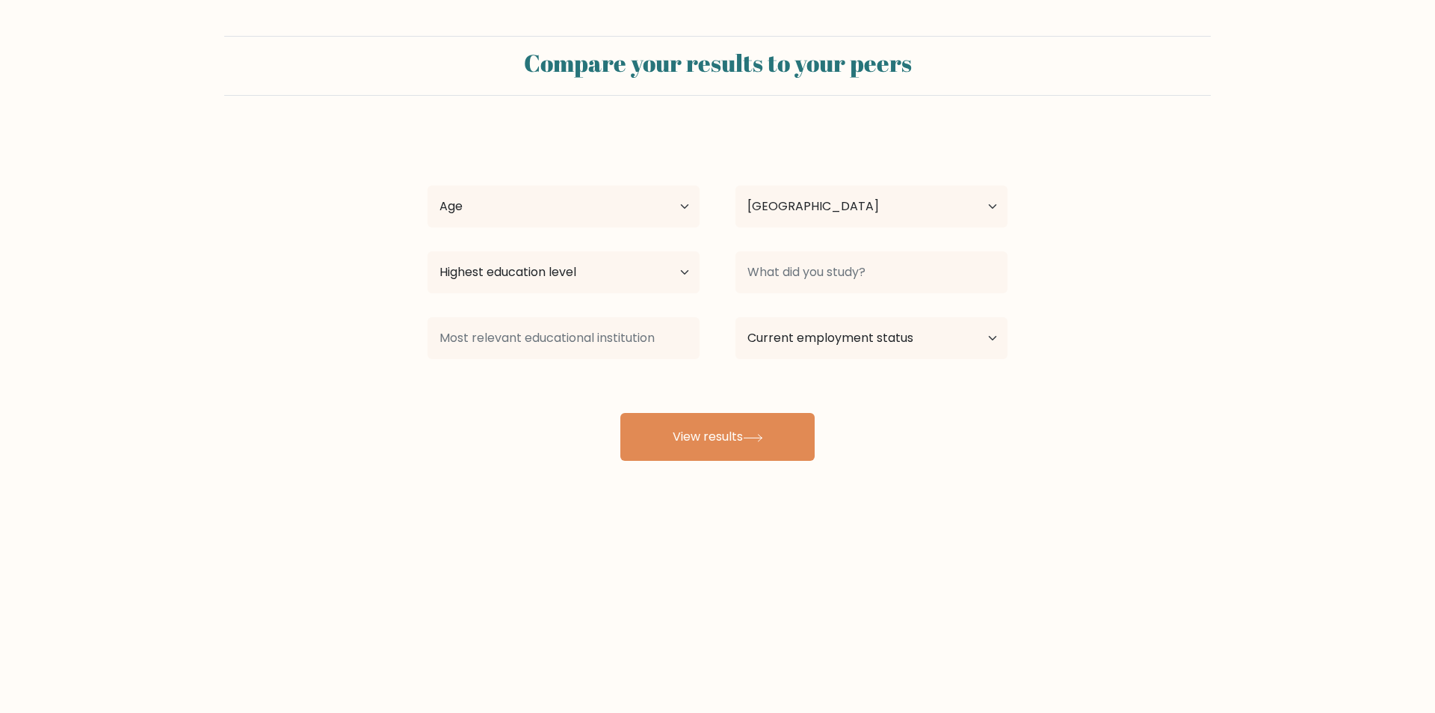
select select "PH"
click at [763, 436] on icon at bounding box center [753, 438] width 20 height 8
click at [498, 179] on div "[PERSON_NAME] Age Under [DEMOGRAPHIC_DATA] [DEMOGRAPHIC_DATA] [DEMOGRAPHIC_DATA…" at bounding box center [718, 296] width 598 height 329
drag, startPoint x: 499, startPoint y: 204, endPoint x: 510, endPoint y: 215, distance: 15.3
click at [499, 204] on select "Age Under 18 years old 18-24 years old 25-34 years old 35-44 years old 45-54 ye…" at bounding box center [564, 206] width 272 height 42
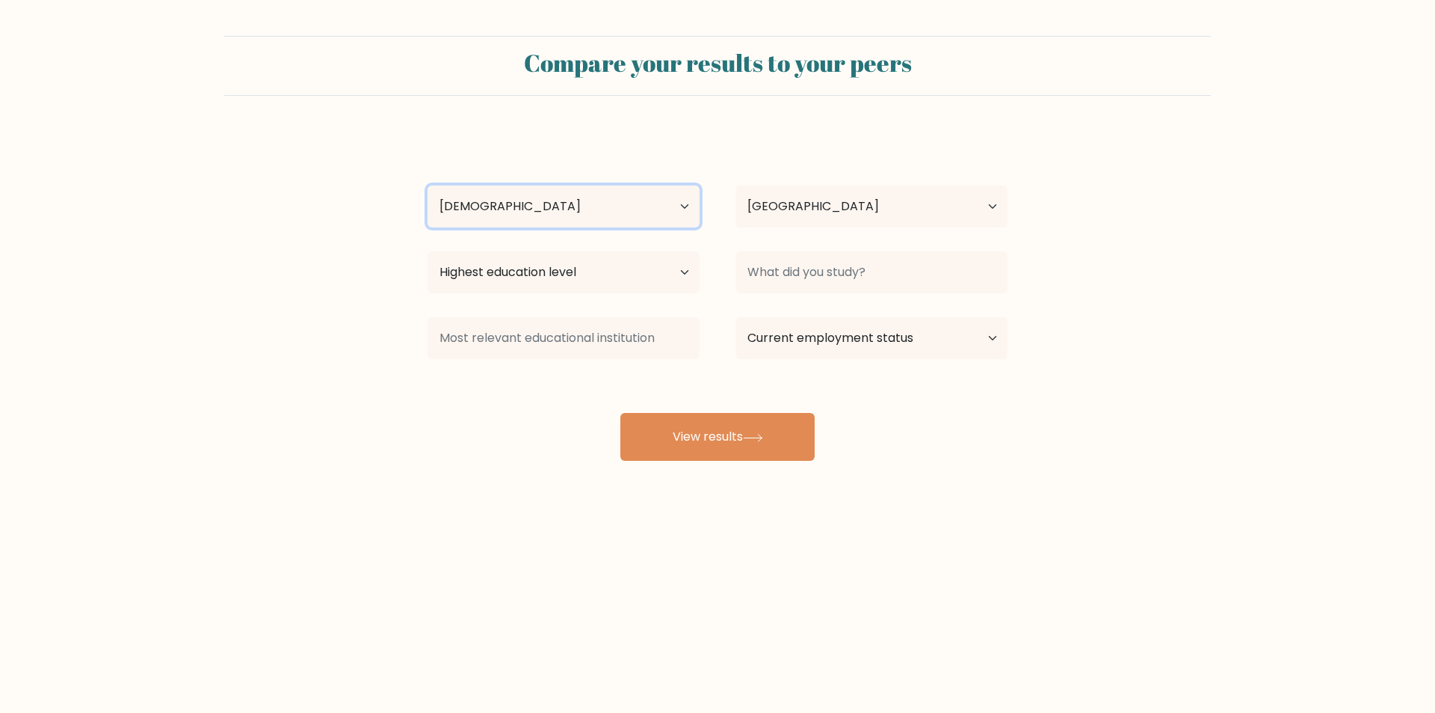
click at [428, 185] on select "Age Under 18 years old 18-24 years old 25-34 years old 35-44 years old 45-54 ye…" at bounding box center [564, 206] width 272 height 42
drag, startPoint x: 672, startPoint y: 214, endPoint x: 652, endPoint y: 227, distance: 23.9
click at [672, 214] on select "Age Under 18 years old 18-24 years old 25-34 years old 35-44 years old 45-54 ye…" at bounding box center [564, 206] width 272 height 42
select select "25_34"
click at [428, 185] on select "Age Under 18 years old 18-24 years old 25-34 years old 35-44 years old 45-54 ye…" at bounding box center [564, 206] width 272 height 42
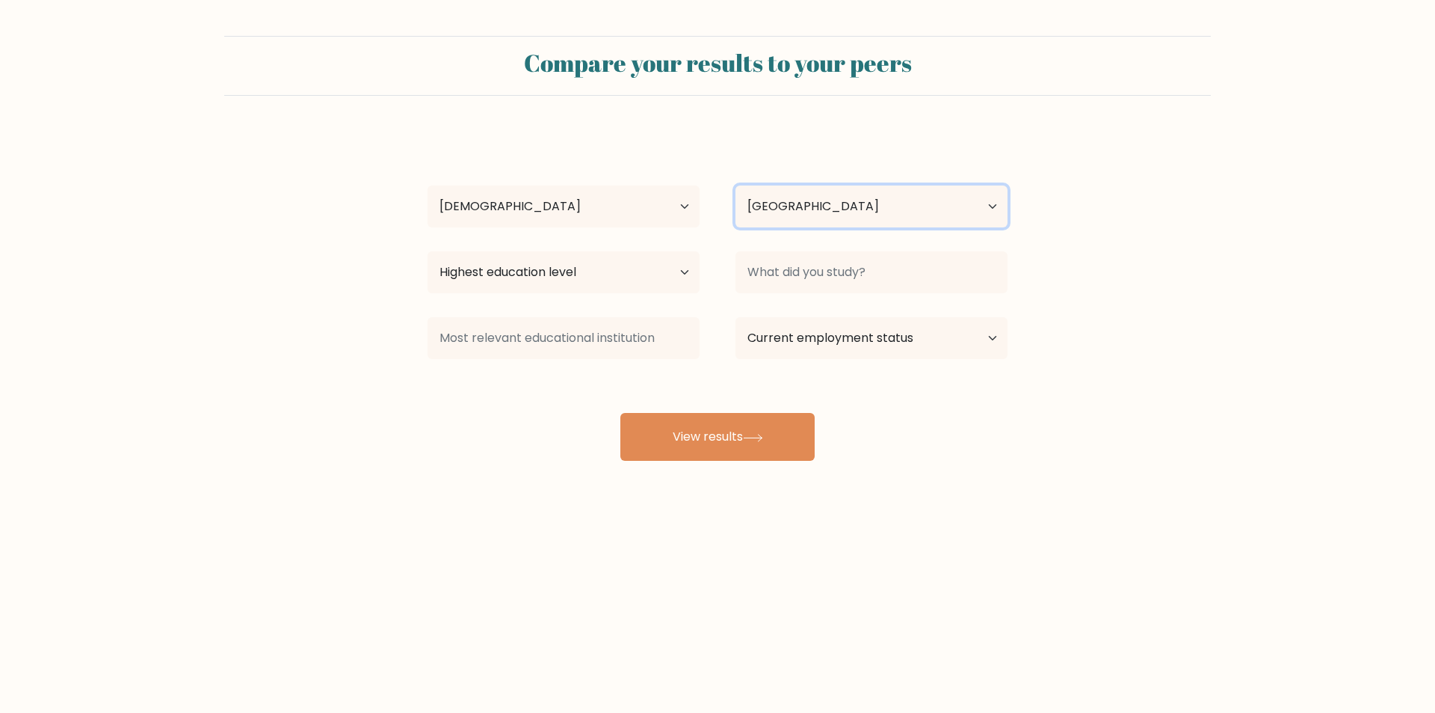
click at [849, 209] on select "Country Afghanistan Albania Algeria American Samoa Andorra Angola Anguilla Anta…" at bounding box center [872, 206] width 272 height 42
click at [541, 489] on div "Compare your results to your peers John Pcs Age Under 18 years old 18-24 years …" at bounding box center [717, 283] width 1435 height 567
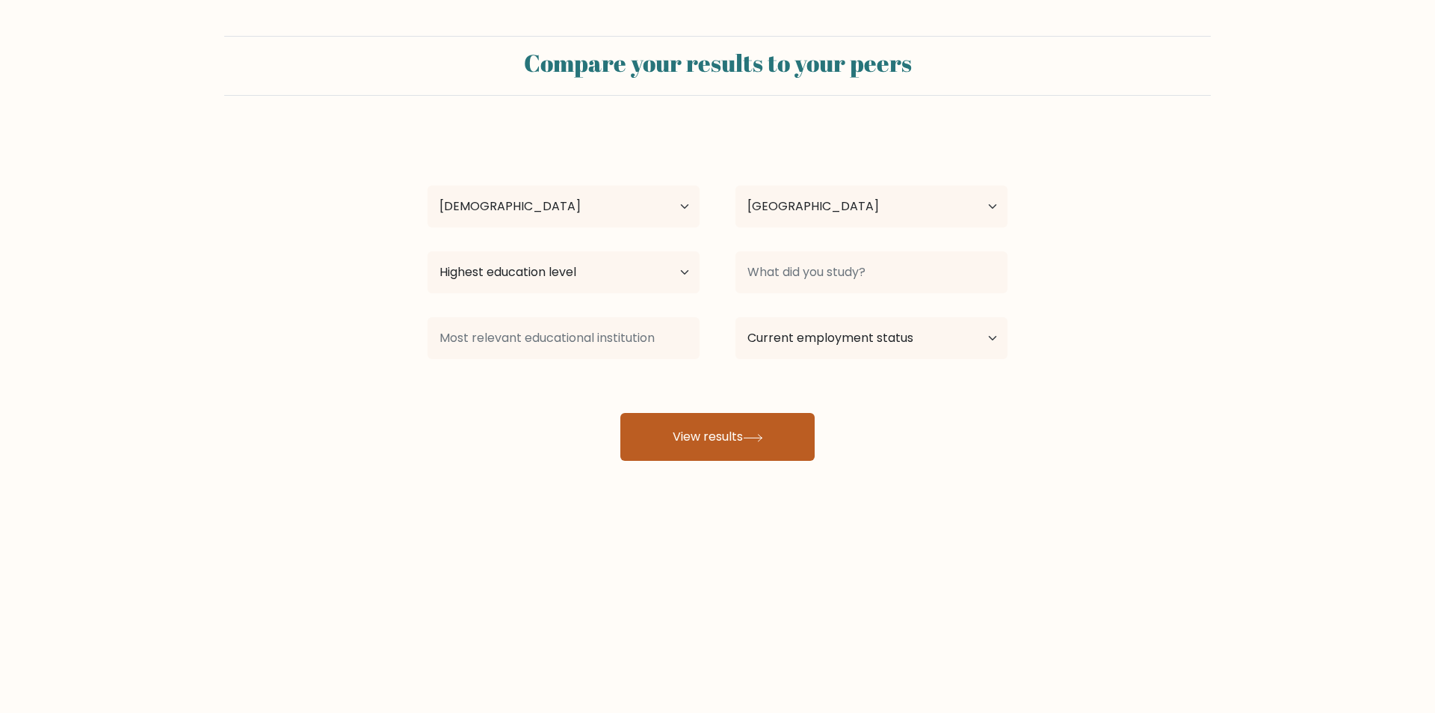
click at [724, 434] on button "View results" at bounding box center [718, 437] width 194 height 48
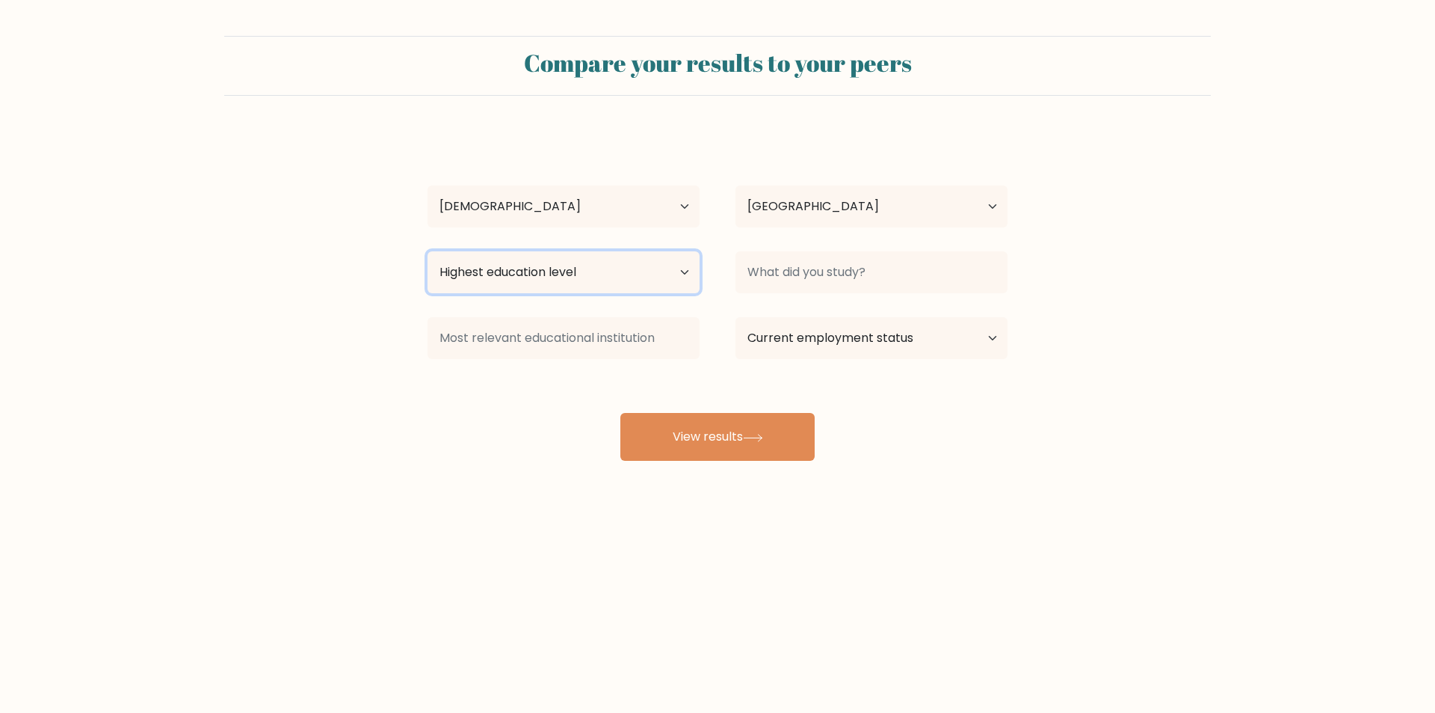
click at [631, 277] on select "Highest education level No schooling Primary Lower Secondary Upper Secondary Oc…" at bounding box center [564, 272] width 272 height 42
select select "occupation_specific"
click at [428, 251] on select "Highest education level No schooling Primary Lower Secondary Upper Secondary Oc…" at bounding box center [564, 272] width 272 height 42
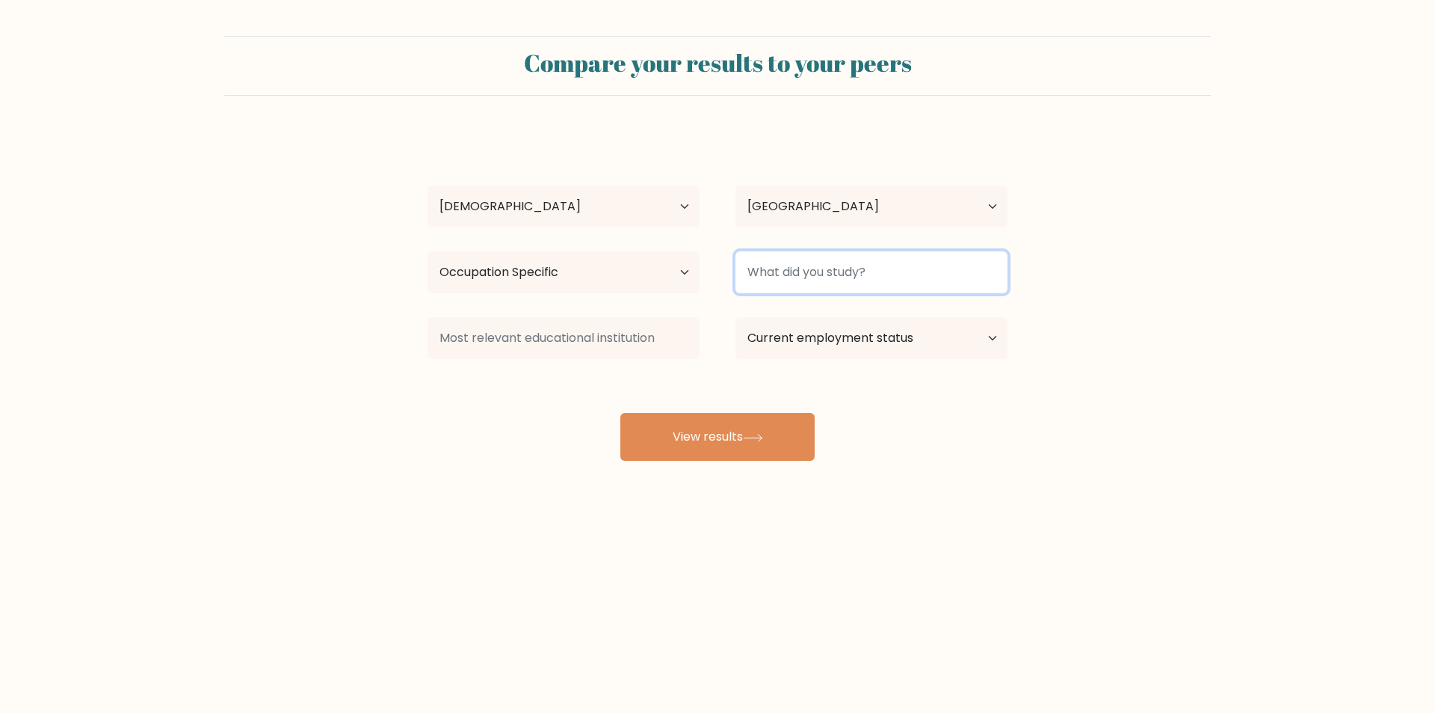
click at [846, 254] on input at bounding box center [872, 272] width 272 height 42
type input "ME"
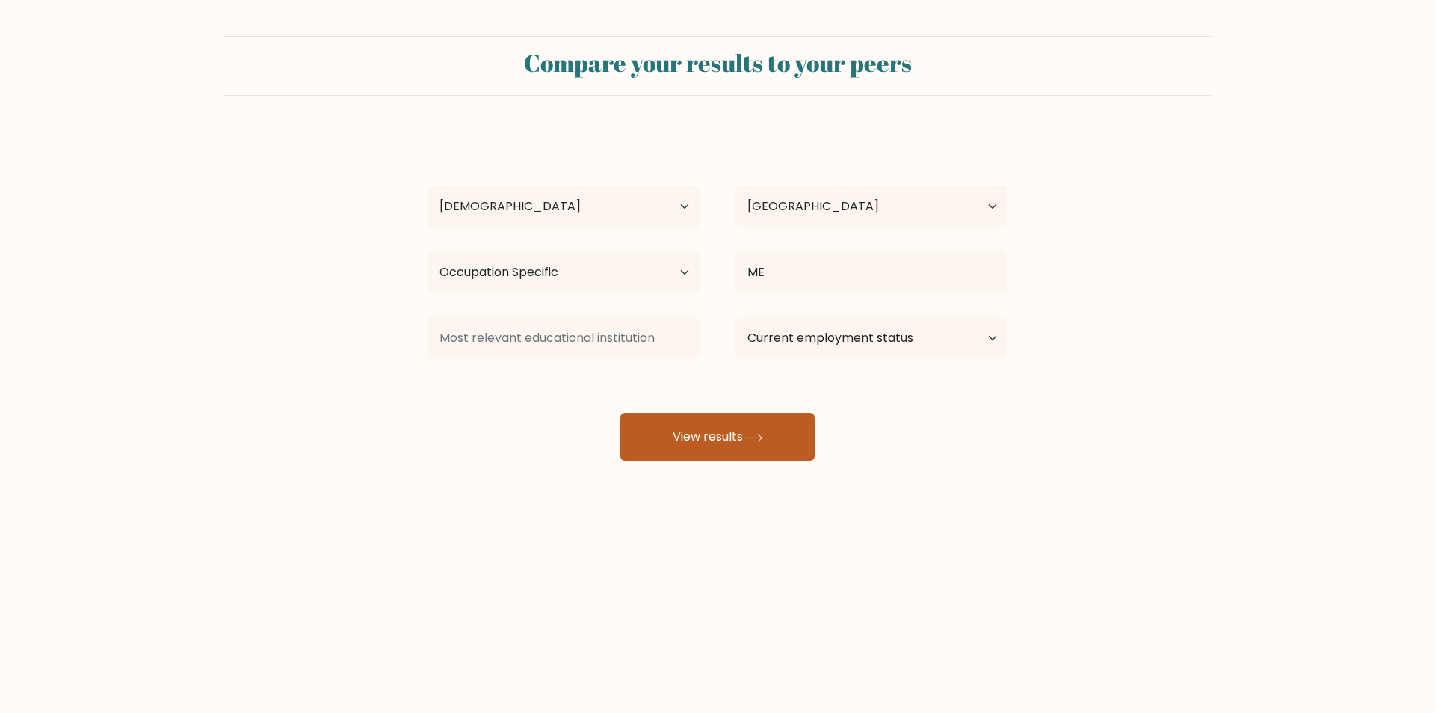
click at [747, 413] on div "John Pcs Age Under 18 years old 18-24 years old 25-34 years old 35-44 years old…" at bounding box center [718, 296] width 598 height 329
click at [755, 439] on icon at bounding box center [753, 438] width 20 height 8
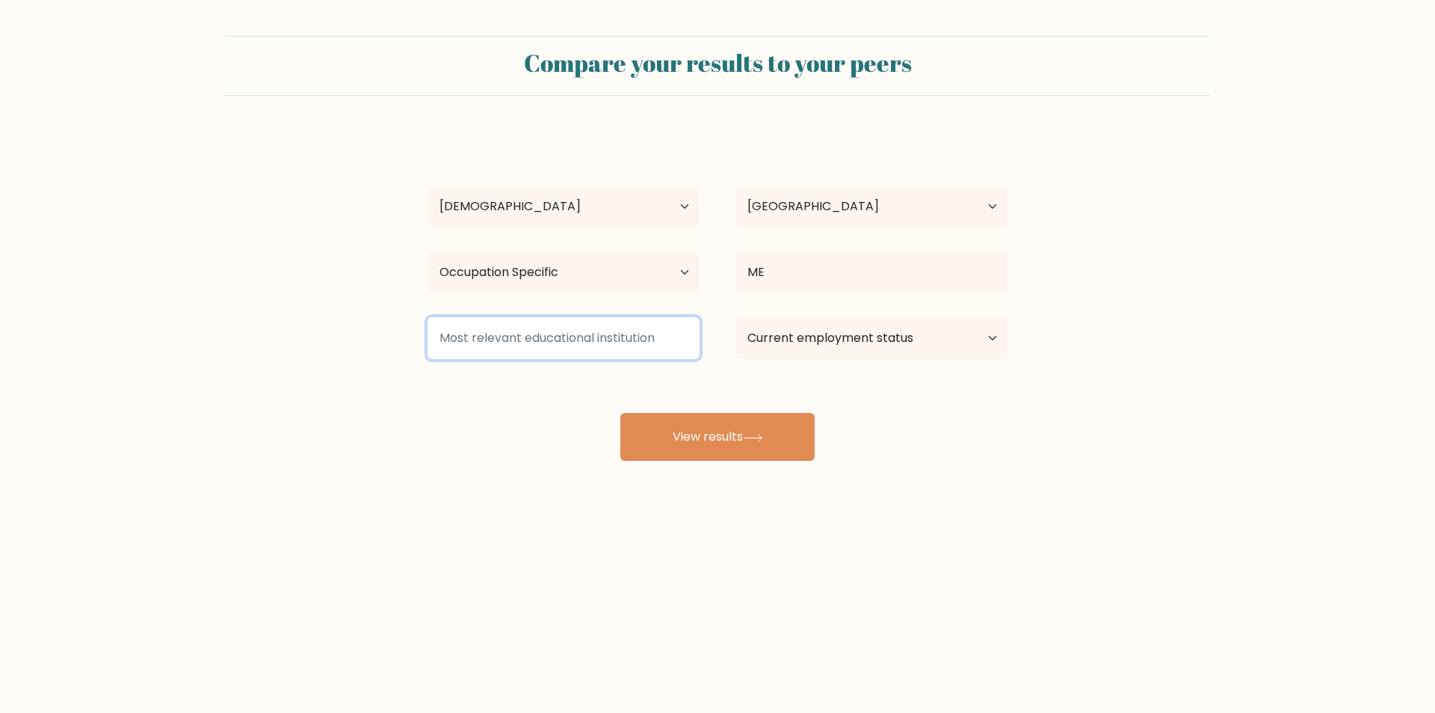
click at [648, 333] on input at bounding box center [564, 338] width 272 height 42
type input "ME"
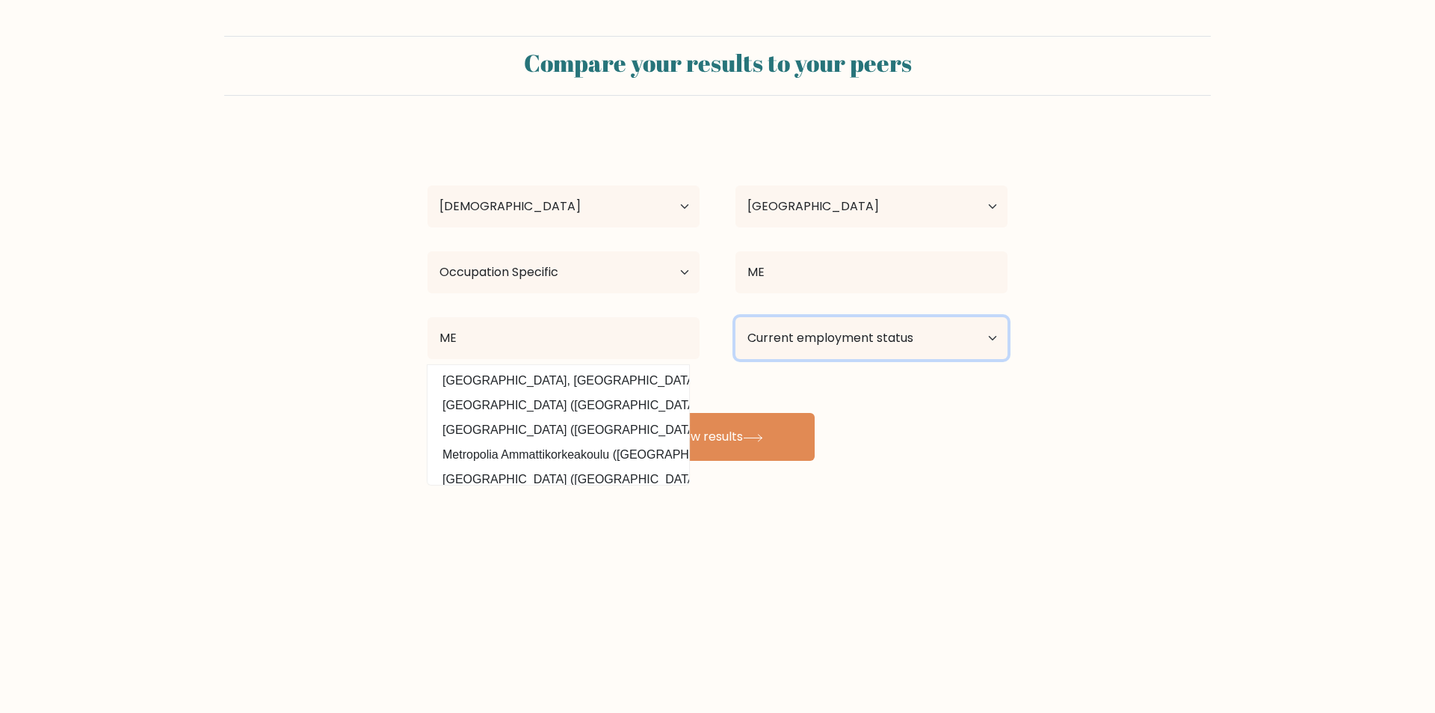
click at [887, 336] on select "Current employment status Employed Student Retired Other / prefer not to answer" at bounding box center [872, 338] width 272 height 42
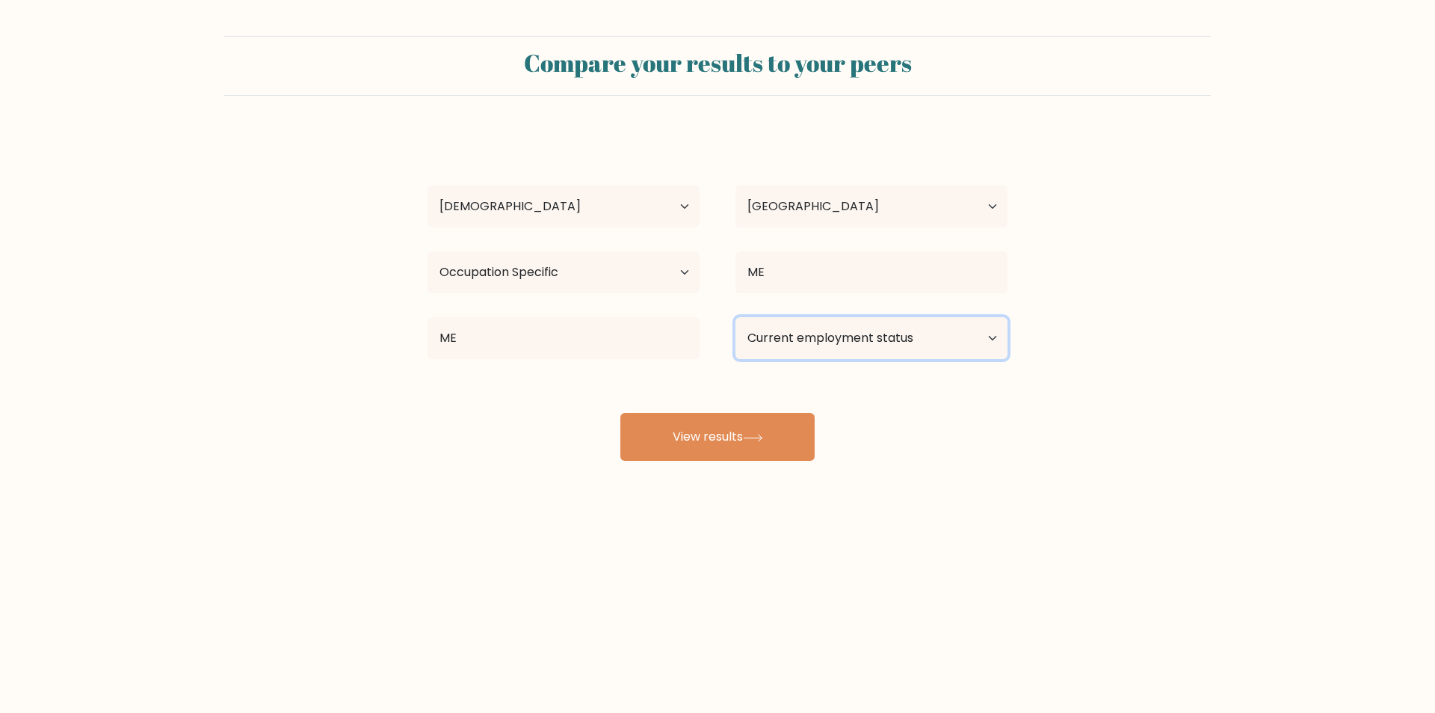
select select "employed"
click at [736, 317] on select "Current employment status Employed Student Retired Other / prefer not to answer" at bounding box center [872, 338] width 272 height 42
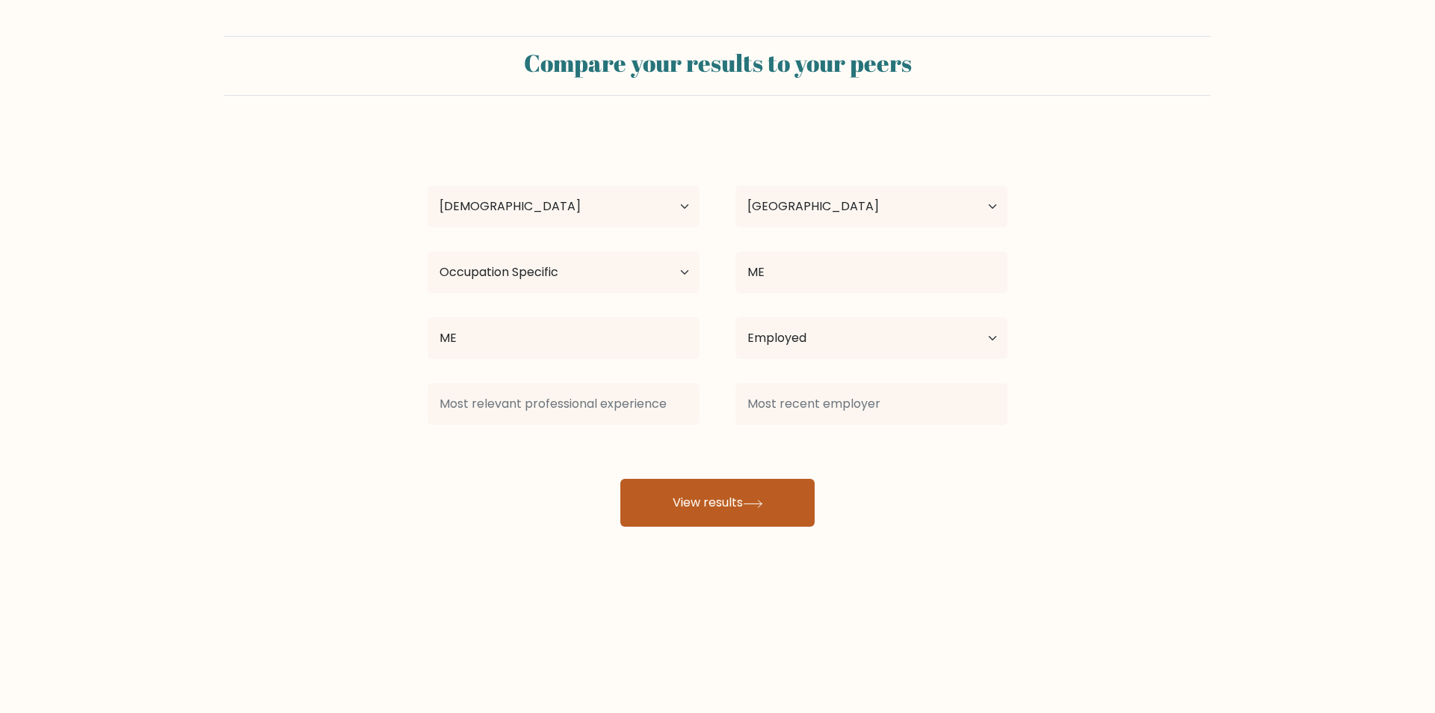
click at [724, 499] on button "View results" at bounding box center [718, 502] width 194 height 48
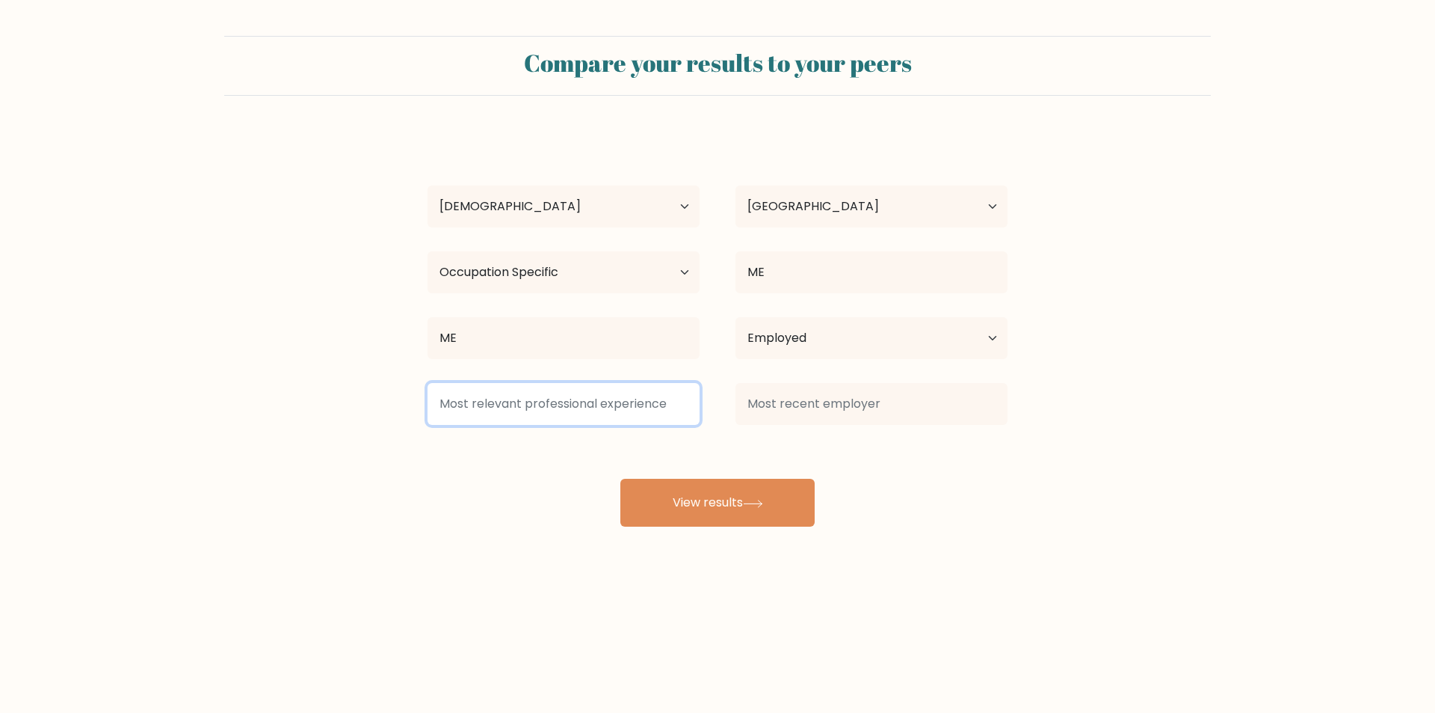
click at [648, 409] on input at bounding box center [564, 404] width 272 height 42
type input "ME"
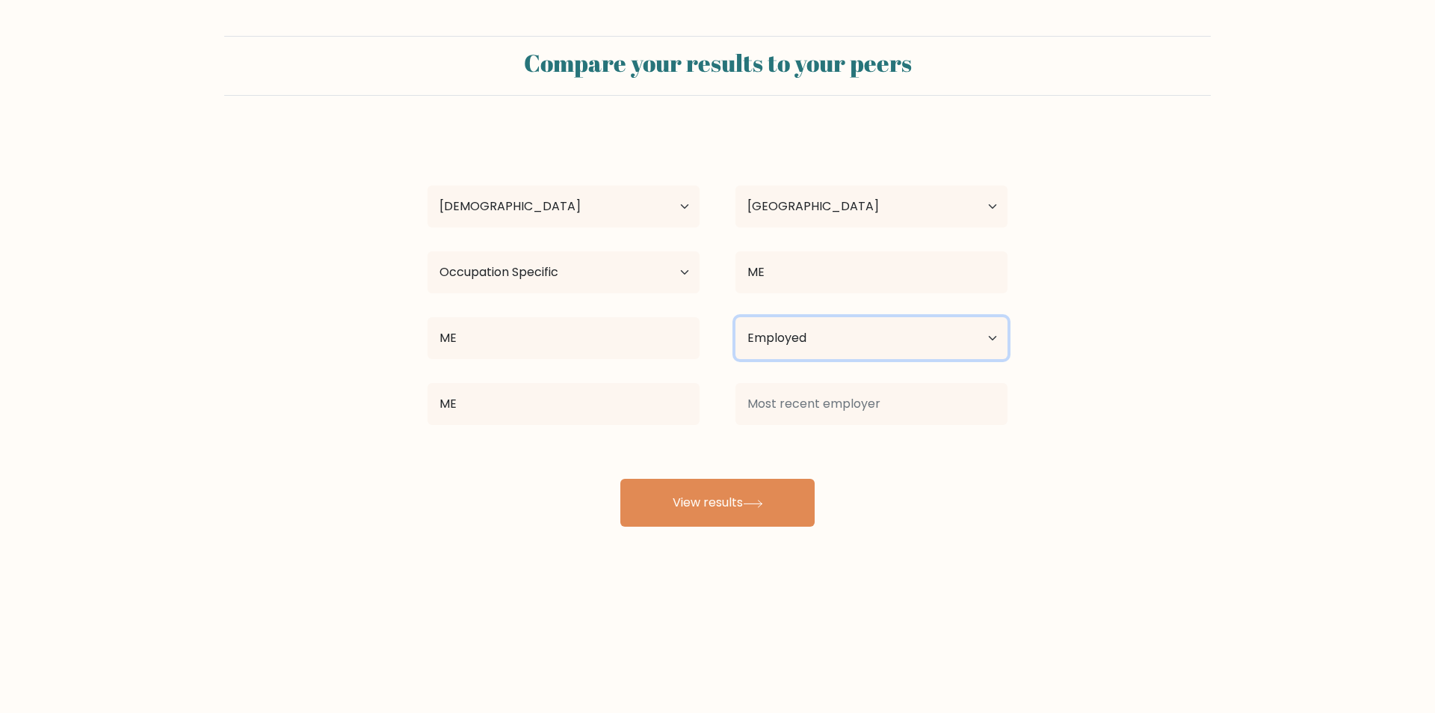
click at [831, 344] on select "Current employment status Employed Student Retired Other / prefer not to answer" at bounding box center [872, 338] width 272 height 42
select select "student"
click at [736, 317] on select "Current employment status Employed Student Retired Other / prefer not to answer" at bounding box center [872, 338] width 272 height 42
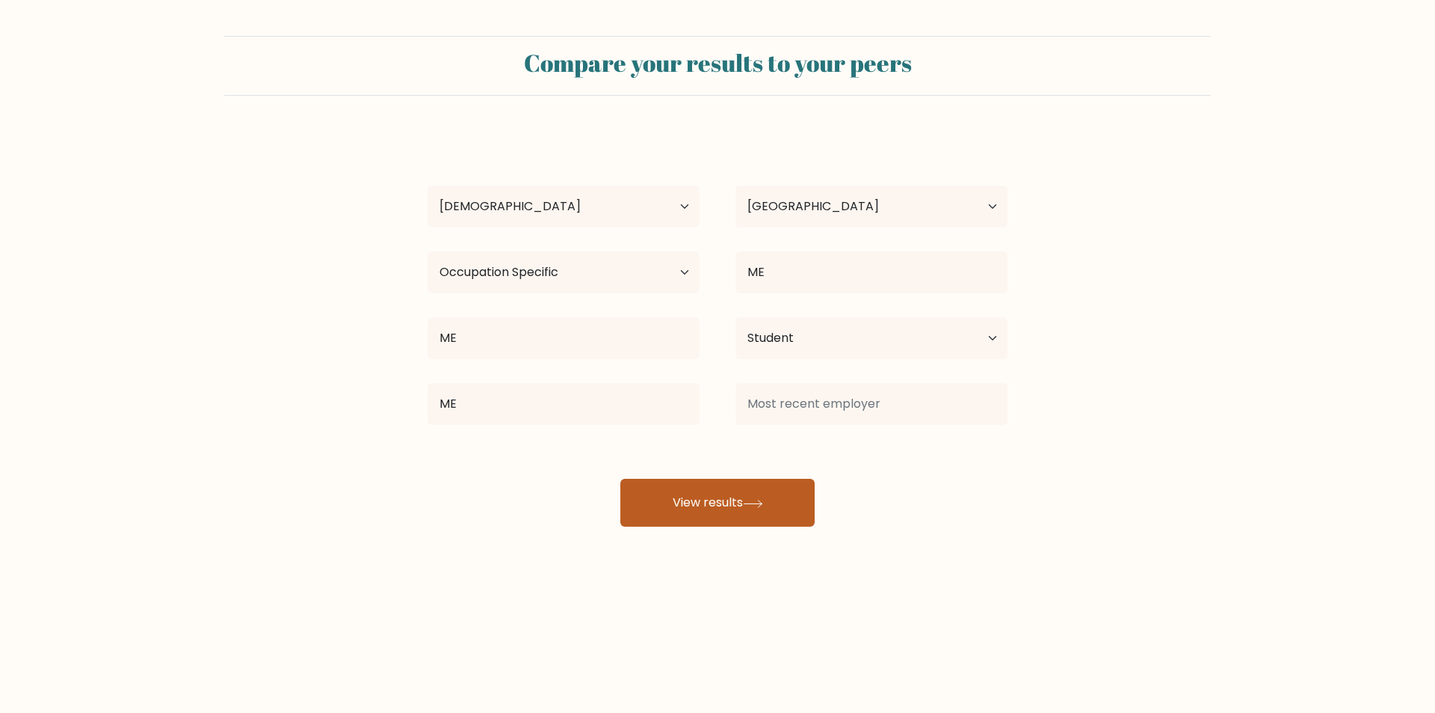
click at [766, 512] on button "View results" at bounding box center [718, 502] width 194 height 48
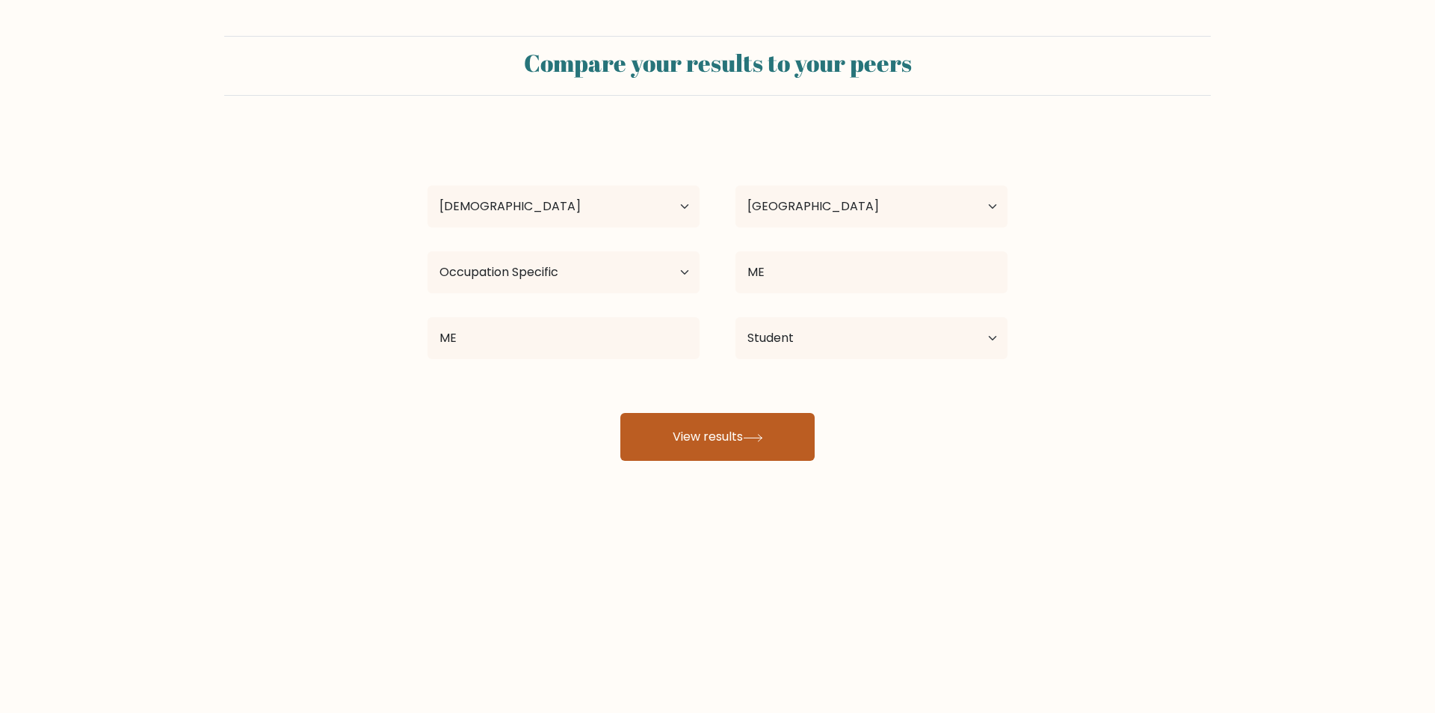
click at [739, 446] on button "View results" at bounding box center [718, 437] width 194 height 48
